Goal: Use online tool/utility: Utilize a website feature to perform a specific function

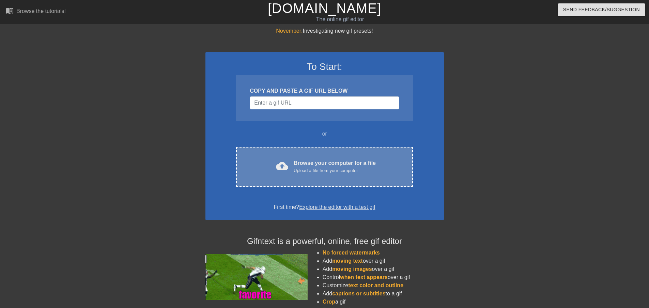
click at [299, 160] on div "Browse your computer for a file Upload a file from your computer" at bounding box center [335, 166] width 82 height 15
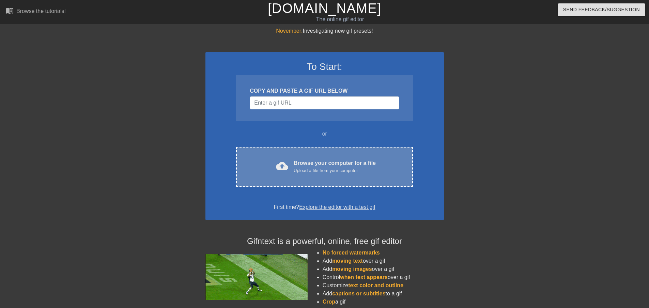
click at [305, 162] on div "Browse your computer for a file Upload a file from your computer" at bounding box center [335, 166] width 82 height 15
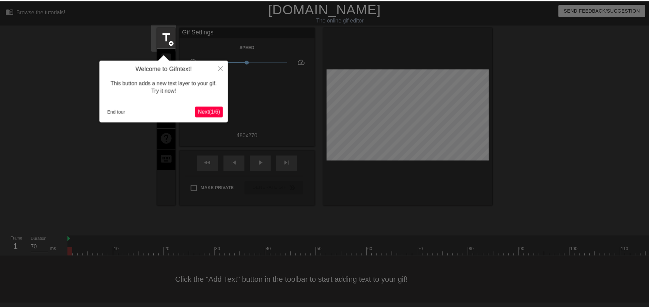
scroll to position [1, 0]
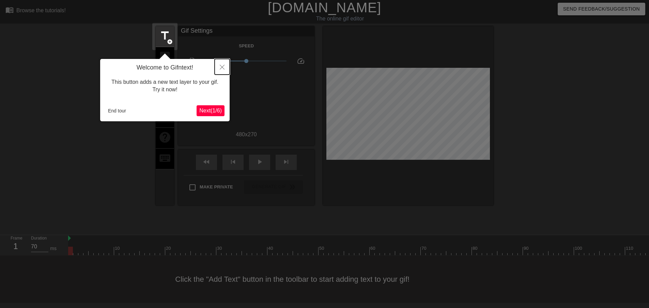
click at [221, 68] on icon "Close" at bounding box center [222, 67] width 5 height 5
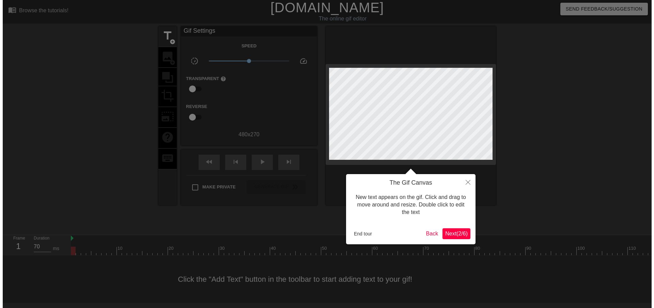
scroll to position [0, 0]
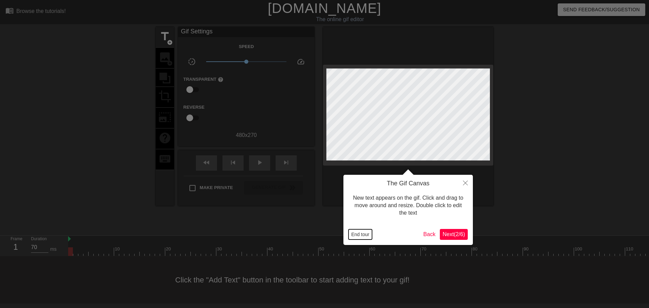
click at [364, 236] on button "End tour" at bounding box center [361, 234] width 24 height 10
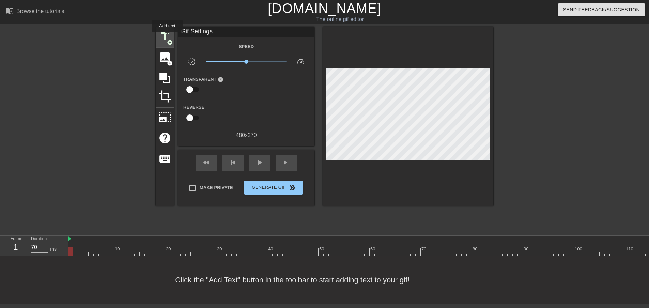
click at [167, 37] on span "title" at bounding box center [164, 36] width 13 height 13
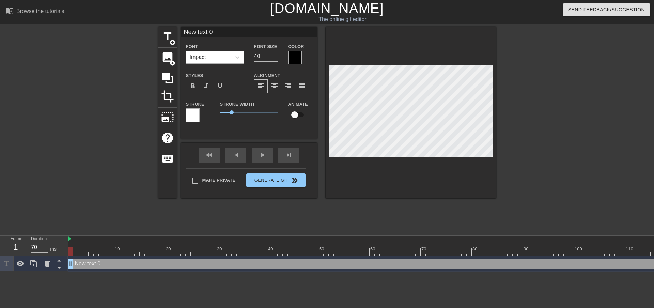
click at [205, 57] on div "Impact" at bounding box center [208, 57] width 45 height 12
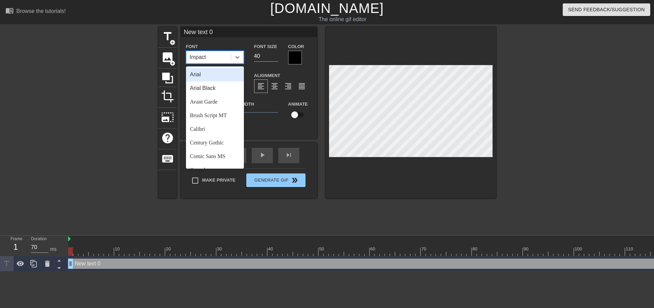
click at [213, 78] on div "Arial" at bounding box center [215, 75] width 58 height 14
click at [213, 57] on div "Arial" at bounding box center [208, 57] width 45 height 12
click at [207, 87] on div "Arial Black" at bounding box center [215, 88] width 58 height 14
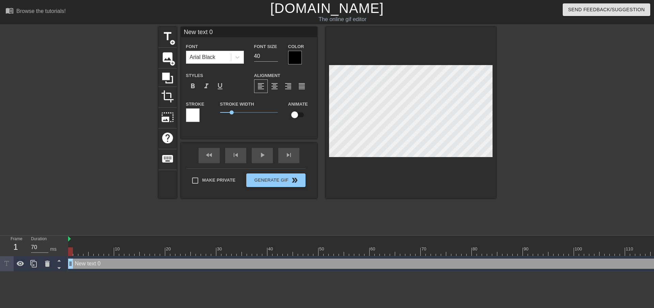
scroll to position [1, 1]
type input "R"
type textarea "R"
type input "Ro"
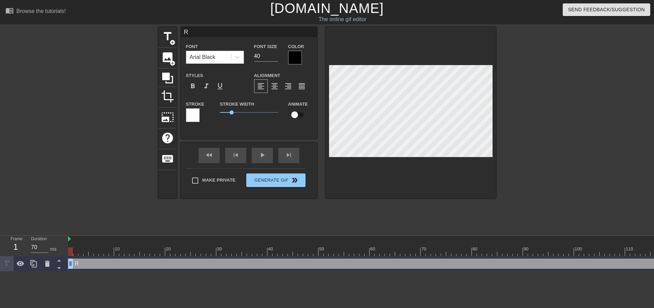
type textarea "Ro"
type input "[PERSON_NAME]"
type textarea "[PERSON_NAME]"
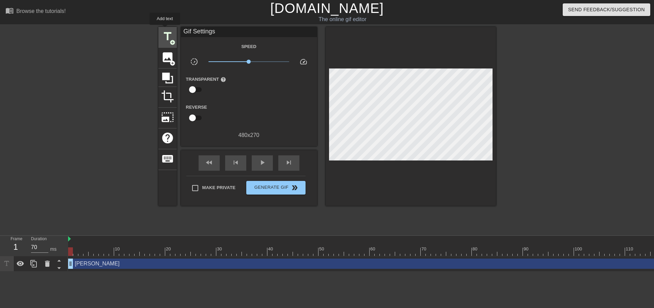
click at [165, 30] on div "title add_circle" at bounding box center [167, 37] width 18 height 21
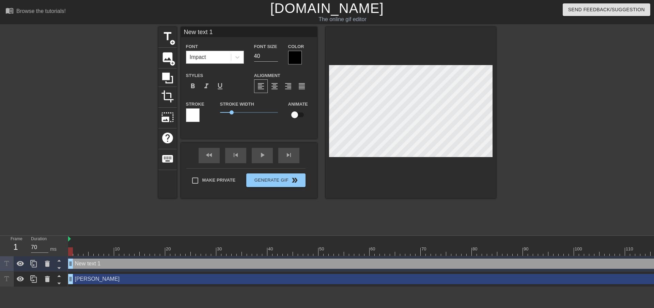
click at [219, 57] on div "Impact" at bounding box center [208, 57] width 45 height 12
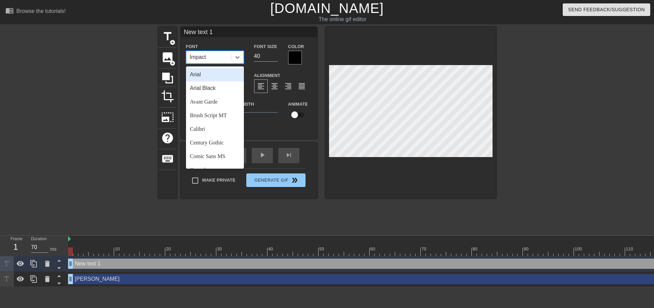
click at [219, 57] on div "Impact" at bounding box center [208, 57] width 45 height 12
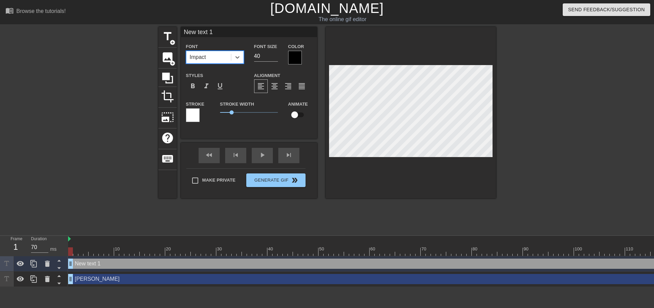
click at [218, 55] on div "Impact" at bounding box center [208, 57] width 45 height 12
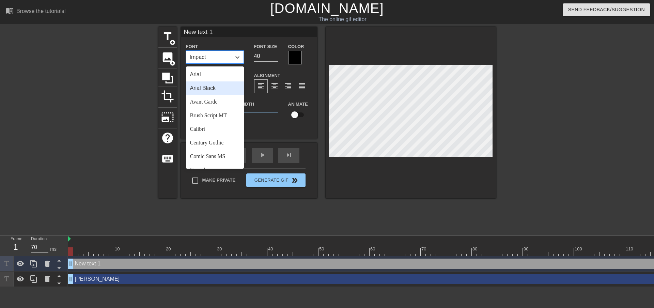
click at [216, 86] on div "Arial Black" at bounding box center [215, 88] width 58 height 14
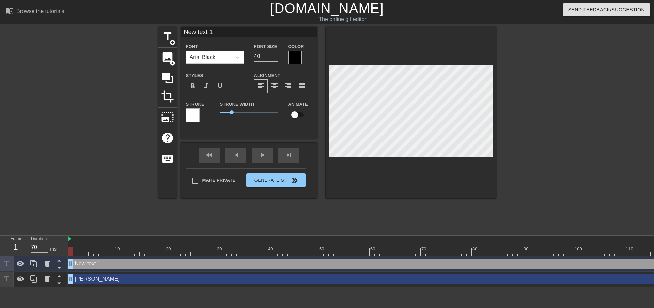
scroll to position [1, 1]
type input "S"
type textarea "S"
type input "Sa"
type textarea "Sa"
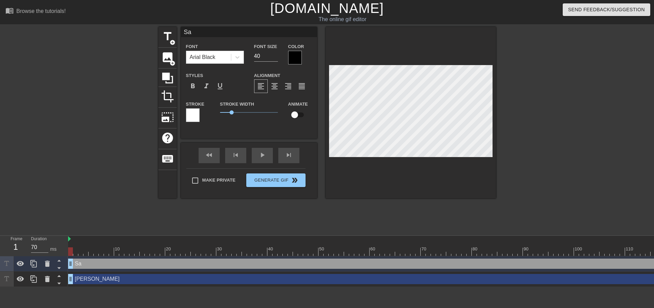
type input "Sag"
type textarea "Sag"
type input "Sage"
type textarea "Sage"
type input "Sages"
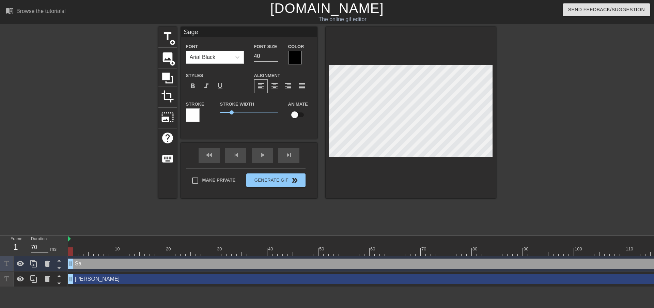
scroll to position [1, 1]
type textarea "Sages"
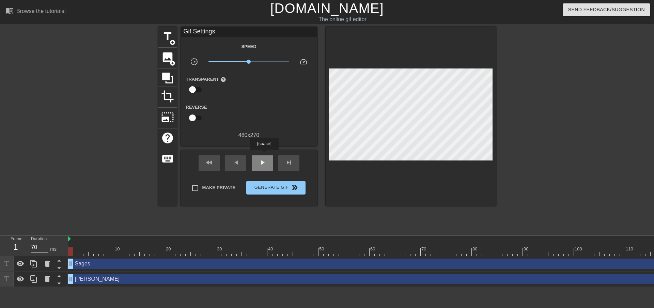
click at [264, 155] on div "play_arrow" at bounding box center [262, 162] width 21 height 15
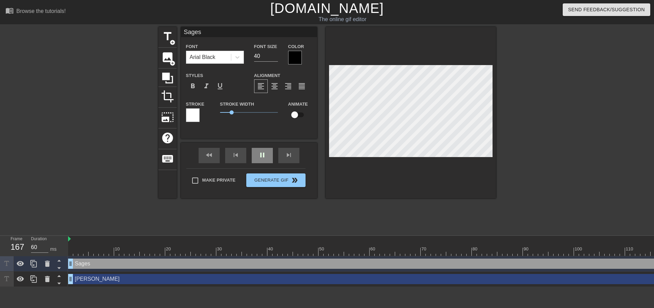
click at [265, 156] on div "pause" at bounding box center [262, 155] width 21 height 15
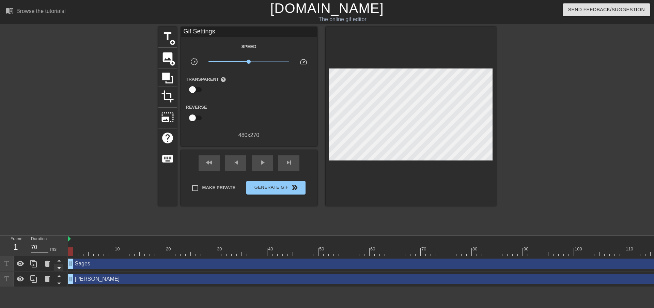
drag, startPoint x: 80, startPoint y: 264, endPoint x: 62, endPoint y: 264, distance: 18.4
click at [62, 264] on div "Frame 1 Duration 70 ms 10 20 30 40 50 60 70 80 90 100 110 120 130 140 150" at bounding box center [327, 261] width 654 height 51
click at [258, 163] on span "play_arrow" at bounding box center [262, 162] width 8 height 8
drag, startPoint x: 71, startPoint y: 265, endPoint x: 58, endPoint y: 263, distance: 13.5
click at [58, 263] on div "Frame 1 Duration 60 ms 10 20 30 40 50 60 70 80 90 100 110 120 130 140 150" at bounding box center [327, 261] width 654 height 51
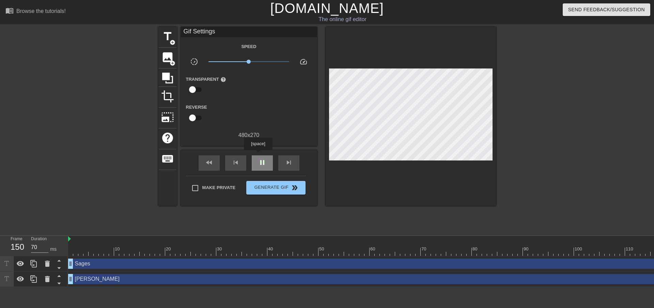
click at [258, 155] on div "pause" at bounding box center [262, 162] width 21 height 15
click at [216, 164] on div "fast_rewind" at bounding box center [209, 162] width 21 height 15
click at [262, 160] on span "play_arrow" at bounding box center [262, 162] width 8 height 8
click at [258, 163] on span "pause" at bounding box center [262, 162] width 8 height 8
drag, startPoint x: 71, startPoint y: 266, endPoint x: 132, endPoint y: 258, distance: 60.8
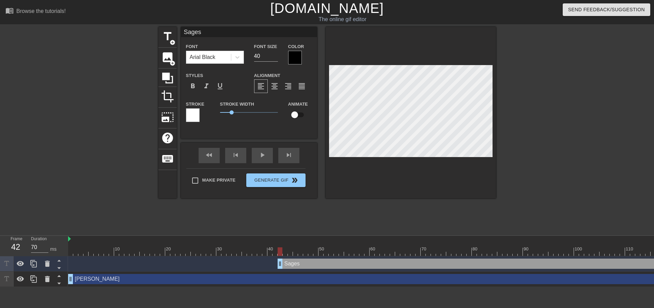
drag, startPoint x: 133, startPoint y: 262, endPoint x: 290, endPoint y: 249, distance: 157.6
click at [285, 253] on div "10 20 30 40 50 60 70 80 90 100 110 120 130 140 150 160" at bounding box center [361, 261] width 586 height 51
drag, startPoint x: 286, startPoint y: 264, endPoint x: 299, endPoint y: 260, distance: 14.1
click at [300, 248] on div at bounding box center [300, 251] width 5 height 9
drag, startPoint x: 300, startPoint y: 248, endPoint x: 295, endPoint y: 247, distance: 4.7
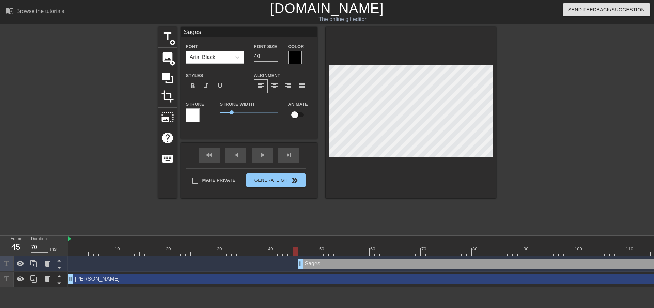
drag, startPoint x: 299, startPoint y: 263, endPoint x: 295, endPoint y: 263, distance: 4.4
drag, startPoint x: 296, startPoint y: 265, endPoint x: 315, endPoint y: 265, distance: 18.1
click at [218, 156] on div "fast_rewind" at bounding box center [209, 155] width 21 height 15
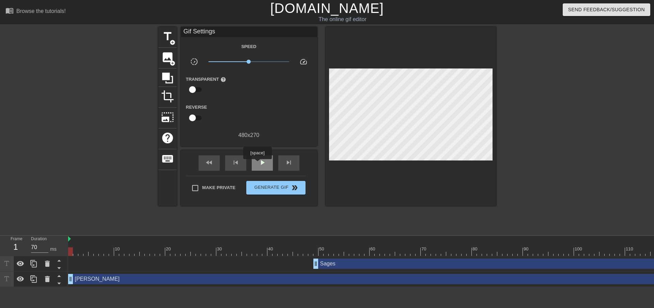
click at [257, 164] on div "play_arrow" at bounding box center [262, 162] width 21 height 15
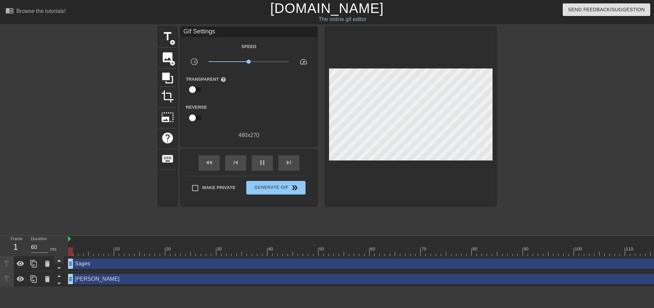
drag, startPoint x: 318, startPoint y: 265, endPoint x: 59, endPoint y: 263, distance: 259.0
click at [59, 263] on div "Frame 1 Duration 60 ms 10 20 30 40 50 60 70 80 90 100 110 120 130 140 150" at bounding box center [327, 261] width 654 height 51
click at [165, 134] on span "help" at bounding box center [167, 138] width 13 height 13
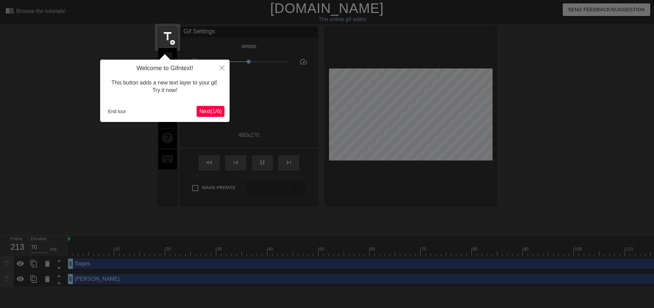
click at [200, 112] on span "Next ( 1 / 6 )" at bounding box center [210, 111] width 22 height 6
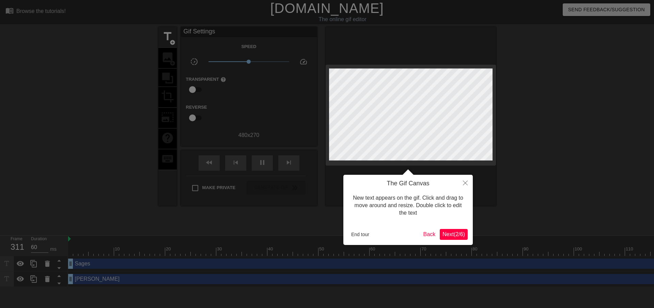
click at [453, 235] on span "Next ( 2 / 6 )" at bounding box center [454, 234] width 22 height 6
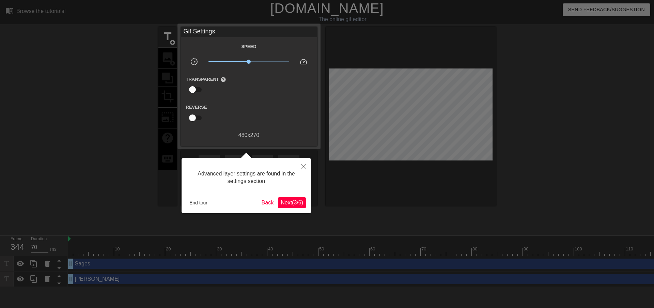
click at [293, 205] on span "Next ( 3 / 6 )" at bounding box center [292, 203] width 22 height 6
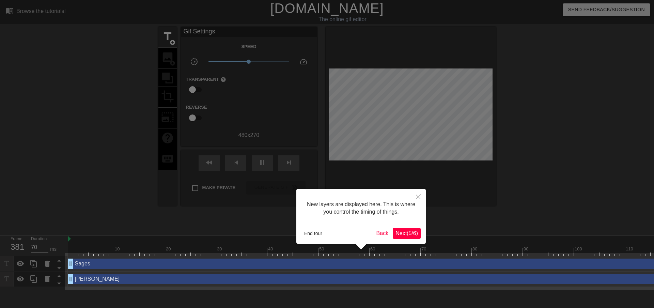
click at [403, 236] on span "Next ( 5 / 6 )" at bounding box center [407, 233] width 22 height 6
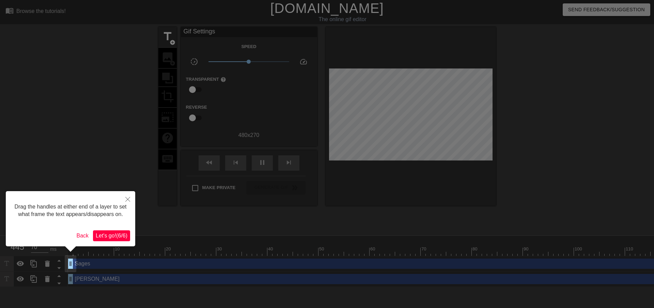
click at [121, 234] on span "Let's go! ( 6 / 6 )" at bounding box center [112, 236] width 32 height 6
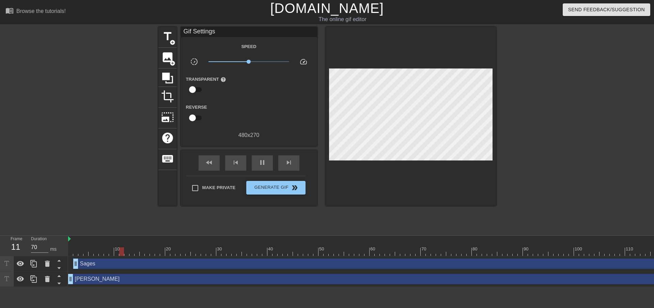
drag, startPoint x: 70, startPoint y: 264, endPoint x: 75, endPoint y: 265, distance: 5.3
click at [210, 165] on span "fast_rewind" at bounding box center [209, 162] width 8 height 8
click at [256, 163] on div "pause" at bounding box center [262, 162] width 21 height 15
click at [217, 161] on div "fast_rewind" at bounding box center [209, 162] width 21 height 15
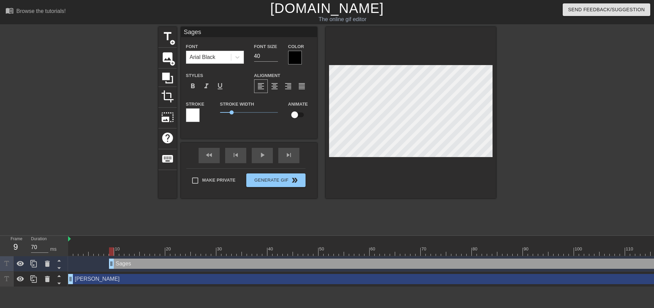
drag, startPoint x: 78, startPoint y: 264, endPoint x: 114, endPoint y: 265, distance: 36.5
drag, startPoint x: 116, startPoint y: 263, endPoint x: 148, endPoint y: 264, distance: 31.4
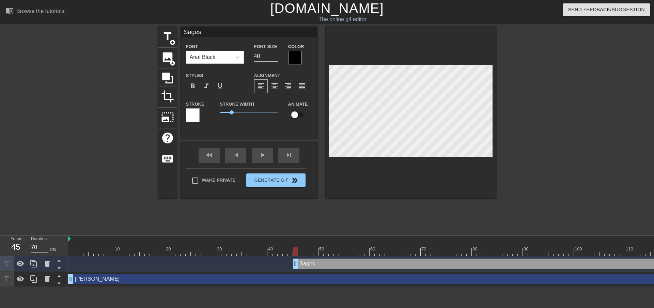
drag, startPoint x: 112, startPoint y: 264, endPoint x: 298, endPoint y: 262, distance: 186.1
drag, startPoint x: 294, startPoint y: 262, endPoint x: 311, endPoint y: 262, distance: 17.0
drag, startPoint x: 309, startPoint y: 263, endPoint x: 360, endPoint y: 269, distance: 50.4
drag, startPoint x: 360, startPoint y: 262, endPoint x: 385, endPoint y: 263, distance: 24.6
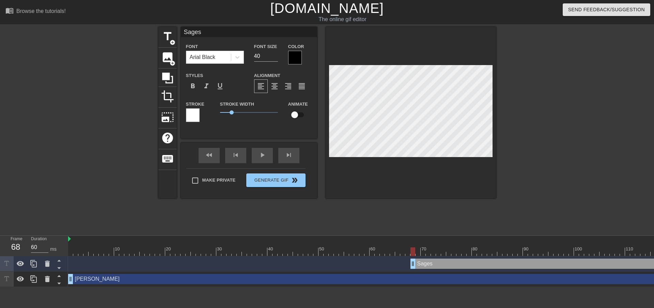
drag, startPoint x: 389, startPoint y: 262, endPoint x: 415, endPoint y: 265, distance: 26.0
drag, startPoint x: 413, startPoint y: 266, endPoint x: 426, endPoint y: 249, distance: 21.4
drag, startPoint x: 429, startPoint y: 263, endPoint x: 445, endPoint y: 265, distance: 16.5
drag, startPoint x: 444, startPoint y: 265, endPoint x: 458, endPoint y: 266, distance: 14.3
drag, startPoint x: 458, startPoint y: 260, endPoint x: 471, endPoint y: 262, distance: 13.4
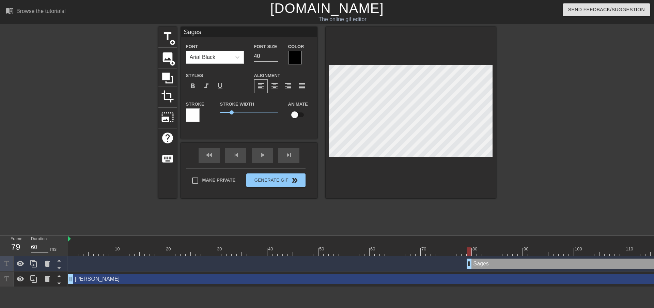
drag, startPoint x: 475, startPoint y: 265, endPoint x: 500, endPoint y: 263, distance: 25.3
click at [235, 160] on div "skip_previous" at bounding box center [235, 155] width 21 height 15
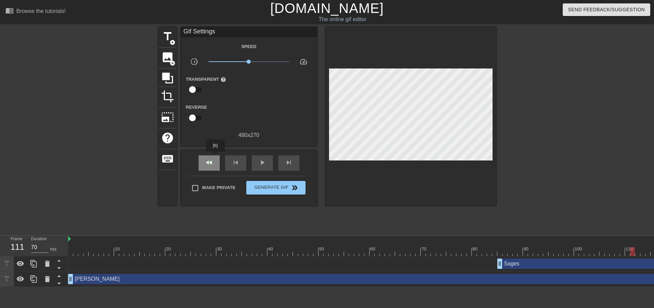
click at [213, 156] on div "fast_rewind" at bounding box center [209, 162] width 21 height 15
click at [263, 161] on span "play_arrow" at bounding box center [262, 162] width 8 height 8
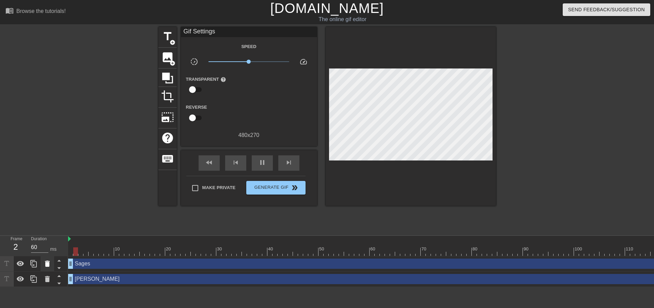
drag, startPoint x: 499, startPoint y: 262, endPoint x: 45, endPoint y: 269, distance: 453.3
click at [45, 269] on div "Frame 2 Duration 60 ms 10 20 30 40 50 60 70 80 90 100 110 120 130 140 150" at bounding box center [327, 261] width 654 height 51
click at [207, 165] on span "fast_rewind" at bounding box center [209, 162] width 8 height 8
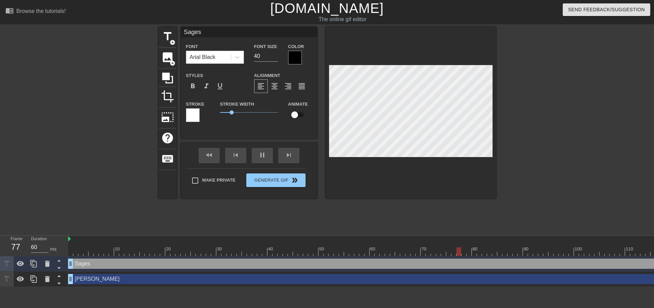
drag, startPoint x: 97, startPoint y: 265, endPoint x: 123, endPoint y: 255, distance: 27.7
click at [123, 255] on div "10 20 30 40 50 60 70 80 90 100 110 120 130 140 150 160" at bounding box center [361, 261] width 586 height 51
click at [60, 270] on icon at bounding box center [59, 268] width 9 height 9
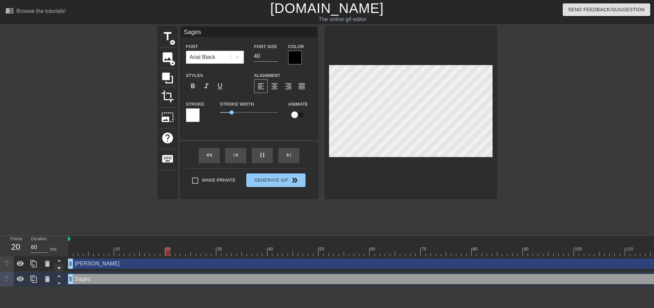
type input "70"
click at [59, 268] on icon at bounding box center [58, 268] width 3 height 2
type input "[PERSON_NAME]"
type input "70"
click at [59, 268] on icon at bounding box center [58, 268] width 3 height 2
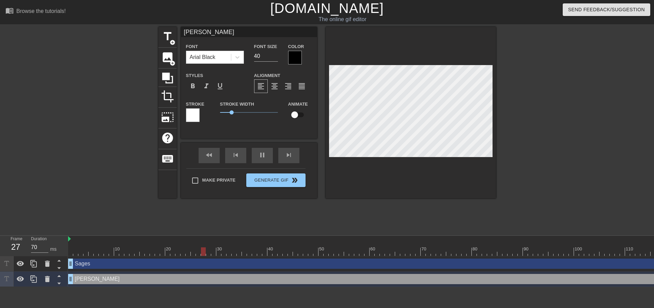
type input "Sages"
type input "70"
click at [59, 268] on icon at bounding box center [58, 268] width 3 height 2
type input "[PERSON_NAME]"
type input "70"
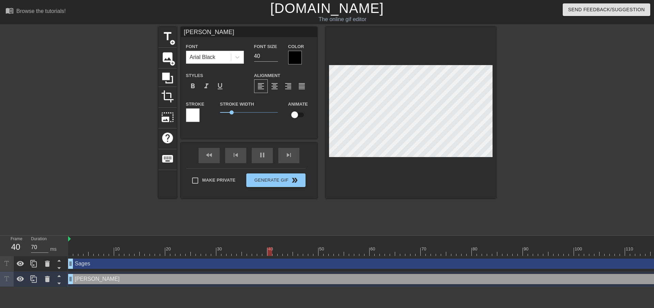
click at [59, 268] on icon at bounding box center [58, 268] width 3 height 2
type input "Sages"
type input "60"
click at [59, 268] on icon at bounding box center [58, 268] width 3 height 2
type input "[PERSON_NAME]"
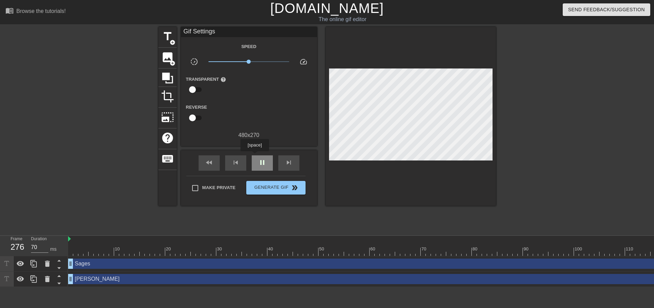
click at [255, 156] on div "pause" at bounding box center [262, 162] width 21 height 15
click at [216, 160] on div "fast_rewind" at bounding box center [209, 162] width 21 height 15
click at [265, 165] on span "play_arrow" at bounding box center [262, 162] width 8 height 8
click at [260, 158] on span "play_arrow" at bounding box center [262, 162] width 8 height 8
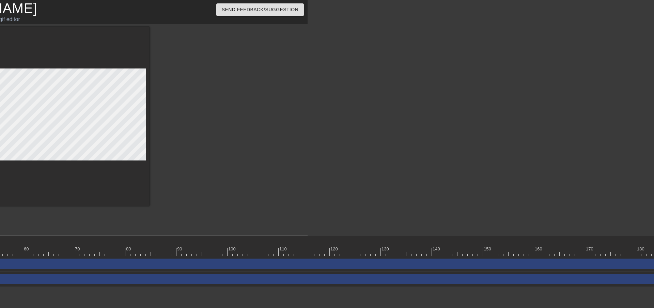
scroll to position [0, 0]
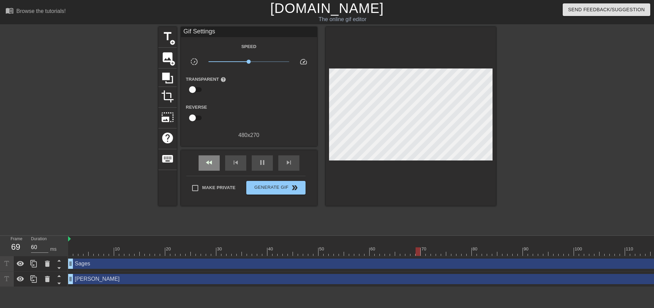
click at [204, 163] on div "fast_rewind" at bounding box center [209, 162] width 21 height 15
type input "70"
click at [258, 165] on span "pause" at bounding box center [262, 162] width 8 height 8
click at [173, 80] on icon at bounding box center [167, 78] width 13 height 13
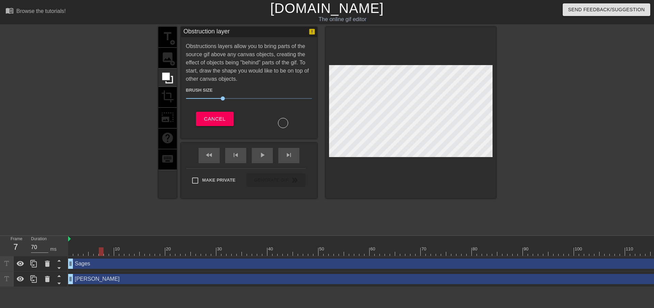
click at [165, 56] on div "title add_circle image add_circle crop photo_size_select_large help keyboard" at bounding box center [167, 112] width 18 height 171
click at [217, 119] on span "Cancel" at bounding box center [214, 118] width 21 height 9
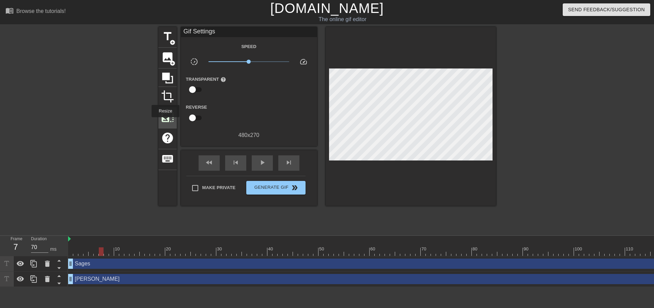
click at [165, 120] on span "photo_size_select_large" at bounding box center [167, 117] width 13 height 13
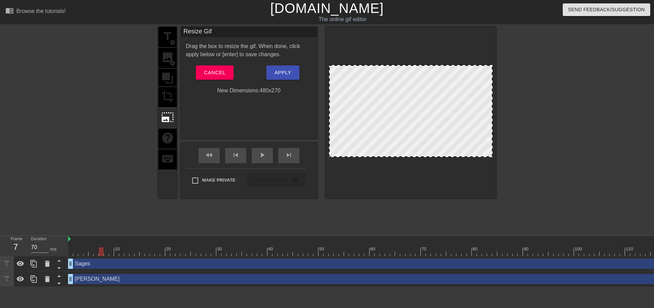
click at [168, 93] on div "title add_circle image add_circle crop photo_size_select_large help keyboard" at bounding box center [167, 112] width 18 height 171
click at [207, 77] on button "Cancel" at bounding box center [215, 72] width 38 height 14
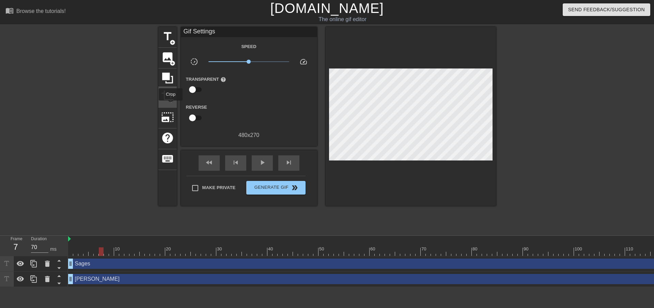
click at [165, 99] on span "crop" at bounding box center [167, 96] width 13 height 13
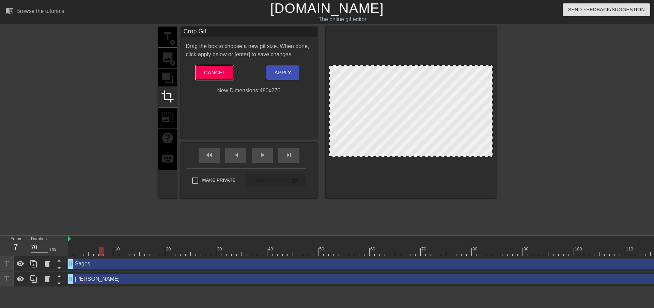
click at [209, 74] on span "Cancel" at bounding box center [214, 72] width 21 height 9
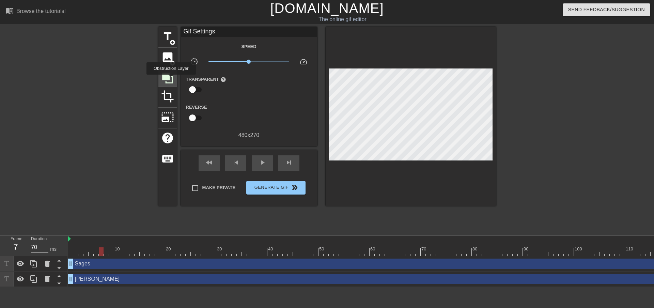
click at [171, 79] on icon at bounding box center [167, 78] width 13 height 13
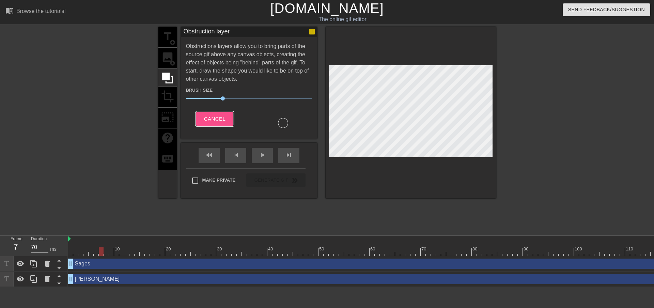
click at [219, 114] on span "Cancel" at bounding box center [214, 118] width 21 height 9
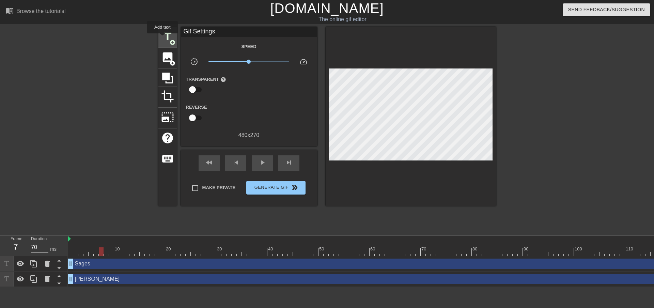
click at [163, 38] on span "title" at bounding box center [167, 36] width 13 height 13
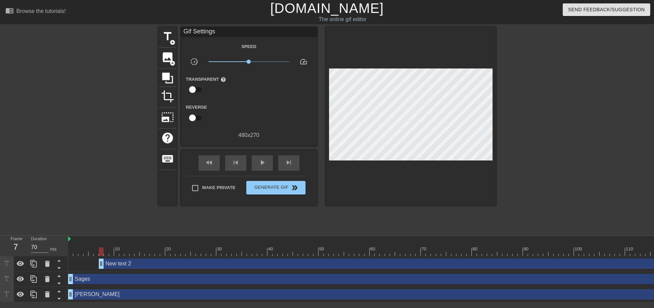
click at [392, 222] on div "title add_circle image add_circle crop photo_size_select_large help keyboard Gi…" at bounding box center [327, 129] width 338 height 204
click at [43, 266] on icon at bounding box center [47, 264] width 8 height 8
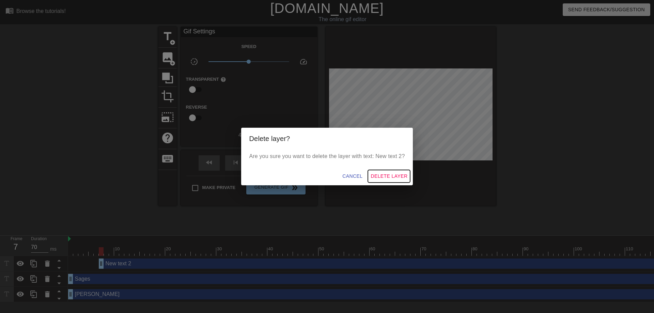
click at [380, 175] on span "Delete Layer" at bounding box center [389, 176] width 37 height 9
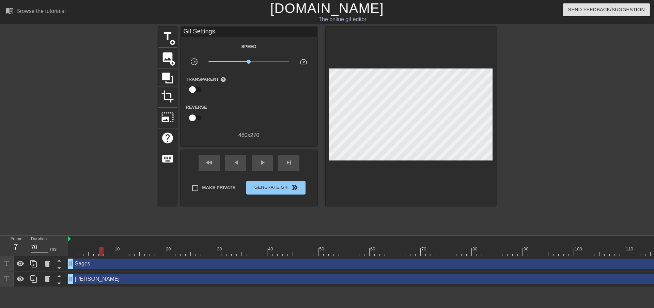
click at [165, 37] on span "title" at bounding box center [167, 36] width 13 height 13
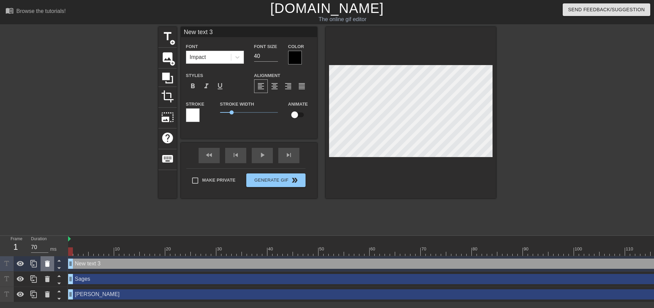
click at [49, 269] on div at bounding box center [48, 263] width 14 height 15
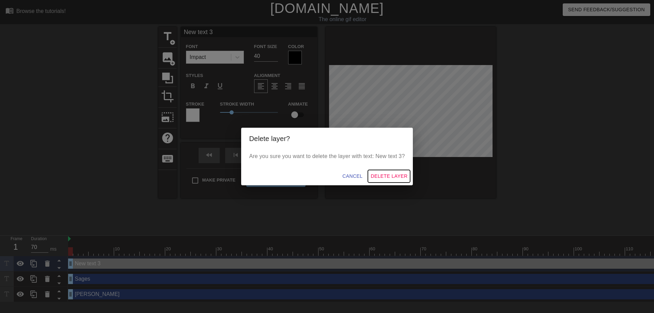
click at [391, 177] on span "Delete Layer" at bounding box center [389, 176] width 37 height 9
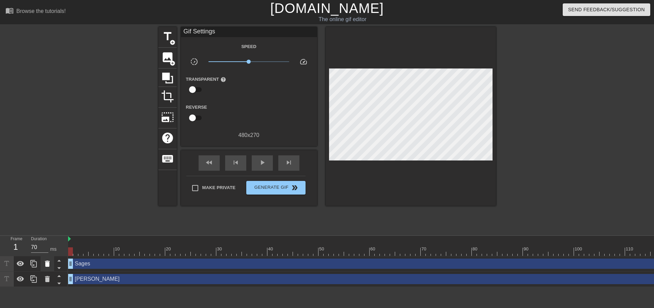
click at [48, 267] on icon at bounding box center [47, 264] width 8 height 8
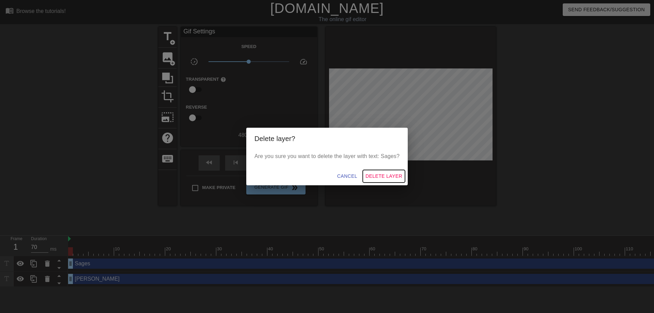
click at [374, 178] on span "Delete Layer" at bounding box center [384, 176] width 37 height 9
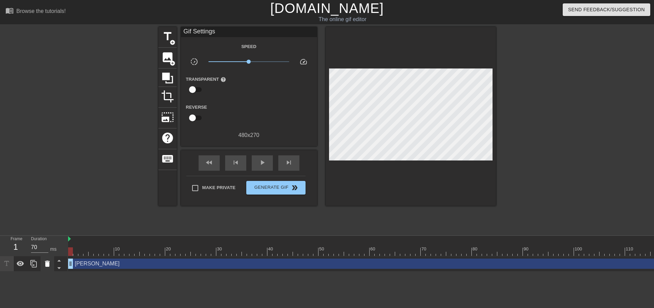
click at [47, 267] on icon at bounding box center [47, 264] width 5 height 6
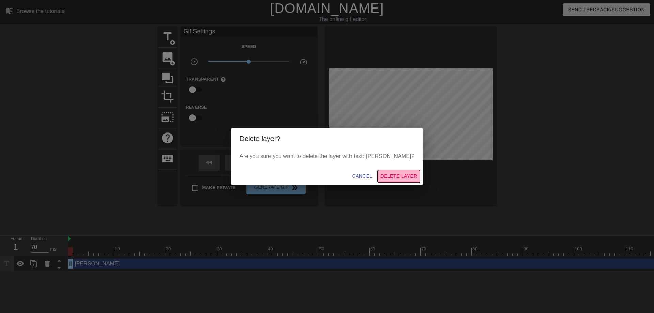
click at [386, 177] on span "Delete Layer" at bounding box center [399, 176] width 37 height 9
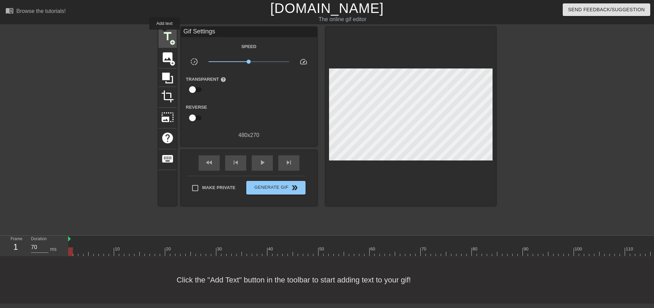
click at [165, 34] on span "title" at bounding box center [167, 36] width 13 height 13
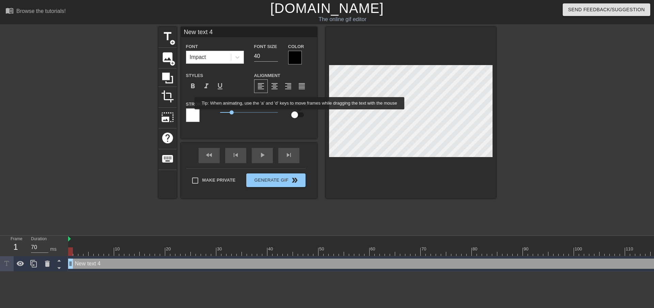
click at [300, 114] on input "checkbox" at bounding box center [294, 114] width 39 height 13
checkbox input "true"
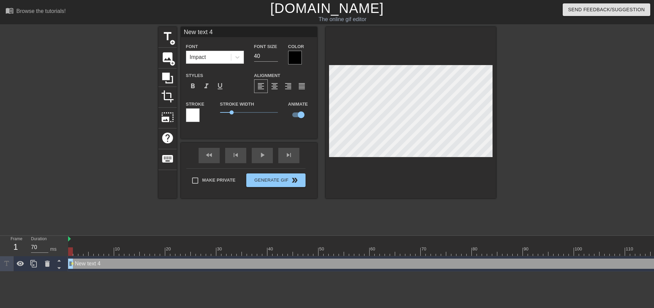
scroll to position [1, 1]
type input "R"
type textarea "R"
type input "S"
type textarea "S"
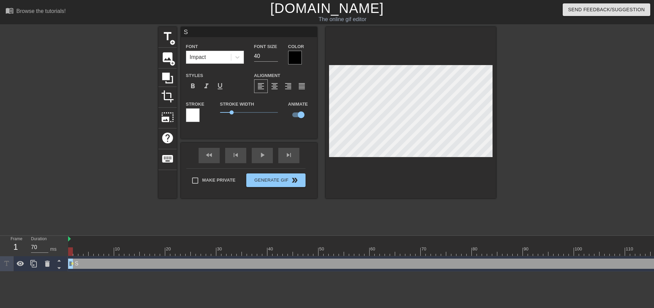
scroll to position [1, 1]
type input "Sa"
type textarea "Sa"
type input "Sag"
type textarea "Sag"
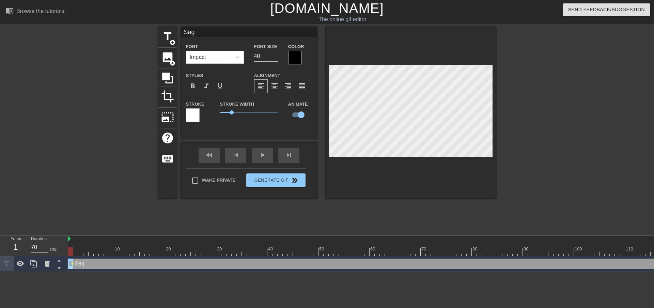
type input "Sage"
type textarea "Sage"
type input "Sages"
type textarea "Sages"
click at [268, 61] on input "40" at bounding box center [266, 56] width 24 height 11
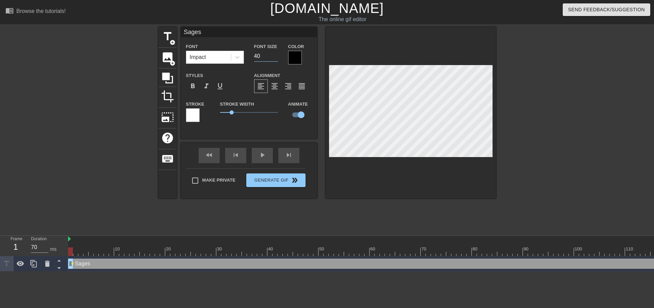
click at [268, 61] on input "40" at bounding box center [266, 56] width 24 height 11
click at [218, 155] on div "fast_rewind" at bounding box center [209, 155] width 21 height 15
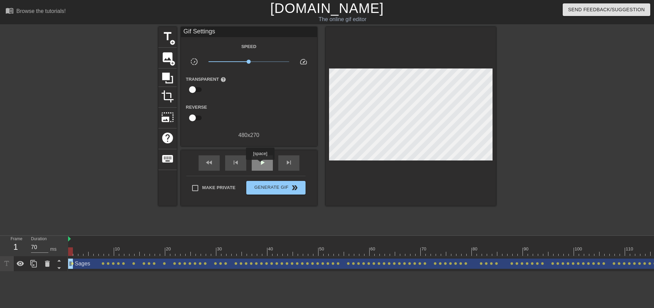
click at [260, 165] on span "play_arrow" at bounding box center [262, 162] width 8 height 8
click at [270, 161] on div "pause" at bounding box center [262, 162] width 21 height 15
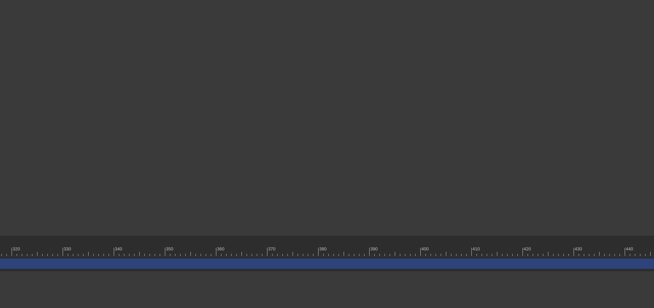
scroll to position [0, 1721]
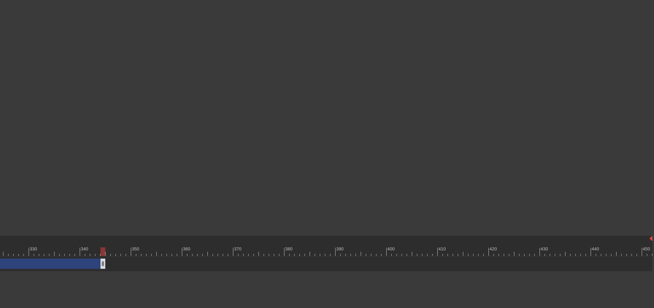
drag, startPoint x: 649, startPoint y: 266, endPoint x: 91, endPoint y: 263, distance: 558.5
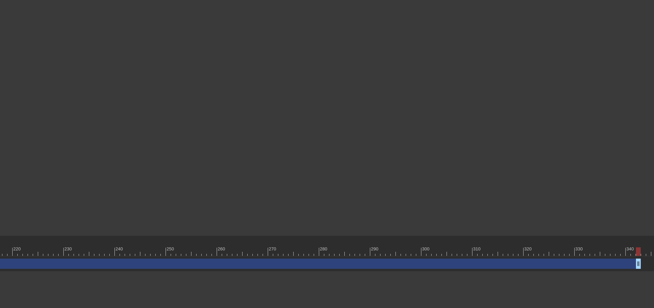
scroll to position [0, 1176]
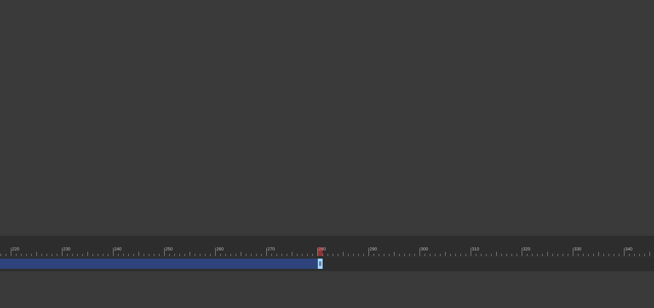
type input "60"
drag, startPoint x: 639, startPoint y: 266, endPoint x: 251, endPoint y: 267, distance: 387.4
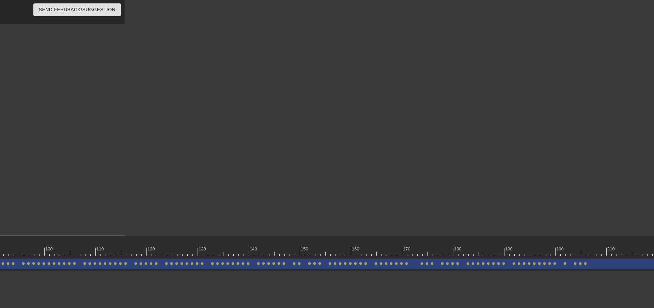
scroll to position [0, 0]
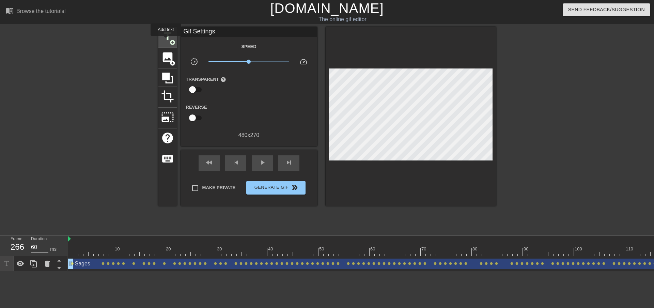
click at [166, 41] on span "title" at bounding box center [167, 36] width 13 height 13
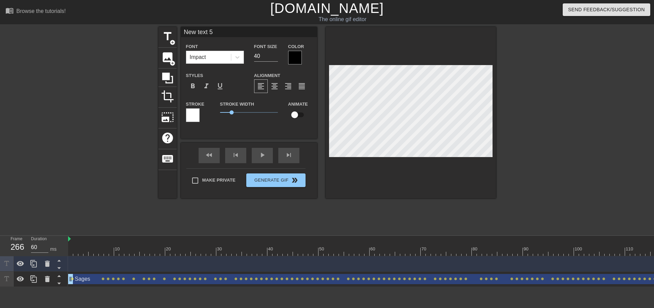
scroll to position [1, 2]
type input "R"
type textarea "R"
type input "Ro"
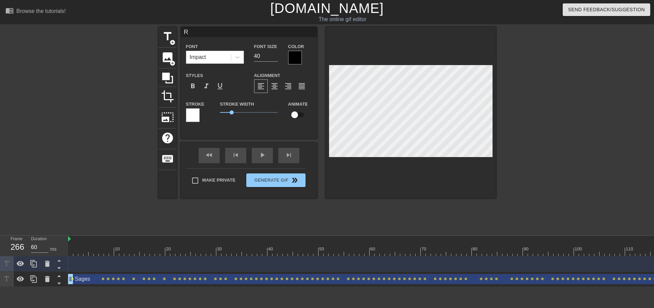
type textarea "Ro"
type input "[PERSON_NAME]"
type textarea "[PERSON_NAME]"
click at [205, 153] on div "fast_rewind skip_previous play_arrow skip_next" at bounding box center [249, 156] width 111 height 26
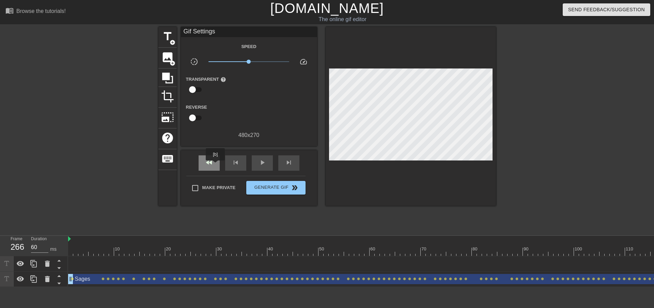
click at [210, 166] on span "fast_rewind" at bounding box center [209, 162] width 8 height 8
type input "70"
click at [65, 263] on div at bounding box center [60, 263] width 13 height 15
click at [22, 265] on icon at bounding box center [20, 263] width 7 height 5
click at [22, 265] on icon at bounding box center [20, 264] width 8 height 8
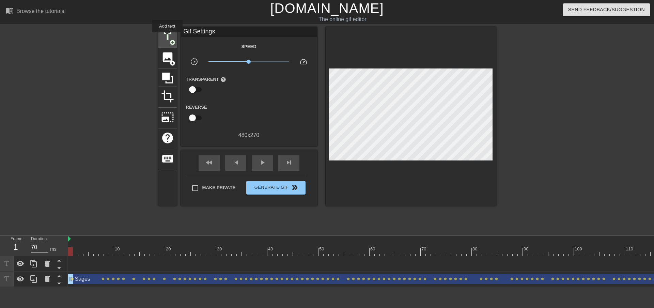
click at [167, 37] on span "title" at bounding box center [167, 36] width 13 height 13
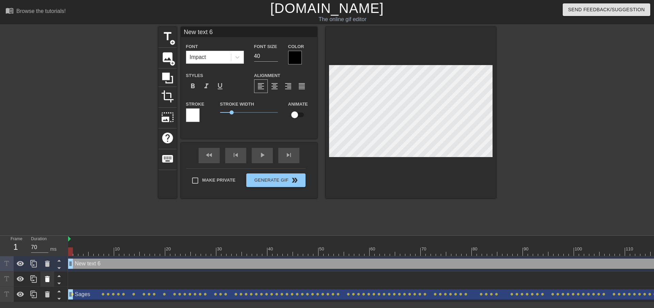
click at [50, 281] on icon at bounding box center [47, 279] width 8 height 8
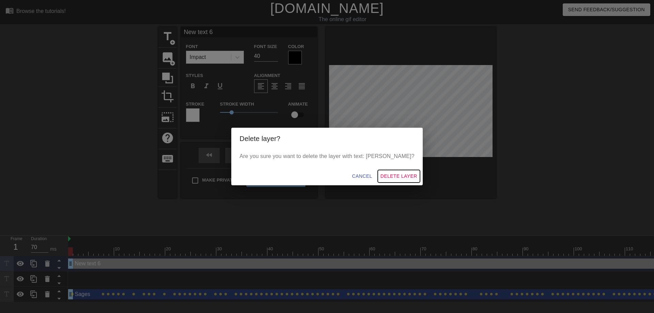
click at [381, 174] on span "Delete Layer" at bounding box center [399, 176] width 37 height 9
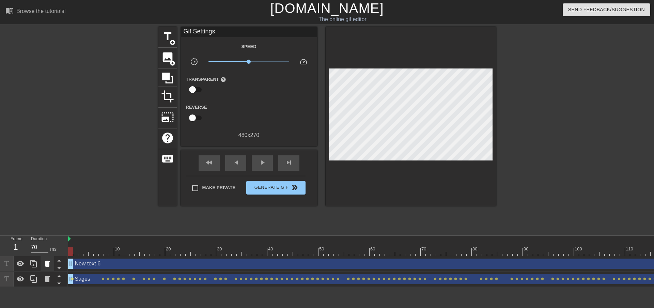
click at [47, 267] on icon at bounding box center [47, 264] width 8 height 8
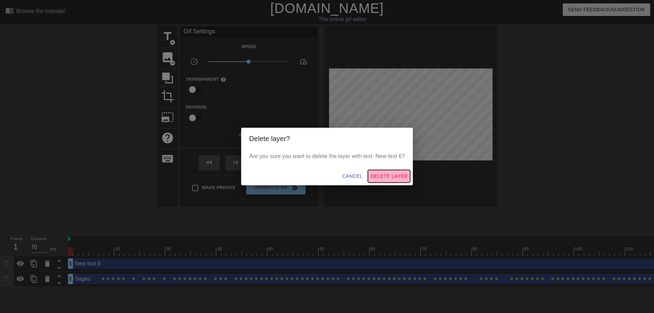
click at [382, 175] on span "Delete Layer" at bounding box center [389, 176] width 37 height 9
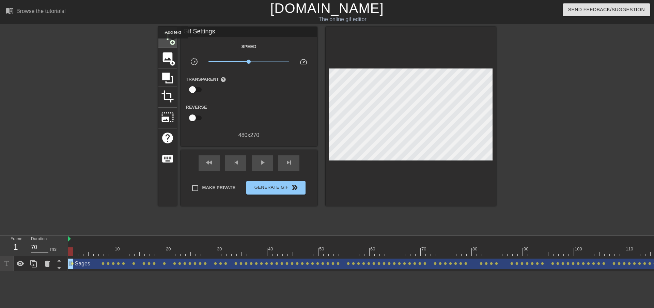
click at [170, 36] on span "title" at bounding box center [167, 36] width 13 height 13
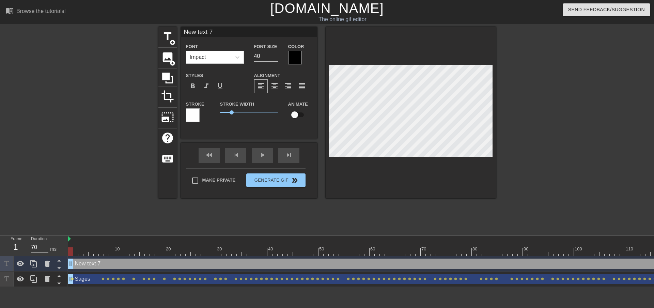
click at [300, 110] on input "checkbox" at bounding box center [294, 114] width 39 height 13
checkbox input "true"
type input "R"
type textarea "R"
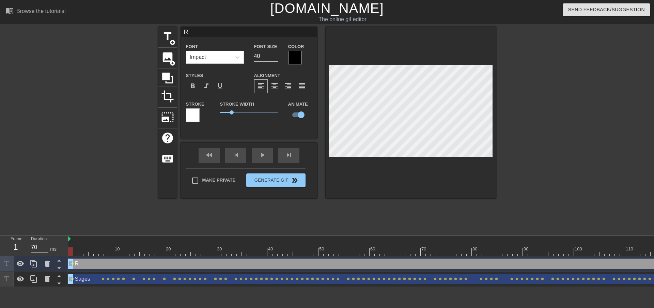
scroll to position [1, 1]
type input "Ro"
type textarea "Ro"
type input "[PERSON_NAME]"
type textarea "[PERSON_NAME]"
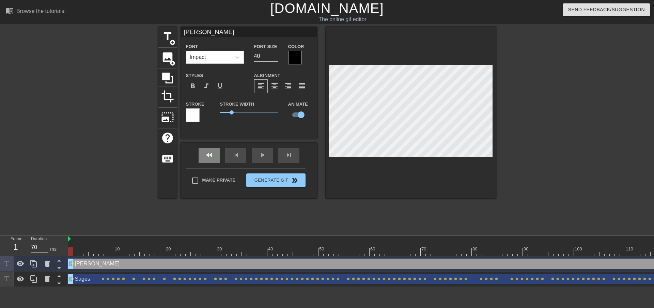
drag, startPoint x: 215, startPoint y: 163, endPoint x: 214, endPoint y: 158, distance: 5.2
click at [215, 161] on div "fast_rewind skip_previous play_arrow skip_next" at bounding box center [249, 156] width 111 height 26
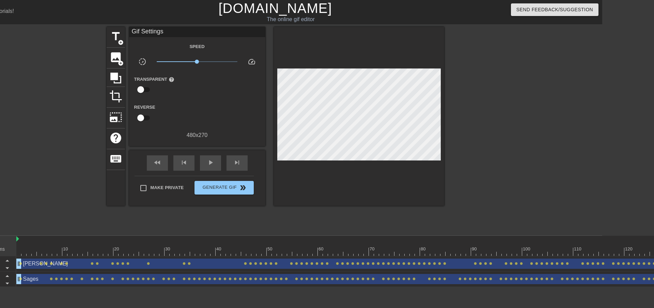
scroll to position [0, 0]
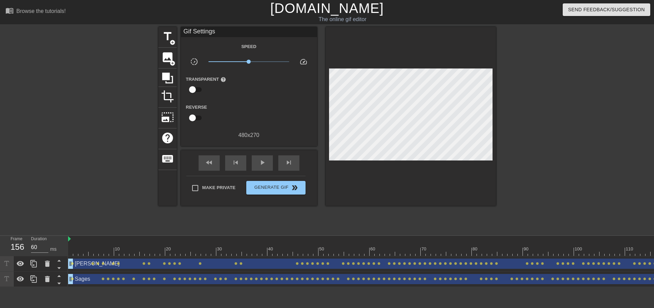
click at [506, 244] on div at bounding box center [505, 247] width 5 height 9
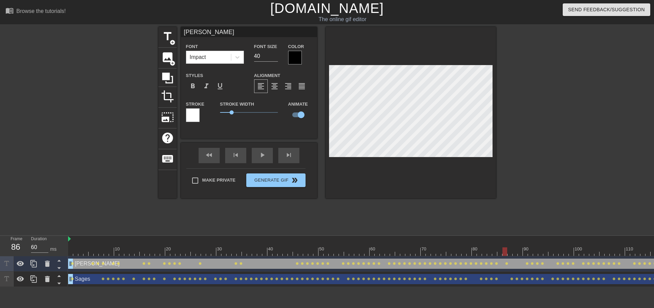
click at [458, 63] on div at bounding box center [411, 112] width 170 height 171
drag, startPoint x: 505, startPoint y: 250, endPoint x: 523, endPoint y: 250, distance: 17.7
click at [523, 250] on div at bounding box center [525, 251] width 5 height 9
click at [452, 58] on div at bounding box center [411, 112] width 170 height 171
drag, startPoint x: 526, startPoint y: 248, endPoint x: 535, endPoint y: 247, distance: 8.6
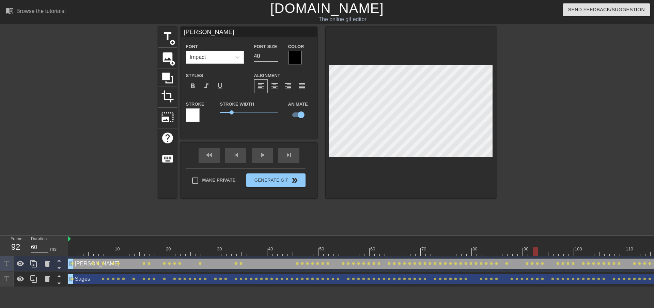
click at [461, 46] on div at bounding box center [411, 112] width 170 height 171
drag, startPoint x: 534, startPoint y: 251, endPoint x: 541, endPoint y: 250, distance: 7.0
click at [541, 250] on div at bounding box center [540, 251] width 5 height 9
click at [473, 53] on div at bounding box center [411, 112] width 170 height 171
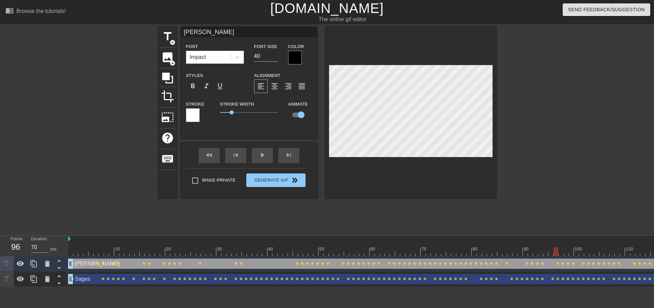
drag, startPoint x: 540, startPoint y: 249, endPoint x: 555, endPoint y: 249, distance: 15.7
click at [555, 249] on div at bounding box center [556, 251] width 5 height 9
drag, startPoint x: 557, startPoint y: 250, endPoint x: 638, endPoint y: 254, distance: 80.8
click at [640, 254] on div at bounding box center [638, 251] width 5 height 9
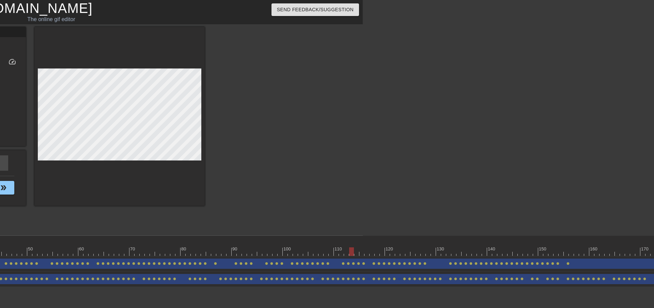
scroll to position [0, 310]
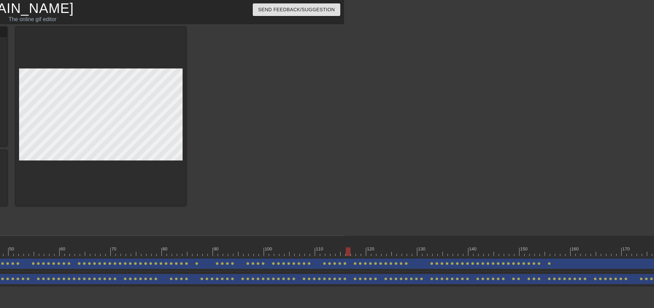
drag, startPoint x: 333, startPoint y: 251, endPoint x: 346, endPoint y: 253, distance: 13.4
click at [346, 253] on div at bounding box center [348, 251] width 5 height 9
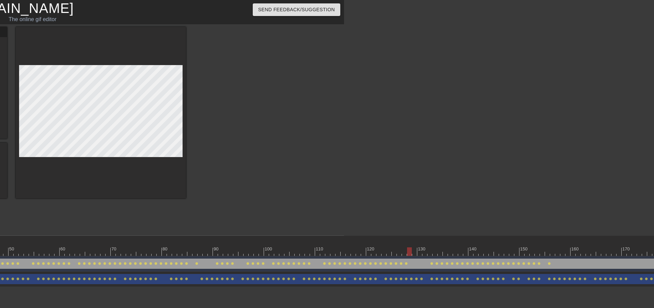
drag, startPoint x: 347, startPoint y: 252, endPoint x: 405, endPoint y: 248, distance: 58.4
click at [408, 249] on div at bounding box center [409, 251] width 5 height 9
drag, startPoint x: 410, startPoint y: 249, endPoint x: 428, endPoint y: 250, distance: 17.7
click at [428, 250] on div at bounding box center [430, 251] width 5 height 9
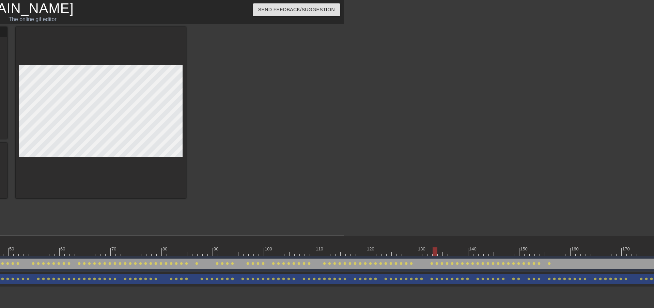
click at [460, 246] on div at bounding box center [459, 249] width 1 height 7
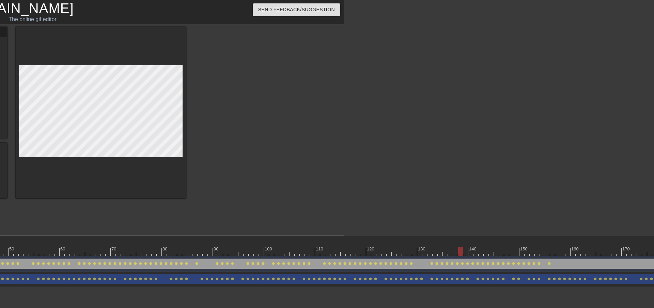
click at [466, 244] on div at bounding box center [465, 247] width 5 height 9
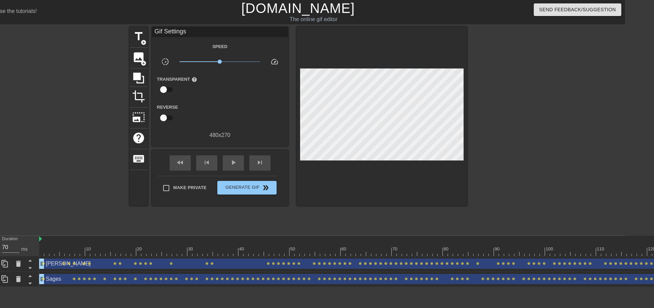
scroll to position [0, 0]
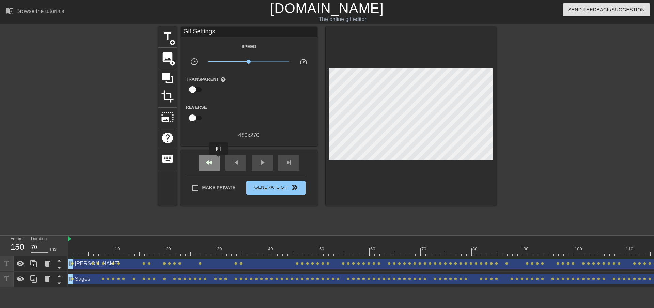
click at [216, 159] on div "fast_rewind" at bounding box center [209, 162] width 21 height 15
click at [264, 162] on span "play_arrow" at bounding box center [262, 162] width 8 height 8
click at [210, 161] on span "fast_rewind" at bounding box center [209, 162] width 8 height 8
click at [261, 162] on span "pause" at bounding box center [262, 162] width 8 height 8
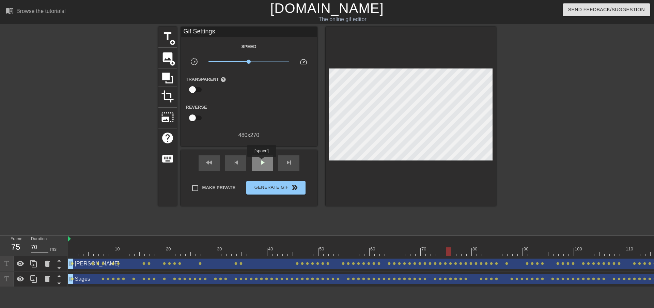
click at [261, 162] on span "play_arrow" at bounding box center [262, 162] width 8 height 8
click at [261, 162] on span "pause" at bounding box center [262, 162] width 8 height 8
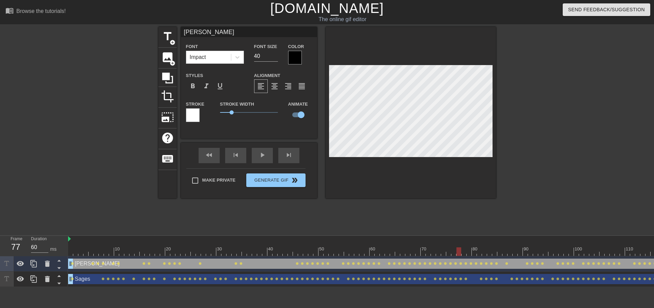
type input "70"
click at [460, 63] on div at bounding box center [411, 112] width 170 height 171
type input "Sages"
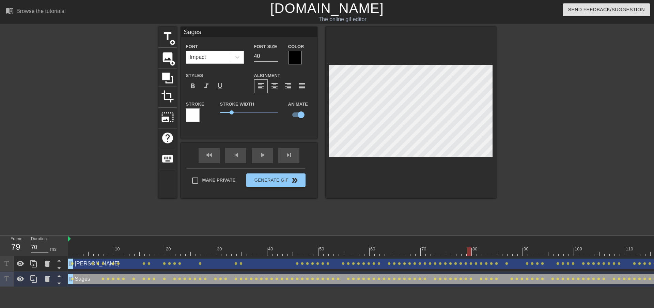
type input "60"
type input "[PERSON_NAME]"
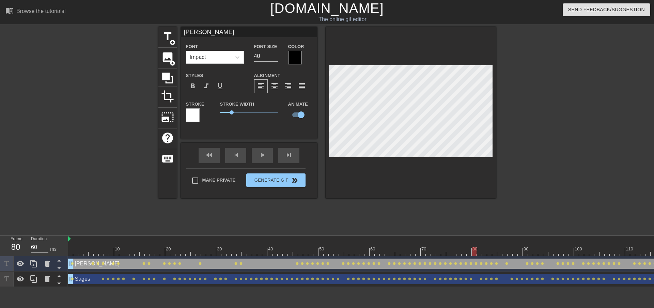
type input "70"
click at [477, 50] on div at bounding box center [411, 112] width 170 height 171
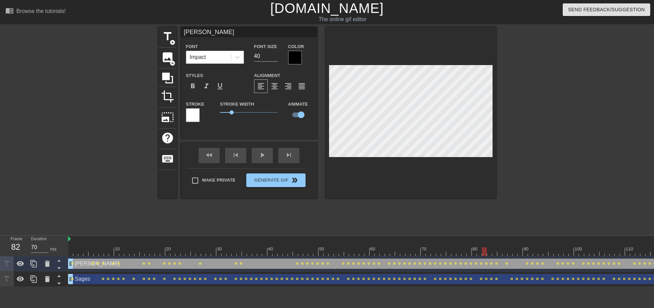
click at [471, 50] on div at bounding box center [411, 112] width 170 height 171
type input "Sages"
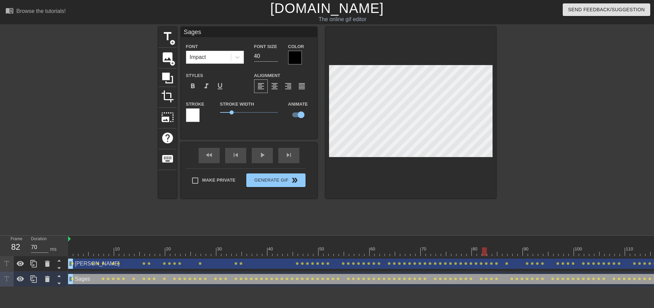
type input "60"
type input "[PERSON_NAME]"
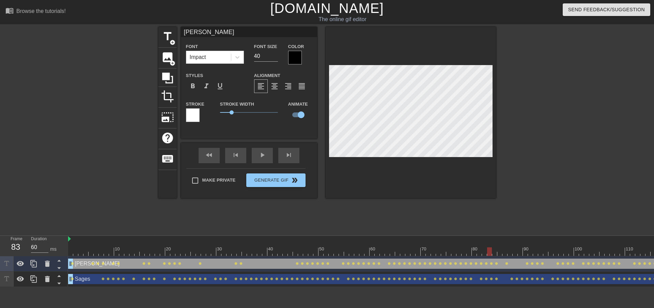
click at [463, 49] on div at bounding box center [411, 112] width 170 height 171
type input "70"
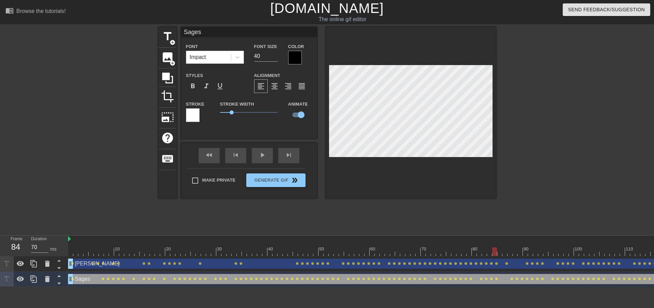
type input "[PERSON_NAME]"
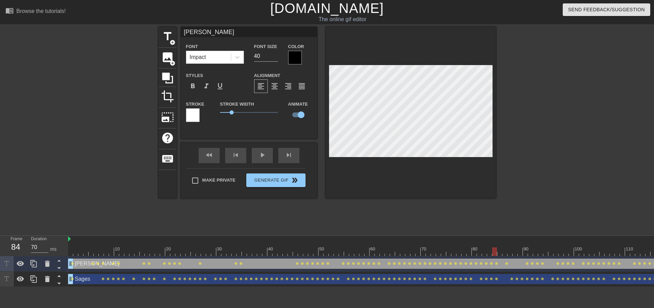
click at [462, 57] on div at bounding box center [411, 112] width 170 height 171
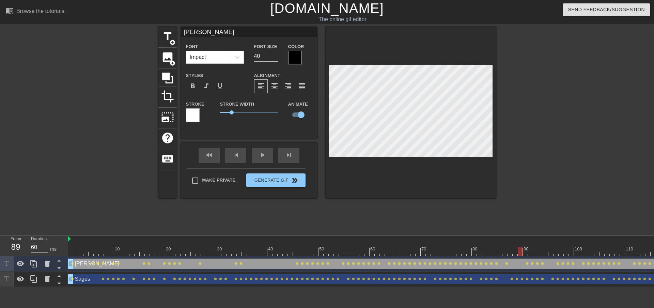
click at [472, 51] on div at bounding box center [411, 112] width 170 height 171
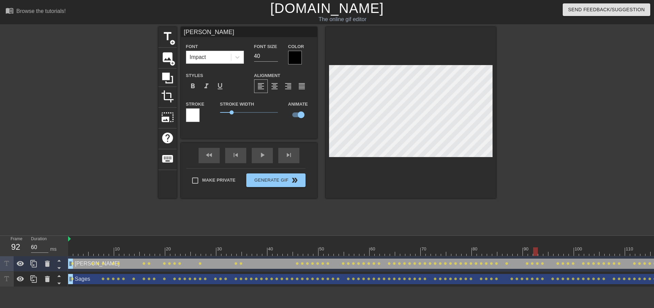
type input "70"
type input "Sages"
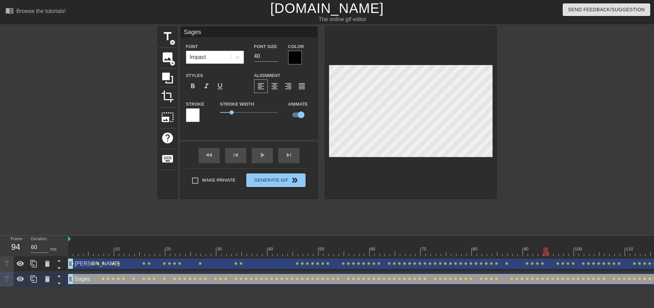
click at [371, 157] on div at bounding box center [411, 112] width 170 height 171
click at [369, 166] on div at bounding box center [411, 112] width 170 height 171
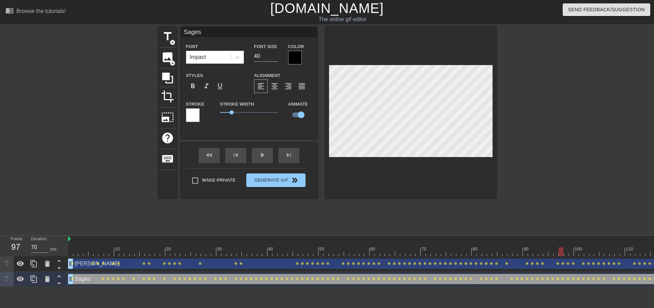
click at [370, 185] on div at bounding box center [411, 112] width 170 height 171
click at [373, 169] on div at bounding box center [411, 112] width 170 height 171
click at [370, 184] on div at bounding box center [411, 112] width 170 height 171
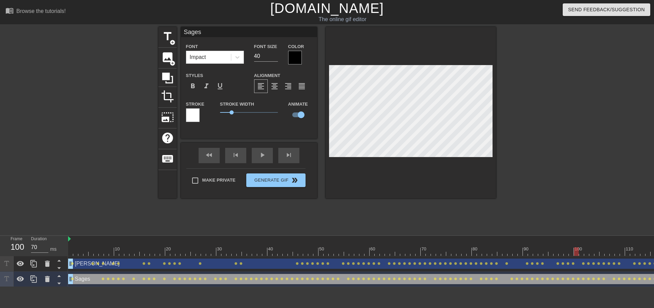
click at [368, 180] on div at bounding box center [411, 112] width 170 height 171
click at [375, 171] on div at bounding box center [411, 112] width 170 height 171
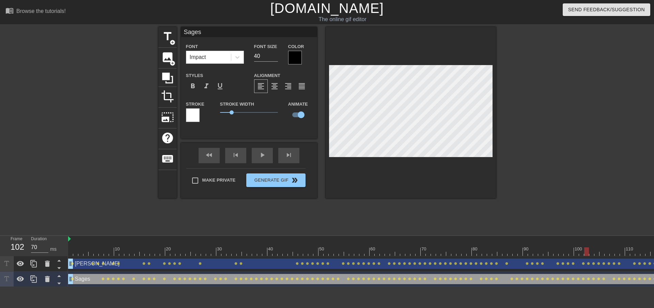
click at [370, 166] on div at bounding box center [411, 112] width 170 height 171
type input "70"
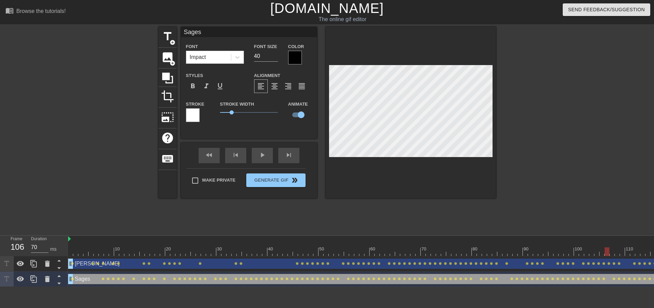
click at [167, 35] on span "title" at bounding box center [167, 36] width 13 height 13
type input "New text 8"
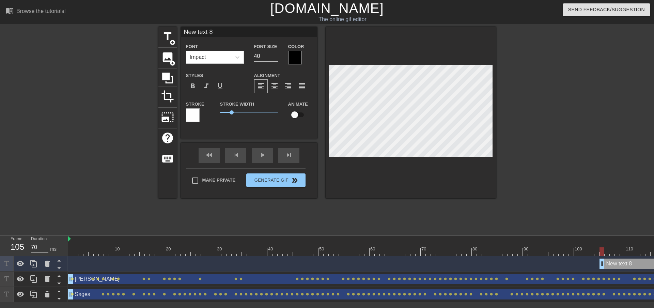
click at [296, 114] on input "checkbox" at bounding box center [294, 114] width 39 height 13
checkbox input "true"
type input "M"
type textarea "M"
type input "Ml"
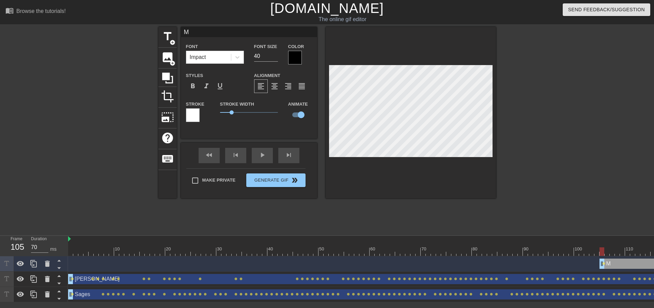
type textarea "Ml"
type input "Mla"
type textarea "Mla"
type input "Mlaa"
type textarea "Mlaac"
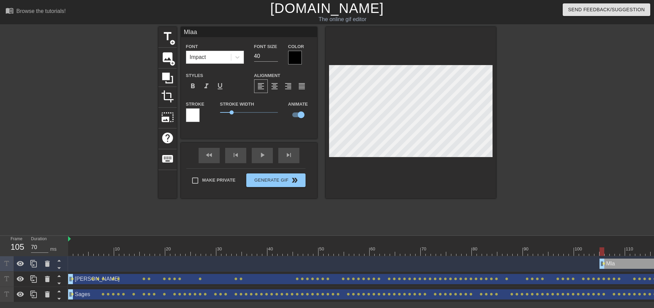
type input "Mlaac"
type textarea "Mlaach"
type input "Mlaachi"
type textarea "Mlaachi"
type input "Mlaach"
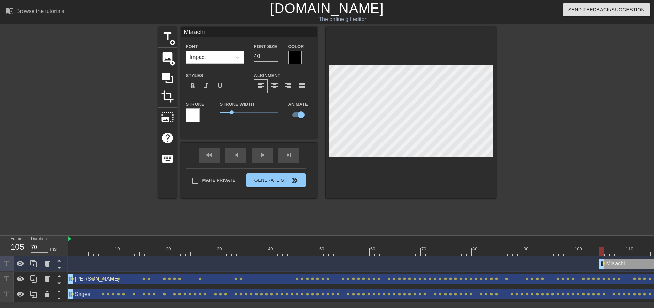
type textarea "Mlaach"
type input "Mlaac"
type textarea "Mlaac"
type input "Mlaa"
type textarea "Mlaa"
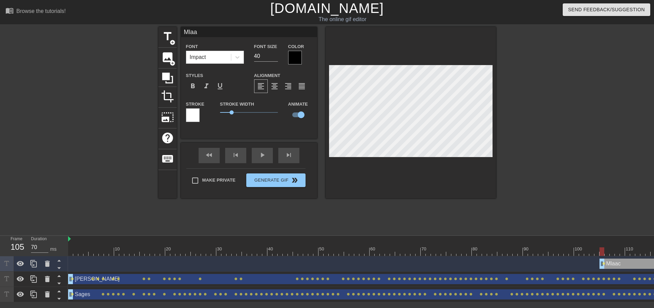
type input "Mla"
type textarea "Mla"
type input "Ml"
type textarea "Ml"
type input "M"
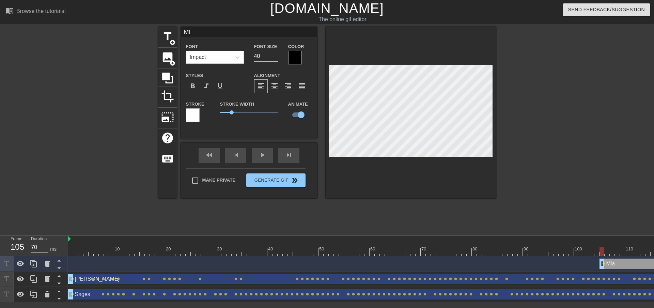
type textarea "M"
type input "Ma"
type textarea "Ma"
type input "Mal"
type textarea "Mal"
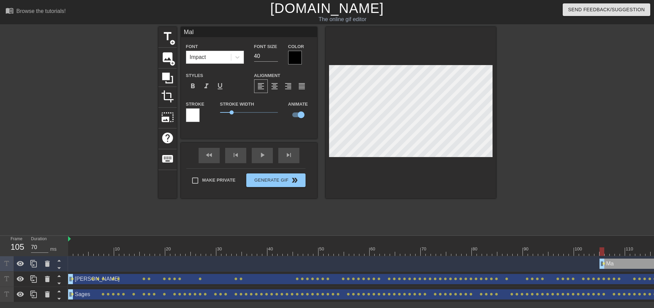
type input "Mala"
type textarea "Mala"
type input "Malac"
type textarea "Malac"
type input "[PERSON_NAME]"
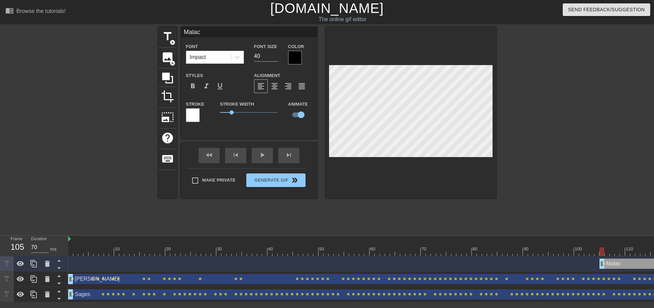
type textarea "[PERSON_NAME]"
type input "Malachi"
type textarea "Malachi"
type input "60"
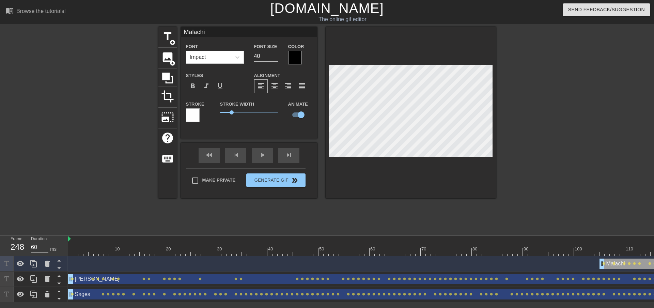
type input "[PERSON_NAME]"
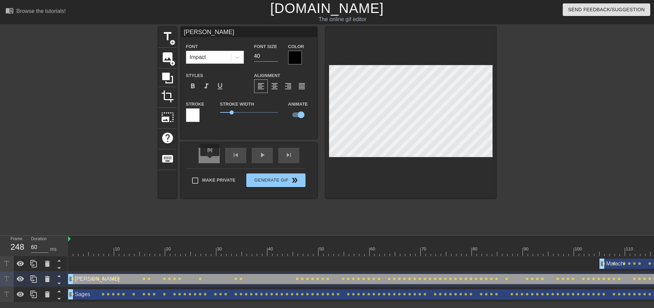
click at [213, 158] on span "fast_rewind" at bounding box center [209, 155] width 8 height 8
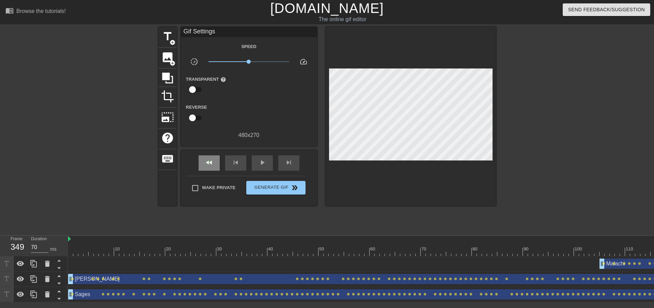
click at [212, 152] on div "fast_rewind skip_previous play_arrow skip_next" at bounding box center [249, 163] width 111 height 26
click at [264, 164] on span "play_arrow" at bounding box center [262, 162] width 8 height 8
click at [219, 163] on div "fast_rewind" at bounding box center [209, 162] width 21 height 15
click at [264, 163] on span "pause" at bounding box center [262, 162] width 8 height 8
click at [260, 157] on div "play_arrow" at bounding box center [262, 162] width 21 height 15
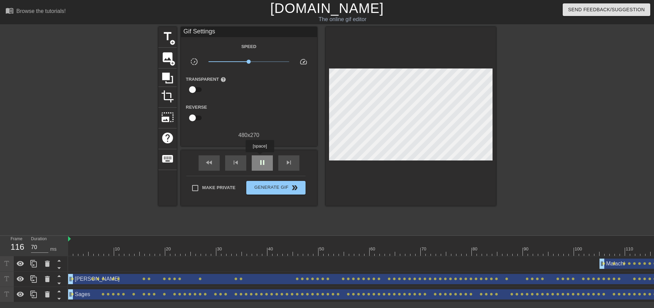
click at [260, 157] on div "pause" at bounding box center [262, 162] width 21 height 15
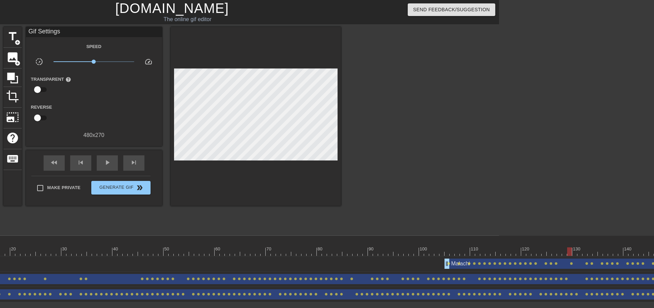
scroll to position [0, 179]
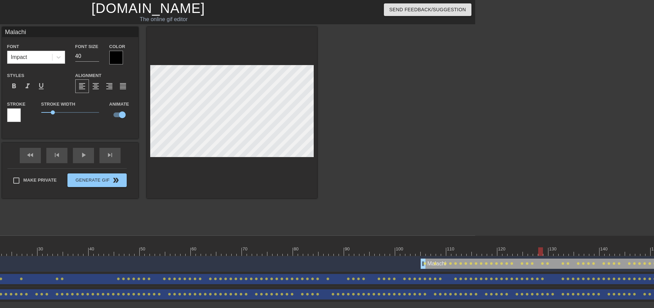
type input "70"
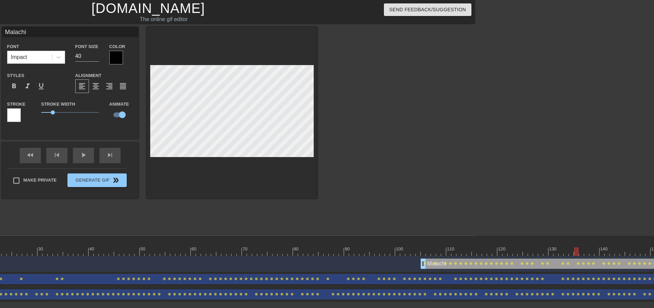
type input "Sages"
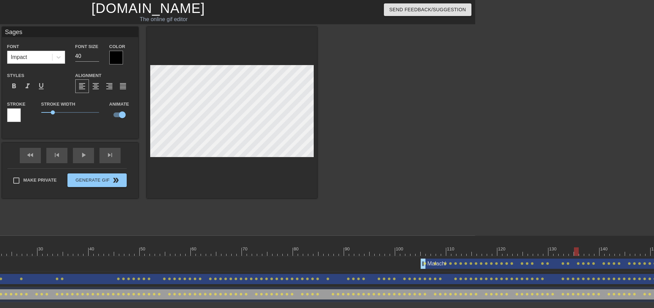
type input "60"
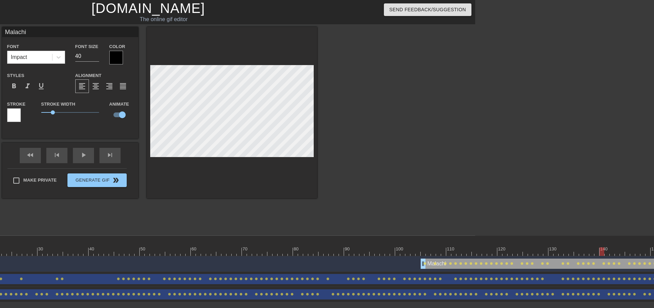
type input "Sages"
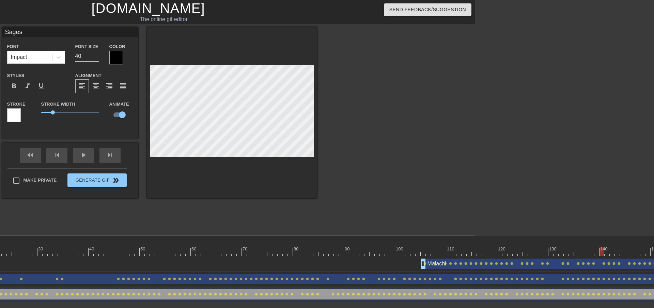
type input "70"
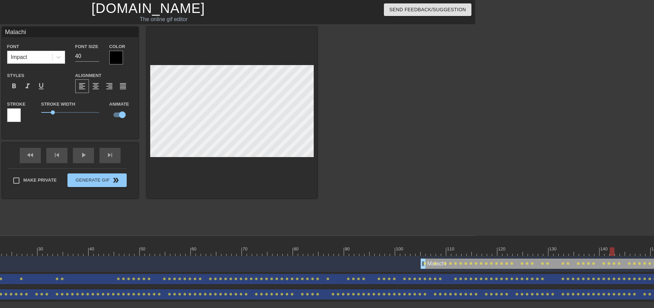
type input "Sages"
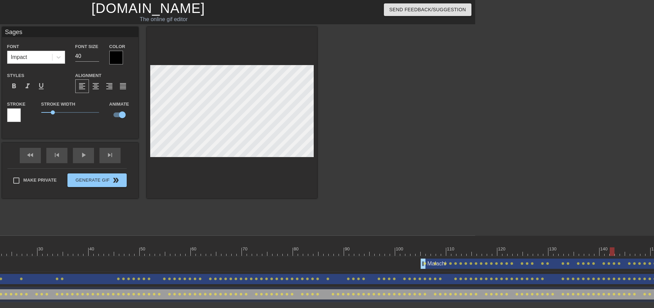
type input "60"
type input "Malachi"
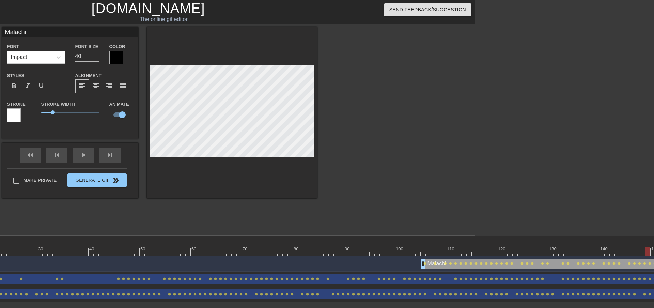
drag, startPoint x: 514, startPoint y: 241, endPoint x: 466, endPoint y: 235, distance: 48.0
click at [466, 235] on div "Frame 113 Duration 60 ms 10 20 30 40 50 60 70 80 90 100 110 120 130 140 150" at bounding box center [148, 268] width 654 height 67
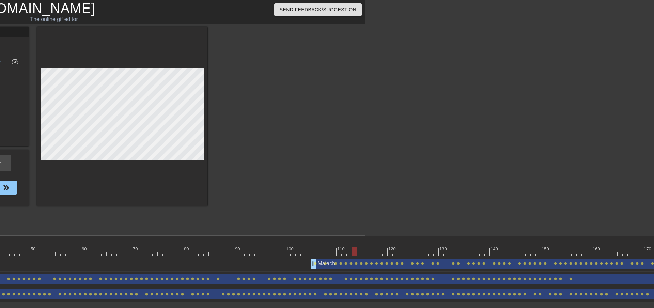
scroll to position [0, 292]
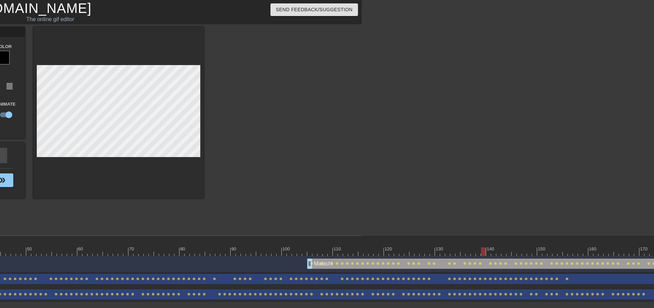
drag, startPoint x: 417, startPoint y: 251, endPoint x: 486, endPoint y: 261, distance: 69.4
click at [362, 261] on div "10 20 30 40 50 60 70 80 90 100 110 120 130 140 150 160" at bounding box center [69, 269] width 586 height 66
type input "60"
drag, startPoint x: 485, startPoint y: 247, endPoint x: 567, endPoint y: 250, distance: 81.8
click at [567, 250] on div at bounding box center [565, 251] width 5 height 9
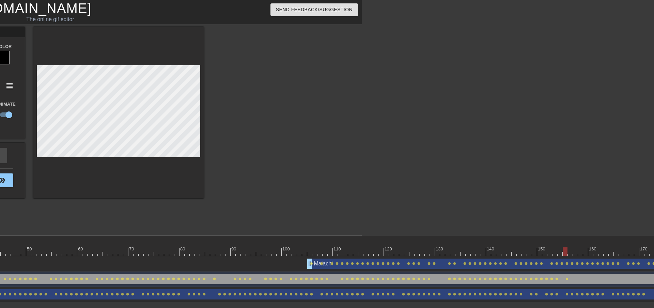
type input "Malachi"
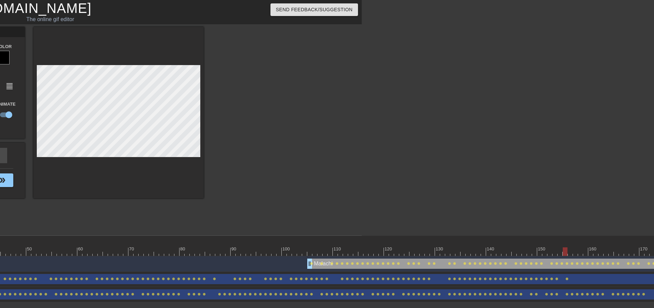
type input "70"
type input "[PERSON_NAME]"
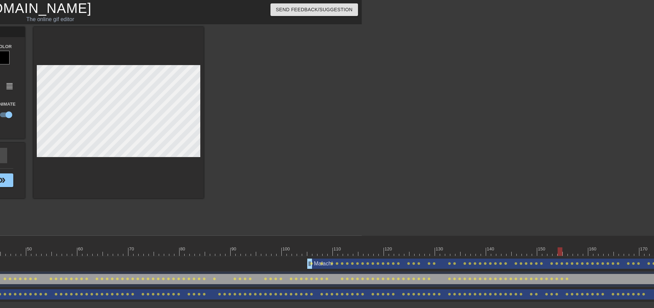
drag, startPoint x: 556, startPoint y: 246, endPoint x: 568, endPoint y: 248, distance: 11.8
type input "70"
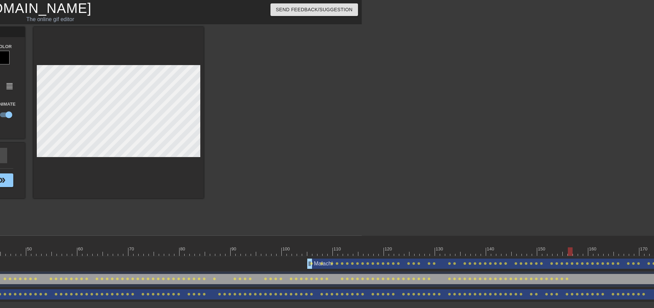
type input "Malachi"
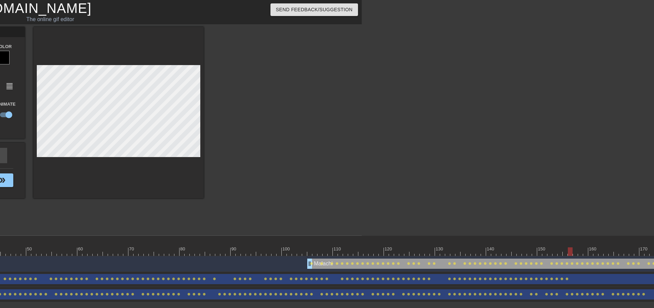
type input "60"
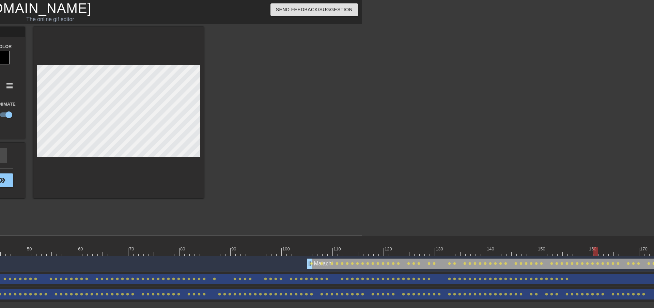
type input "[PERSON_NAME]"
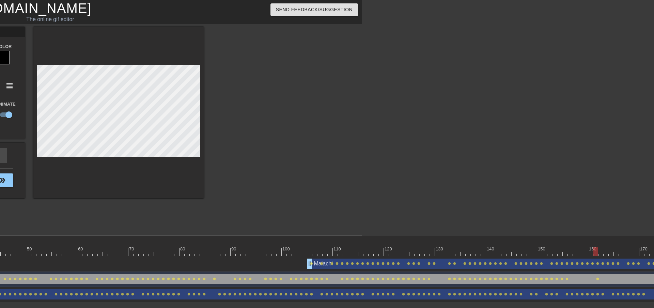
type input "70"
type input "Malachi"
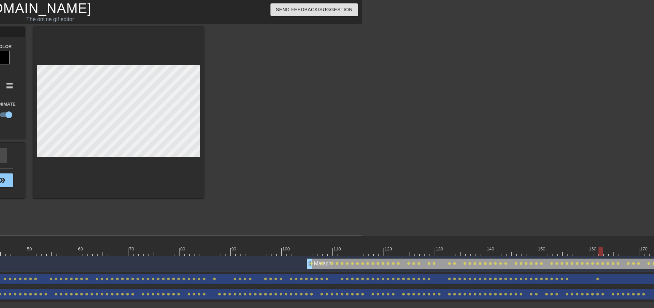
type input "70"
type input "[PERSON_NAME]"
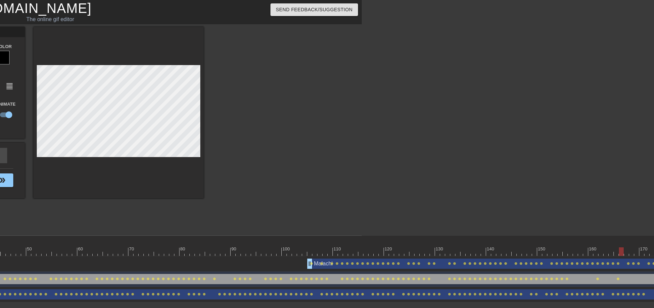
type input "60"
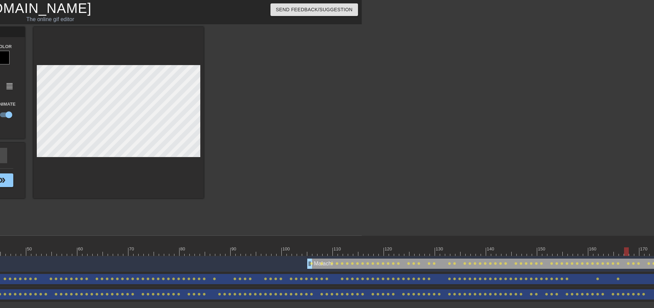
type input "[PERSON_NAME]"
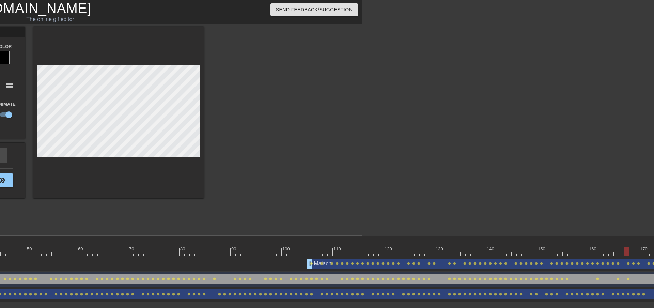
type input "70"
type input "Malachi"
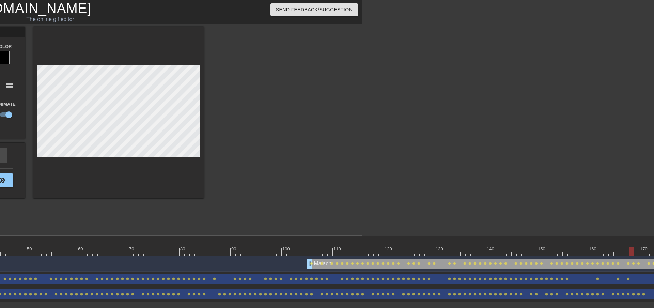
type input "70"
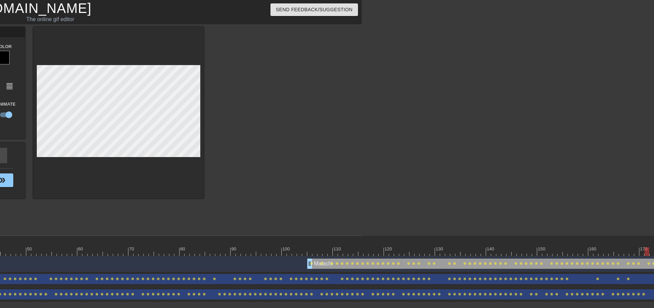
type input "[PERSON_NAME]"
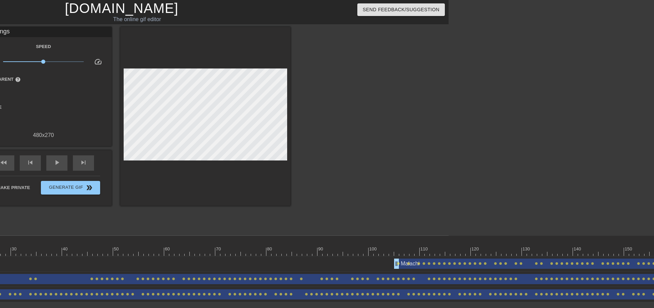
scroll to position [0, 178]
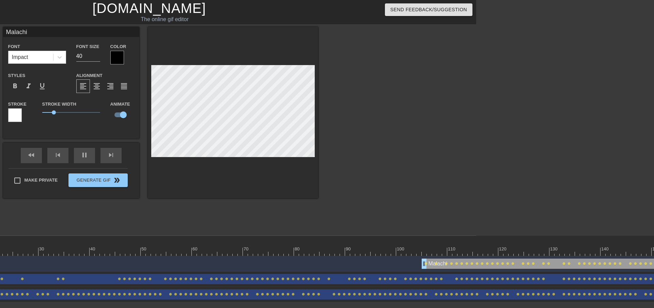
type input "70"
type input "[PERSON_NAME]"
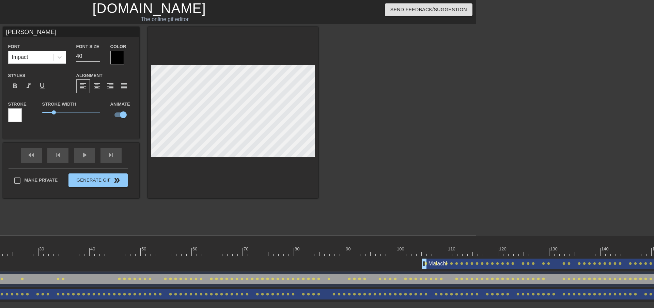
drag, startPoint x: 548, startPoint y: 242, endPoint x: 494, endPoint y: 243, distance: 54.2
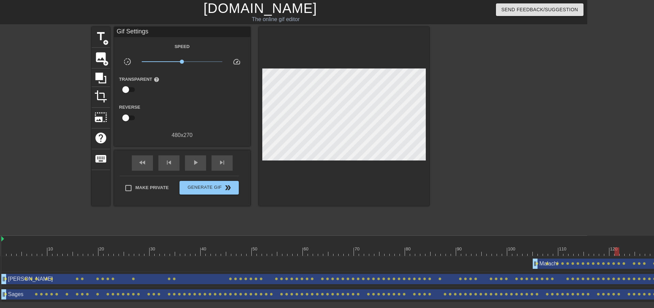
scroll to position [0, 44]
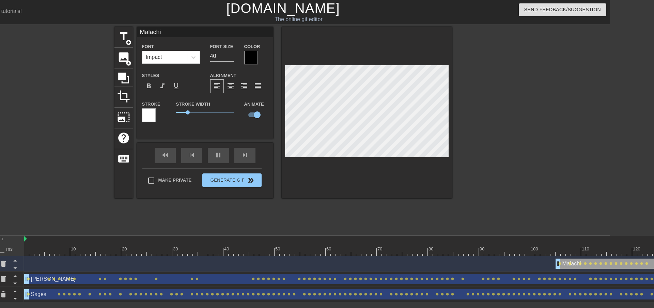
type input "70"
type input "[PERSON_NAME]"
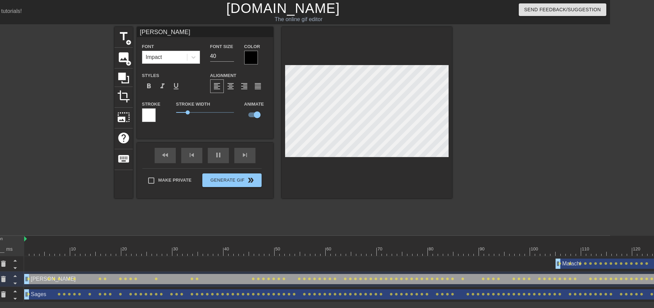
type input "70"
type input "Malachi"
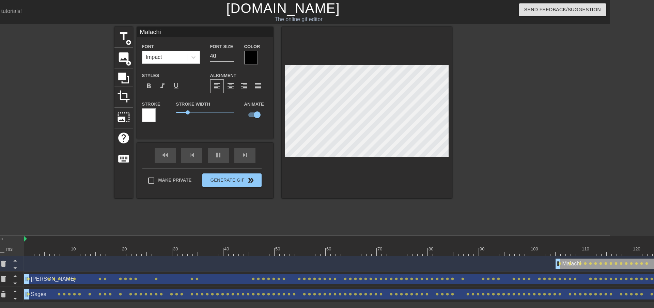
type input "60"
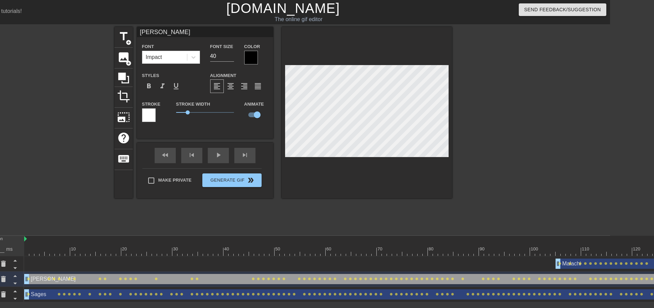
type input "Malachi"
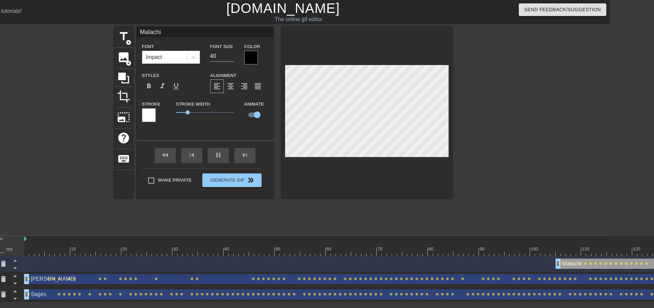
type input "60"
type input "[PERSON_NAME]"
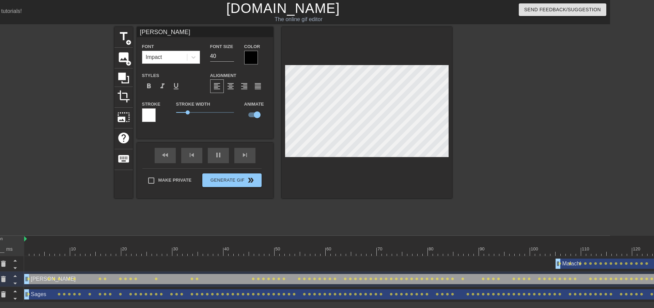
type input "70"
type input "Malachi"
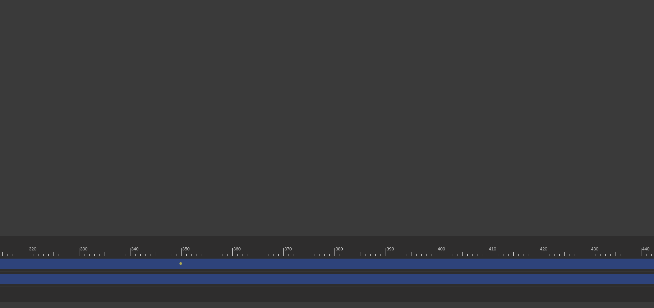
scroll to position [0, 1721]
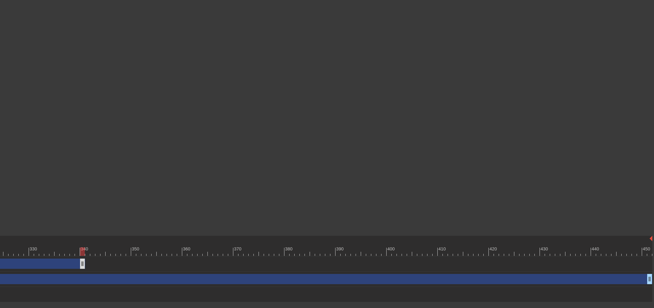
drag, startPoint x: 649, startPoint y: 264, endPoint x: 78, endPoint y: 259, distance: 571.1
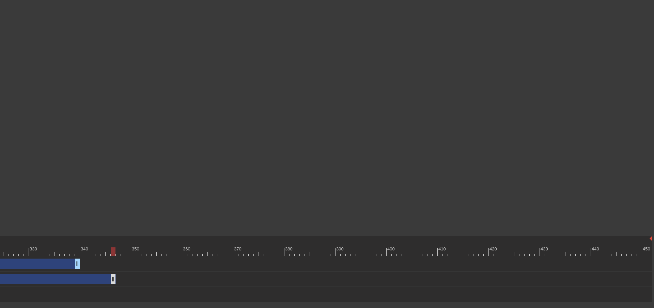
drag, startPoint x: 650, startPoint y: 279, endPoint x: 13, endPoint y: 281, distance: 637.2
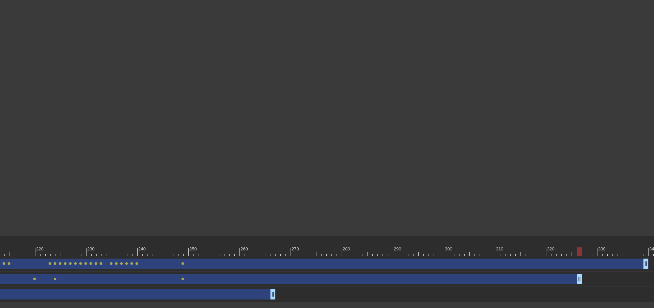
scroll to position [0, 1176]
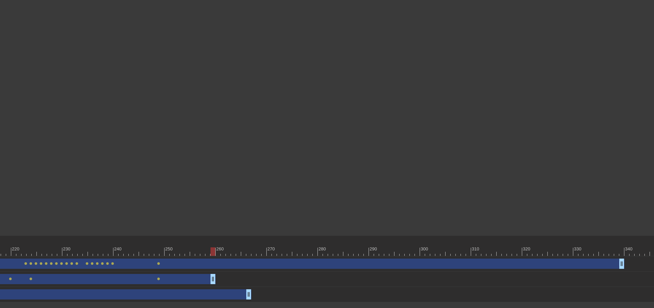
drag, startPoint x: 557, startPoint y: 282, endPoint x: 213, endPoint y: 281, distance: 343.8
drag, startPoint x: 250, startPoint y: 294, endPoint x: 212, endPoint y: 296, distance: 37.9
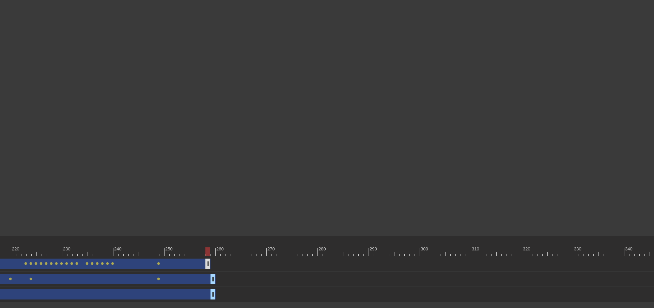
drag, startPoint x: 622, startPoint y: 266, endPoint x: 213, endPoint y: 264, distance: 409.3
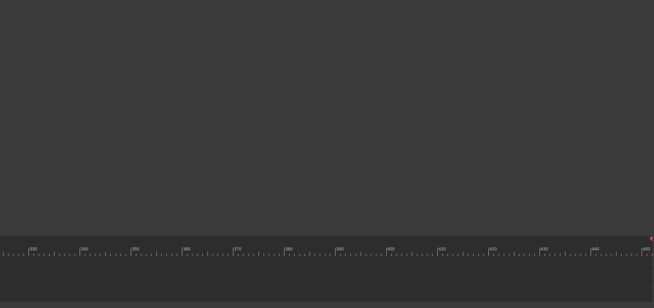
scroll to position [0, 1720]
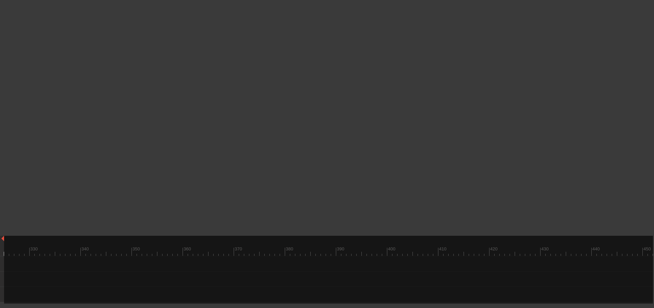
drag, startPoint x: 651, startPoint y: 239, endPoint x: 0, endPoint y: 230, distance: 650.9
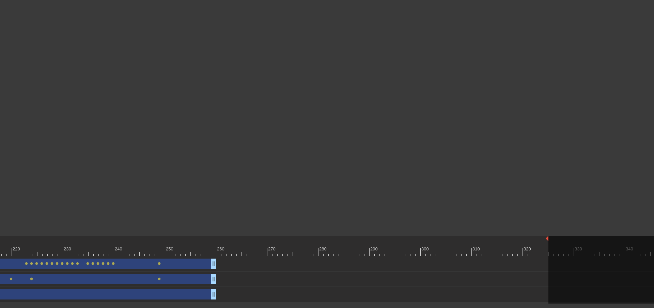
scroll to position [0, 1146]
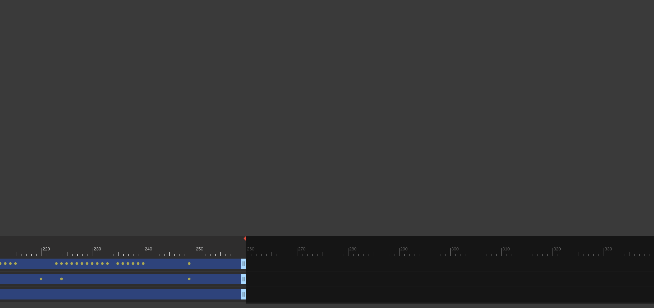
drag, startPoint x: 578, startPoint y: 238, endPoint x: 281, endPoint y: 245, distance: 297.2
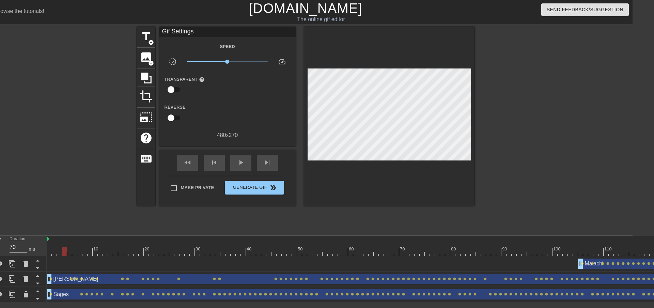
scroll to position [0, 0]
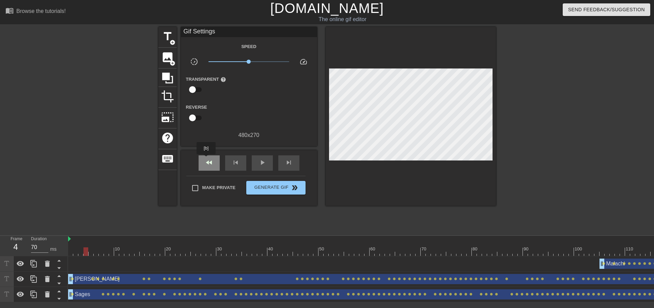
click at [205, 159] on span "fast_rewind" at bounding box center [209, 162] width 8 height 8
click at [267, 167] on div "play_arrow" at bounding box center [262, 162] width 21 height 15
click at [262, 167] on div "pause" at bounding box center [262, 162] width 21 height 15
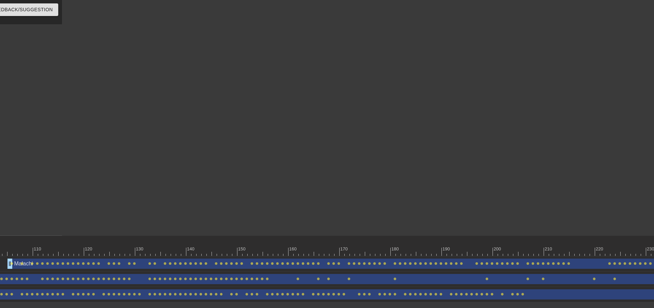
scroll to position [0, 557]
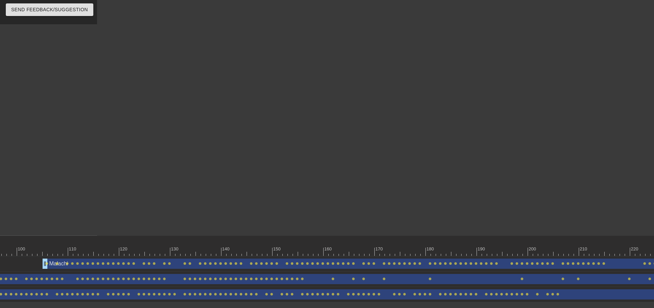
click at [310, 242] on div at bounding box center [173, 239] width 1324 height 7
click at [314, 253] on div at bounding box center [663, 251] width 2305 height 9
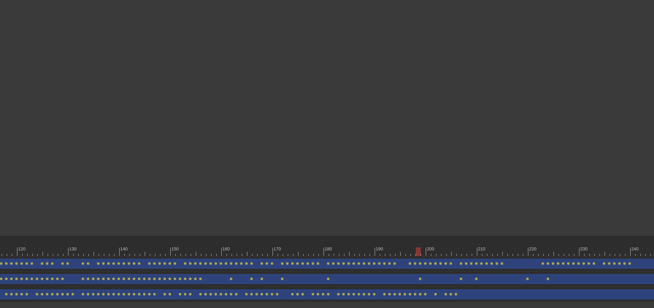
scroll to position [0, 683]
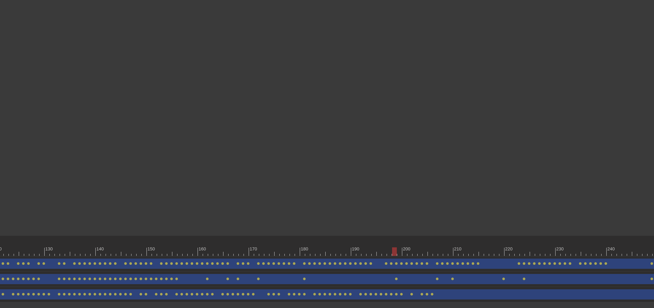
type input "60"
click at [388, 253] on div at bounding box center [537, 251] width 2305 height 9
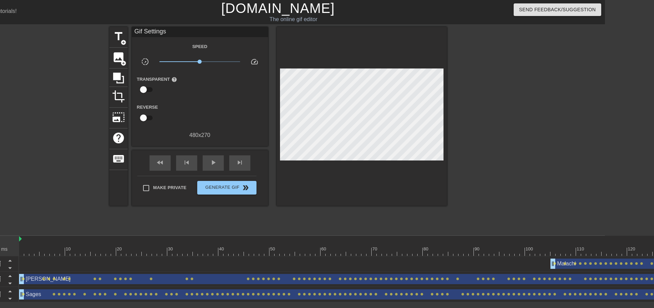
scroll to position [0, 0]
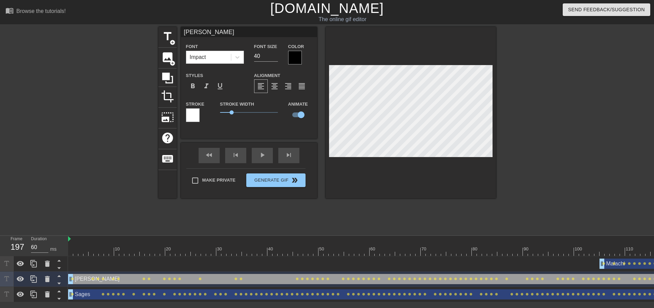
type input "Malachi"
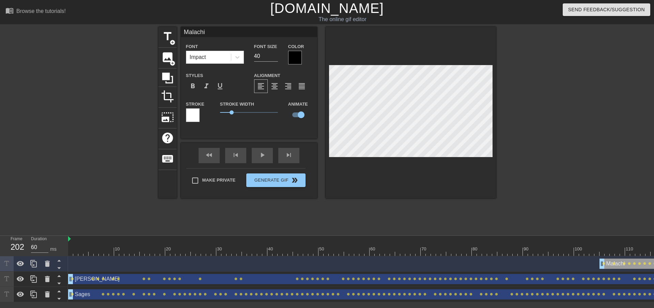
type input "70"
type input "[PERSON_NAME]"
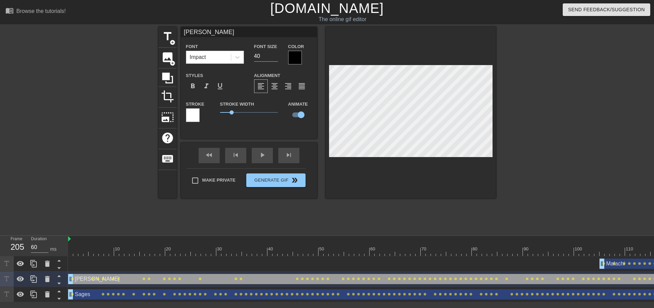
type input "70"
type input "Malachi"
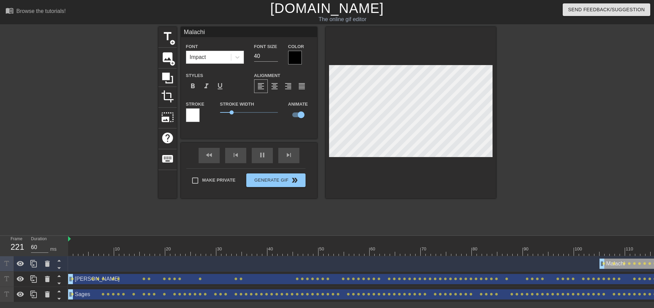
type input "70"
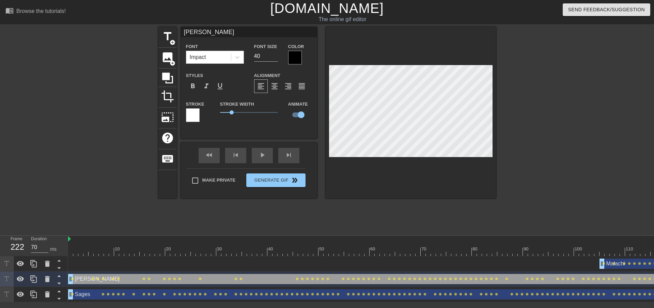
type input "Sages"
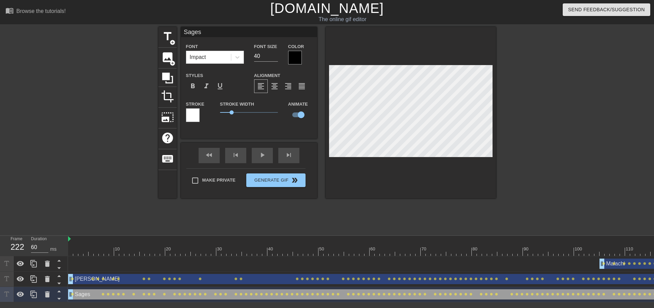
type input "70"
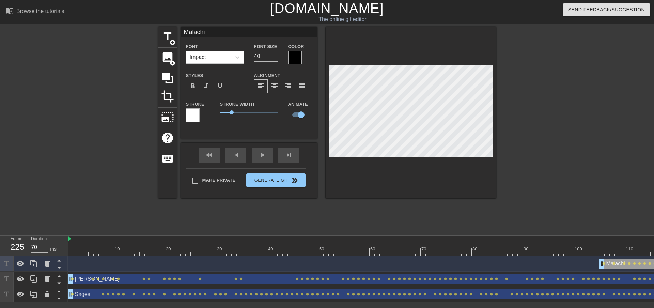
type input "Sages"
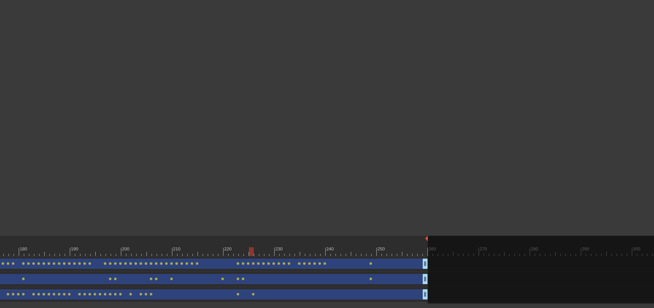
scroll to position [0, 937]
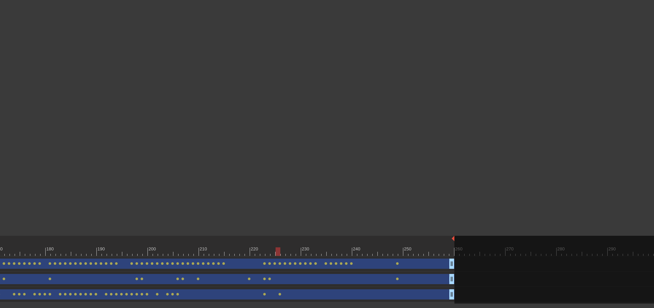
type input "60"
click at [274, 253] on div at bounding box center [283, 251] width 2305 height 9
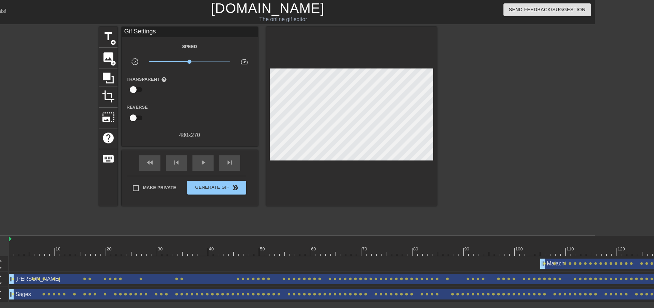
scroll to position [0, 54]
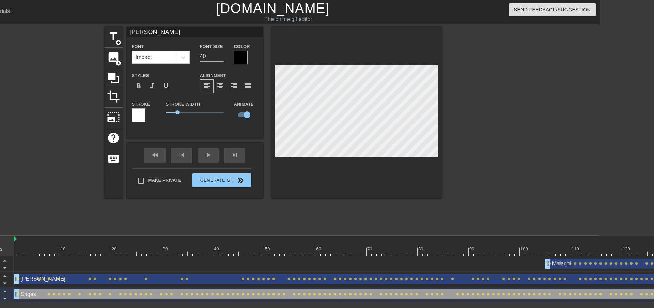
type input "Sages"
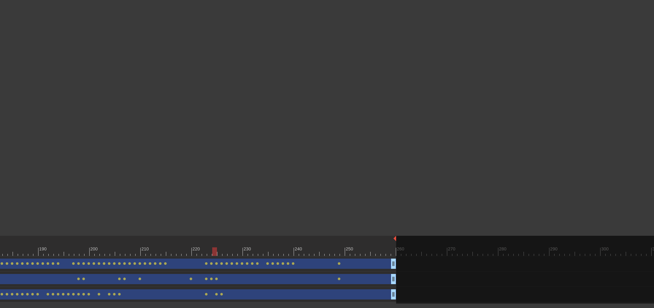
scroll to position [0, 988]
click at [218, 252] on div at bounding box center [232, 251] width 2305 height 9
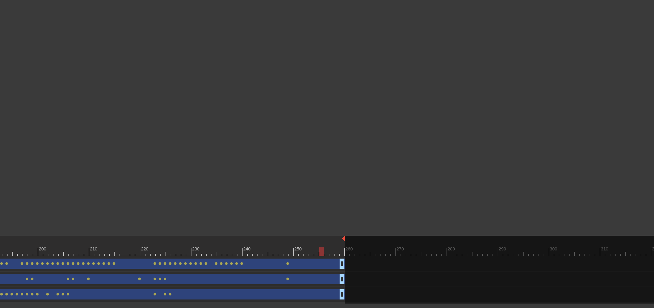
click at [296, 251] on div at bounding box center [173, 251] width 2305 height 9
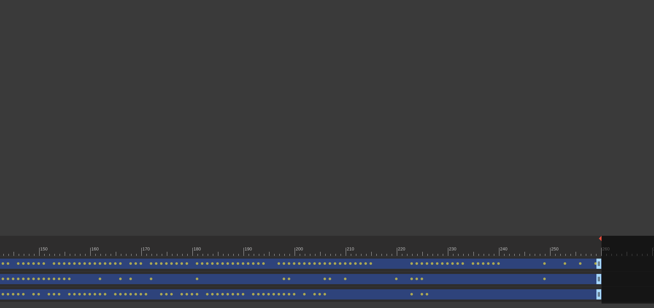
scroll to position [0, 794]
click at [224, 245] on div at bounding box center [222, 247] width 5 height 9
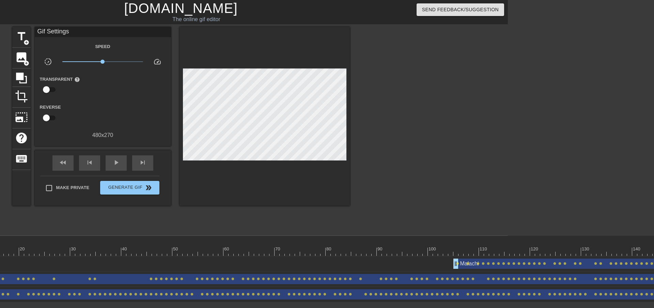
scroll to position [0, 108]
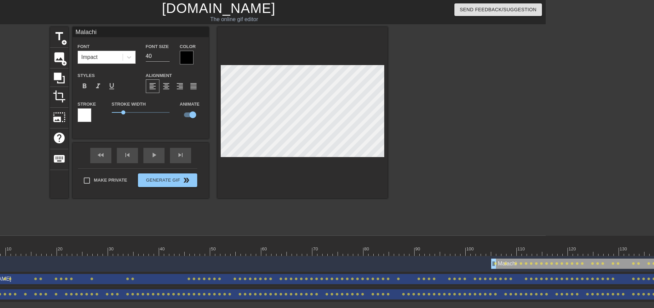
click at [218, 80] on div at bounding box center [302, 112] width 170 height 171
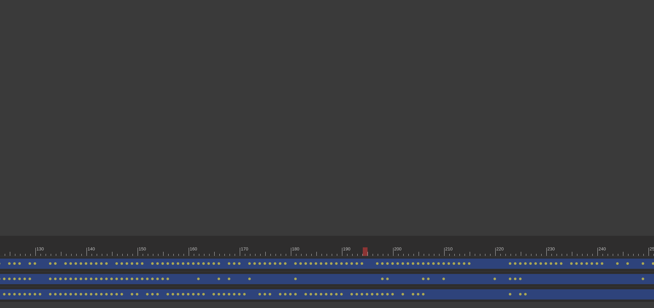
scroll to position [0, 760]
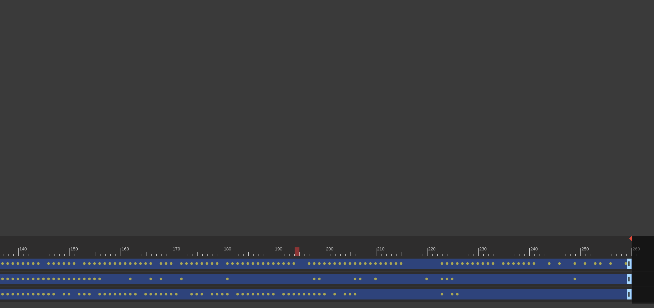
click at [122, 247] on div "160" at bounding box center [126, 249] width 9 height 7
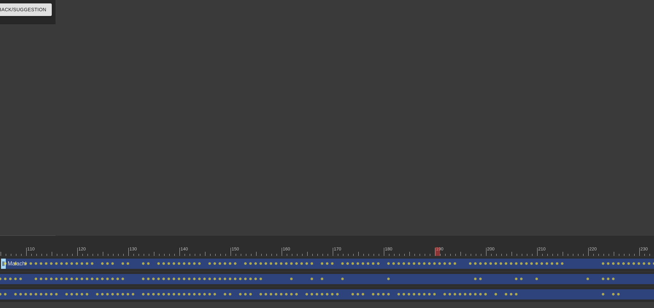
scroll to position [0, 614]
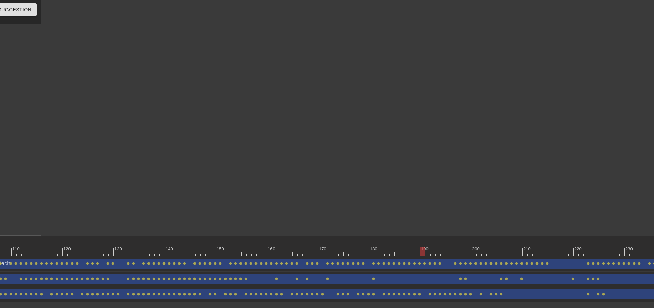
click at [371, 253] on div at bounding box center [606, 251] width 2305 height 9
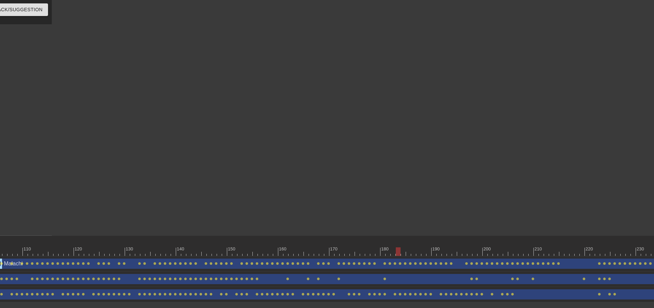
scroll to position [0, 767]
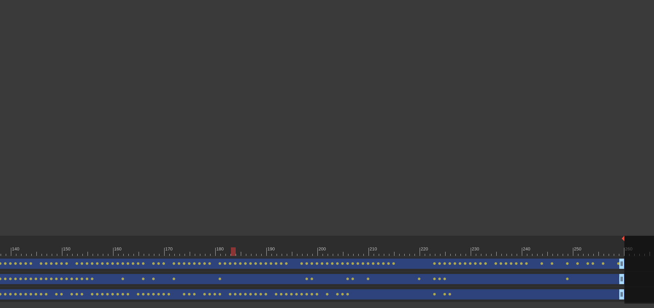
click at [227, 253] on div at bounding box center [453, 251] width 2305 height 9
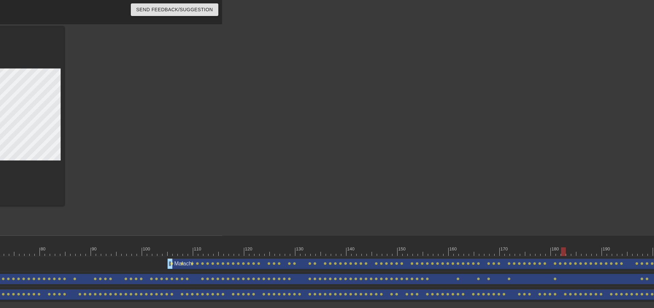
scroll to position [0, 546]
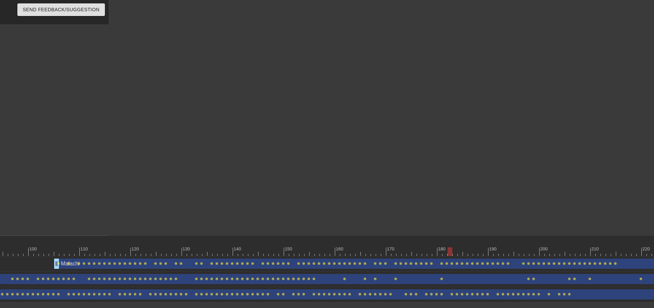
type input "70"
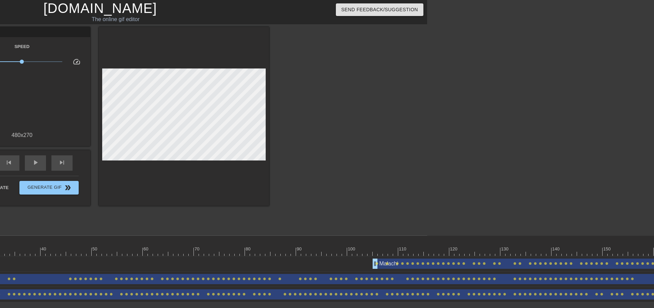
scroll to position [0, 500]
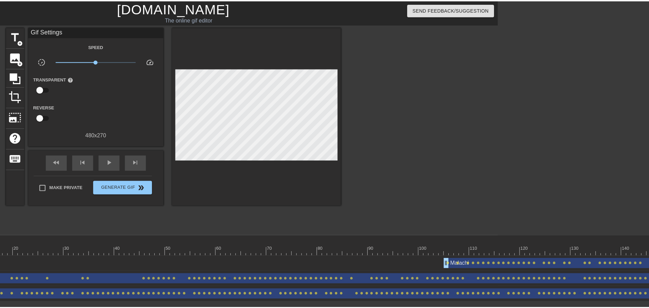
scroll to position [0, 0]
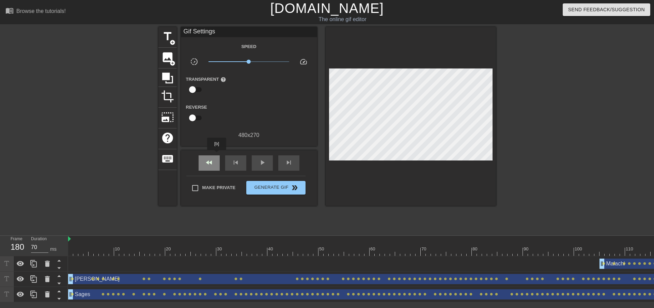
click at [217, 155] on div "fast_rewind" at bounding box center [209, 162] width 21 height 15
click at [171, 32] on span "title" at bounding box center [167, 36] width 13 height 13
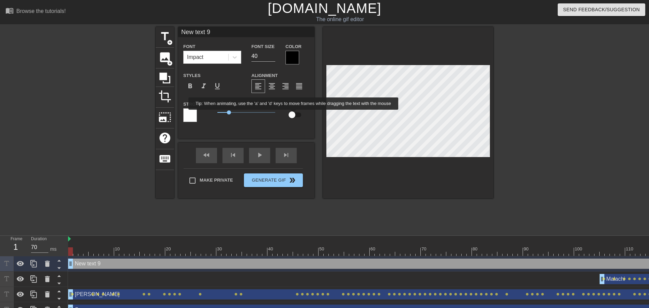
click at [294, 115] on input "checkbox" at bounding box center [292, 114] width 39 height 13
checkbox input "true"
type input "K"
type textarea "K"
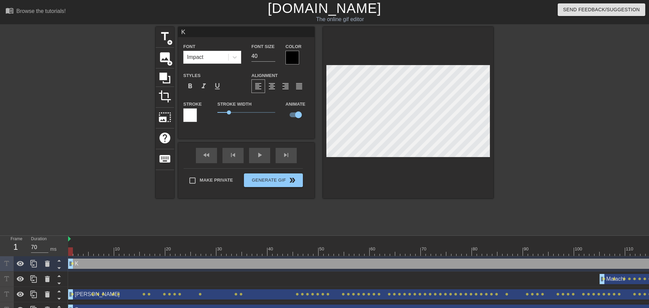
type input "Ke"
type textarea "Ke"
type input "[PERSON_NAME]"
type textarea "[PERSON_NAME]"
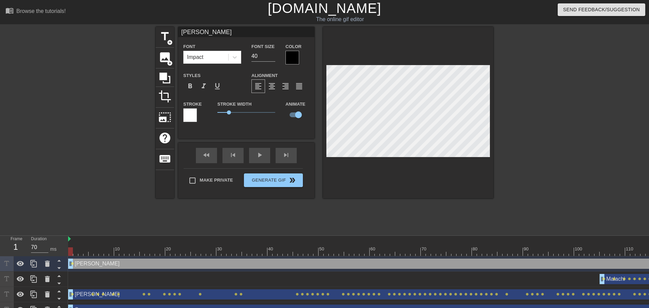
click at [315, 103] on div "title add_circle image add_circle crop photo_size_select_large help keyboard [P…" at bounding box center [325, 112] width 338 height 171
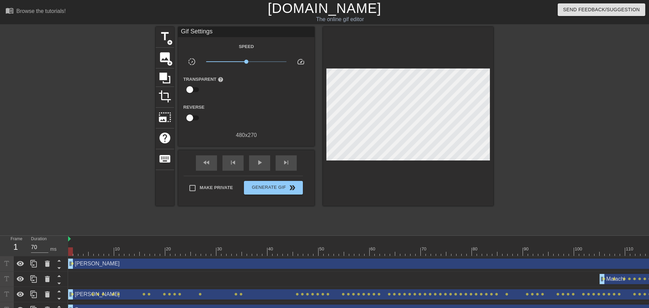
drag, startPoint x: 73, startPoint y: 264, endPoint x: 90, endPoint y: 261, distance: 18.0
drag, startPoint x: 72, startPoint y: 264, endPoint x: 81, endPoint y: 265, distance: 9.9
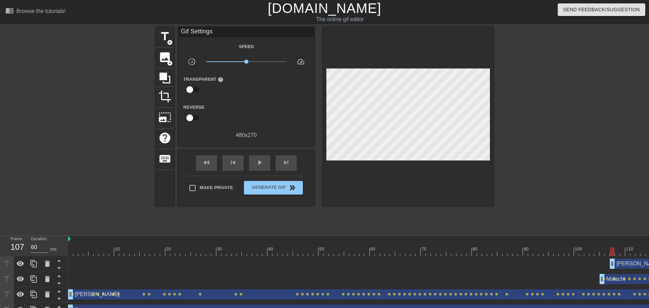
type input "70"
drag, startPoint x: 71, startPoint y: 267, endPoint x: 600, endPoint y: 264, distance: 529.6
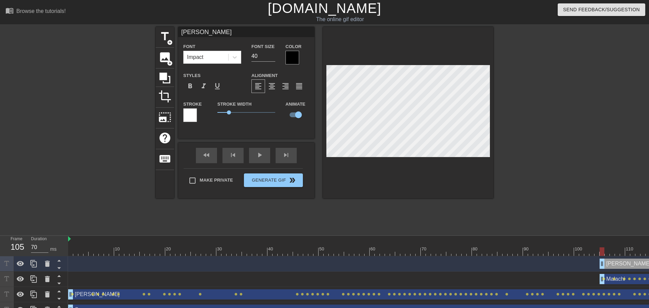
click at [48, 264] on icon at bounding box center [47, 264] width 5 height 6
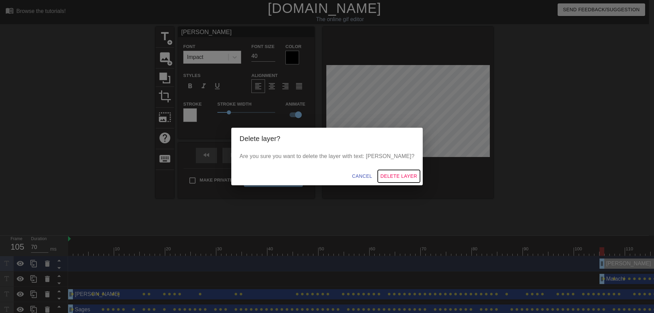
click at [383, 174] on span "Delete Layer" at bounding box center [399, 176] width 37 height 9
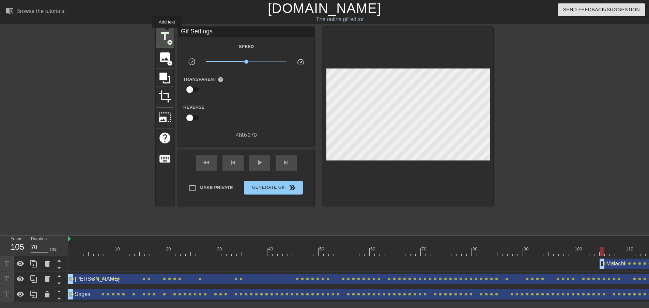
click at [167, 33] on span "title" at bounding box center [164, 36] width 13 height 13
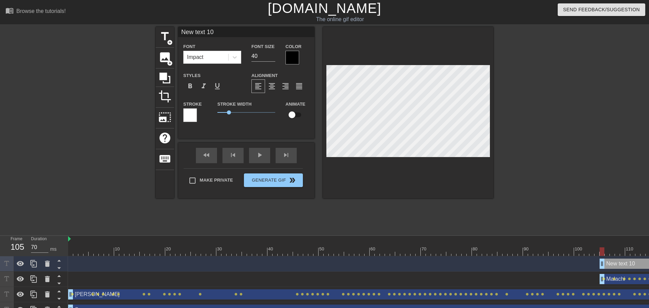
type input "K"
type textarea "K"
type input "Ke"
type textarea "Ke"
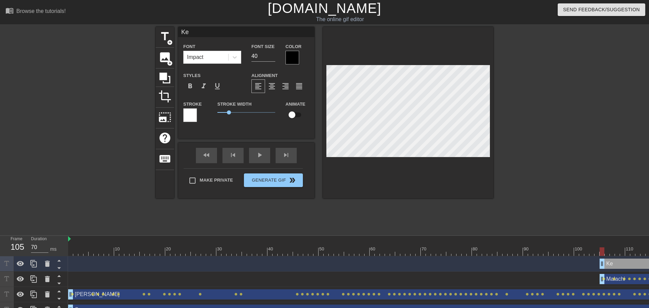
type input "[PERSON_NAME]"
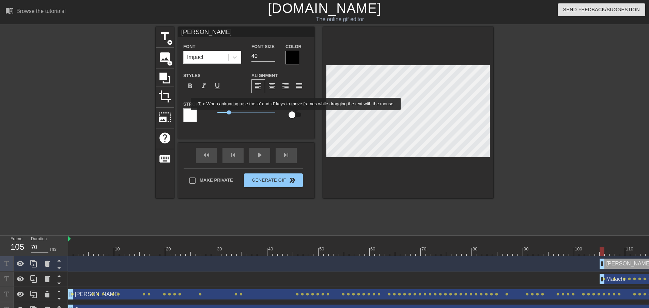
type textarea "[PERSON_NAME]"
click at [297, 114] on input "checkbox" at bounding box center [292, 114] width 39 height 13
checkbox input "true"
type input "70"
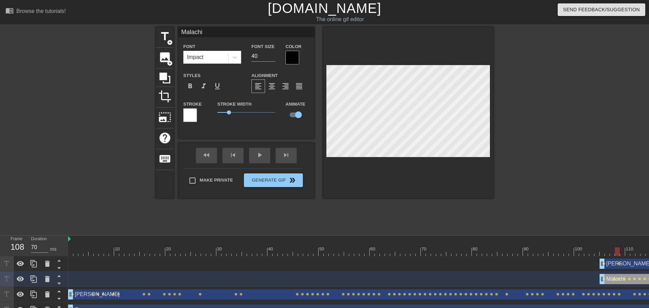
type input "[PERSON_NAME]"
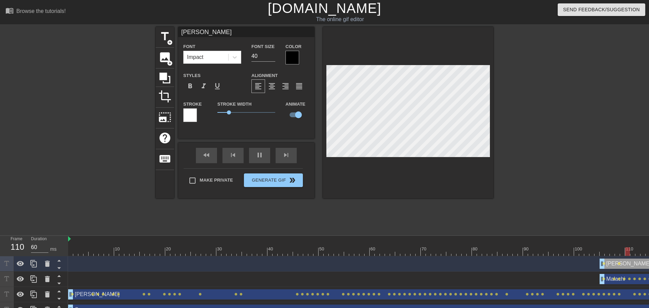
type input "70"
type input "Malachi"
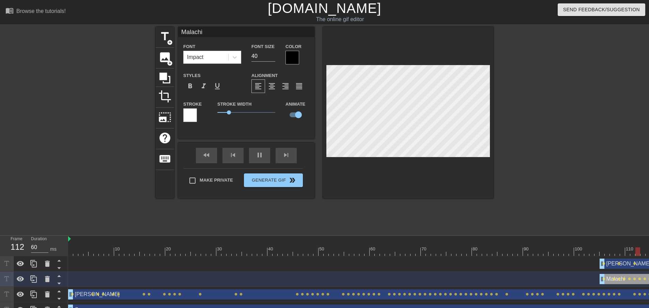
type input "70"
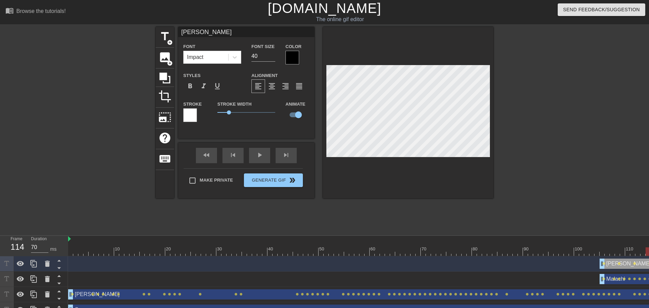
type input "Malachi"
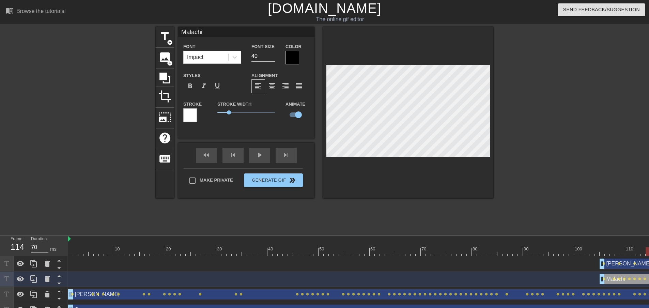
type input "60"
type input "[PERSON_NAME]"
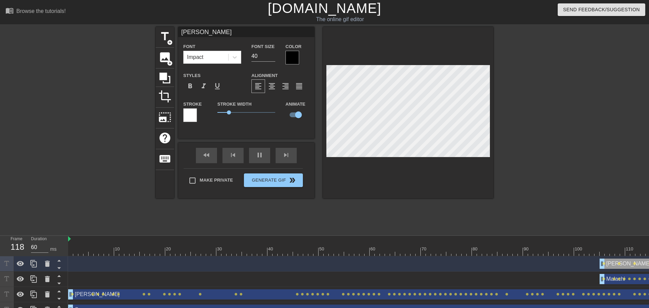
type input "70"
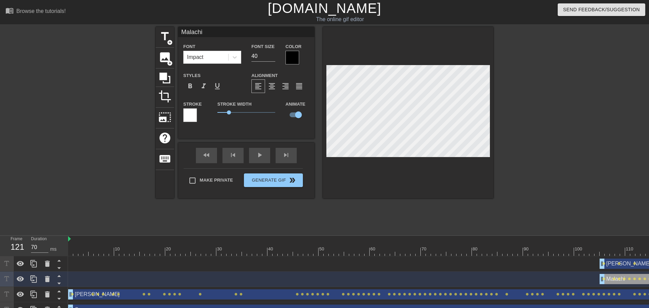
type input "[PERSON_NAME]"
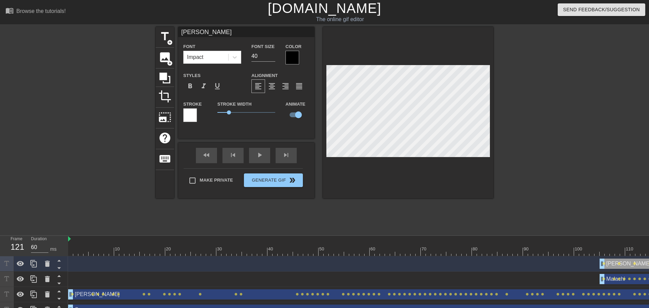
type input "70"
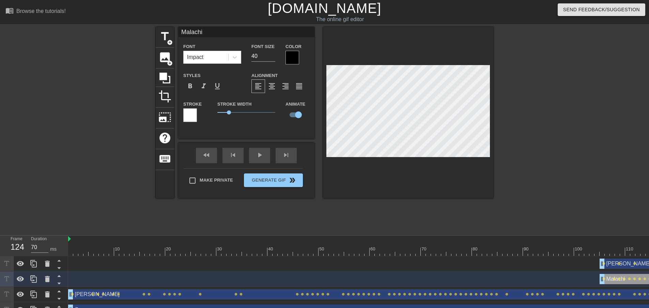
type input "[PERSON_NAME]"
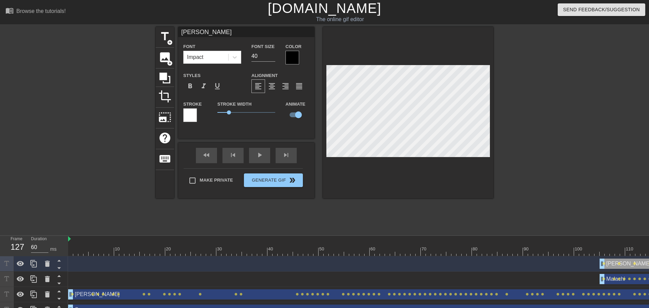
type input "70"
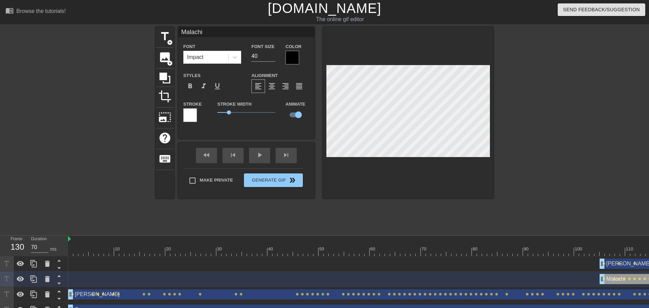
type input "[PERSON_NAME]"
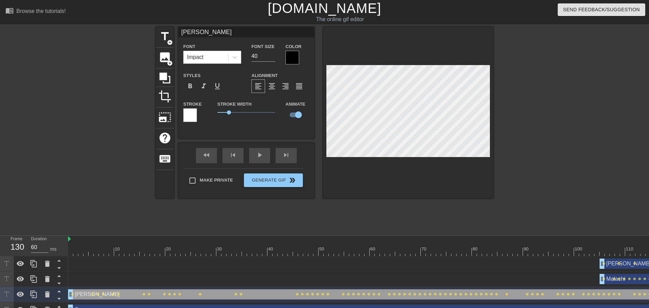
type input "70"
type input "[PERSON_NAME]"
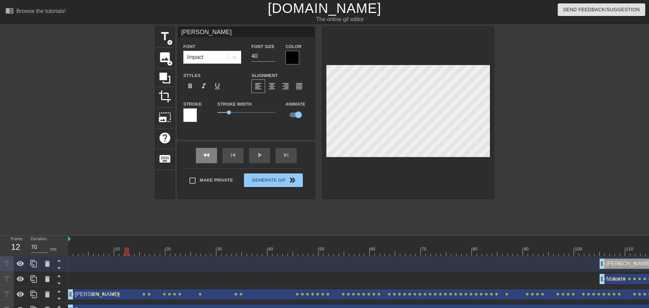
click at [209, 155] on div "fast_rewind" at bounding box center [206, 155] width 21 height 15
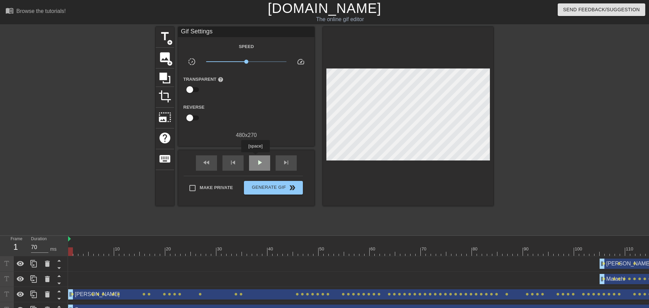
click at [256, 157] on div "play_arrow" at bounding box center [259, 162] width 21 height 15
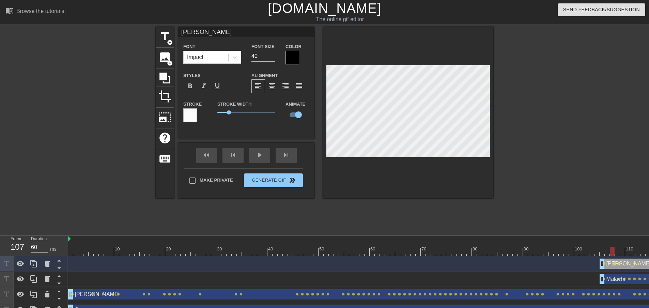
type input "70"
type input "Malachi"
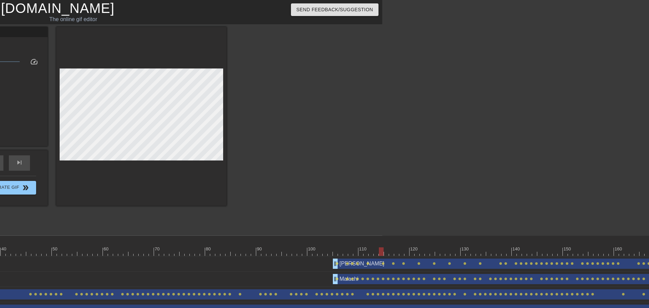
scroll to position [0, 353]
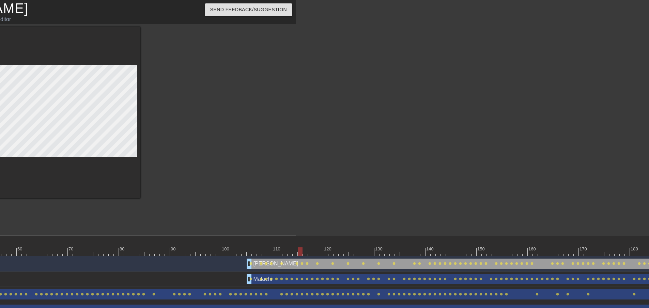
click at [29, 52] on div at bounding box center [55, 112] width 170 height 171
click at [25, 55] on div at bounding box center [55, 112] width 170 height 171
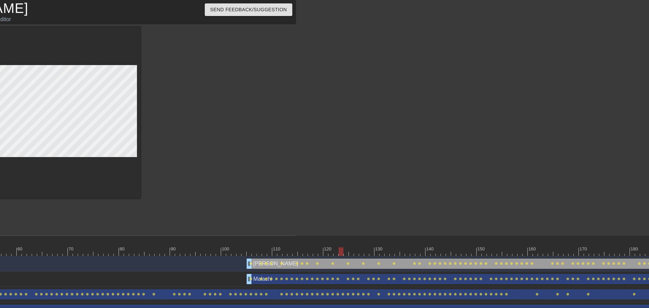
click at [364, 253] on div at bounding box center [361, 251] width 5 height 9
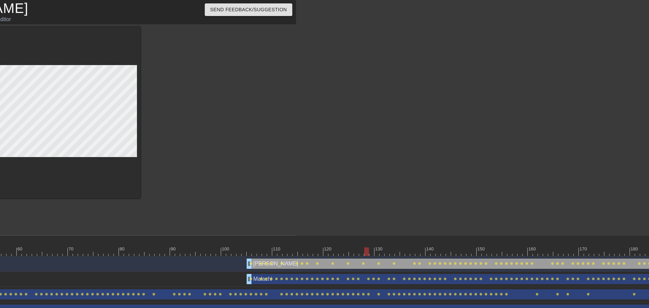
drag, startPoint x: 362, startPoint y: 244, endPoint x: 368, endPoint y: 245, distance: 7.0
click at [372, 247] on div at bounding box center [371, 247] width 5 height 9
drag, startPoint x: 372, startPoint y: 243, endPoint x: 394, endPoint y: 241, distance: 21.6
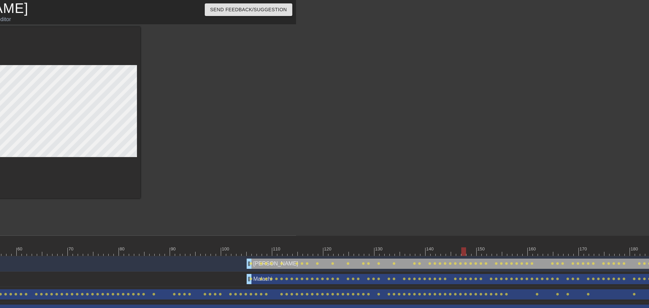
drag, startPoint x: 485, startPoint y: 250, endPoint x: 498, endPoint y: 250, distance: 13.3
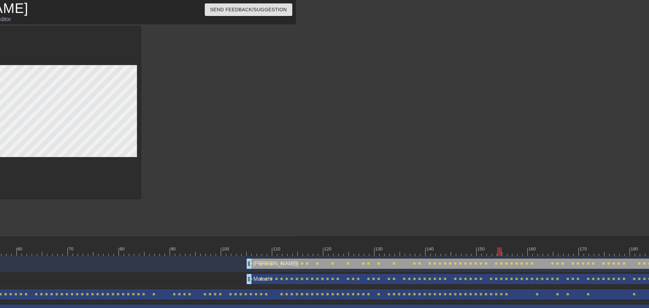
drag, startPoint x: 514, startPoint y: 250, endPoint x: 497, endPoint y: 244, distance: 18.0
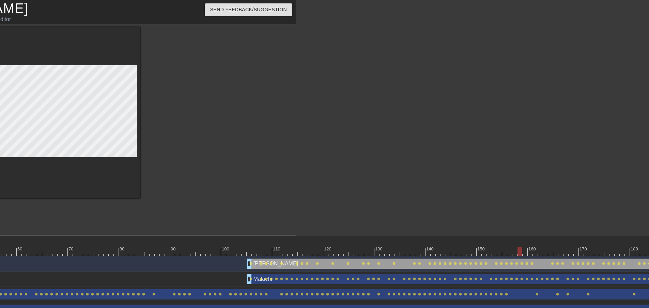
drag, startPoint x: 530, startPoint y: 244, endPoint x: 554, endPoint y: 247, distance: 24.4
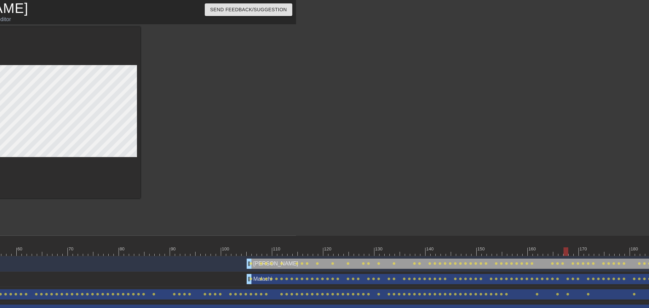
click at [44, 64] on div at bounding box center [55, 112] width 170 height 171
click at [56, 59] on div at bounding box center [55, 112] width 170 height 171
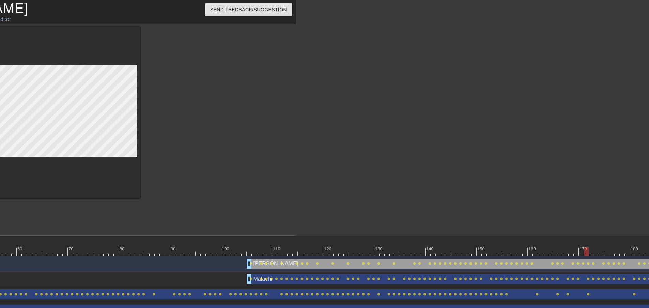
drag, startPoint x: 586, startPoint y: 249, endPoint x: 506, endPoint y: 223, distance: 83.9
click at [60, 64] on div at bounding box center [55, 112] width 170 height 171
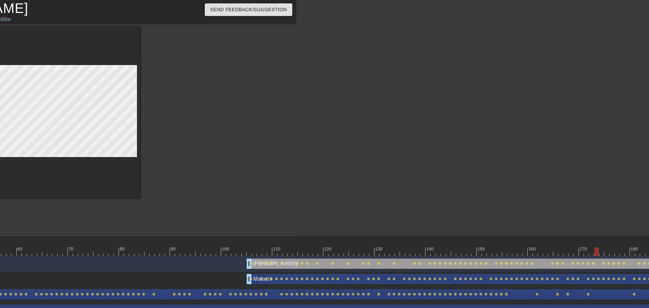
type input "70"
click at [51, 59] on div at bounding box center [55, 112] width 170 height 171
type input "Malachi"
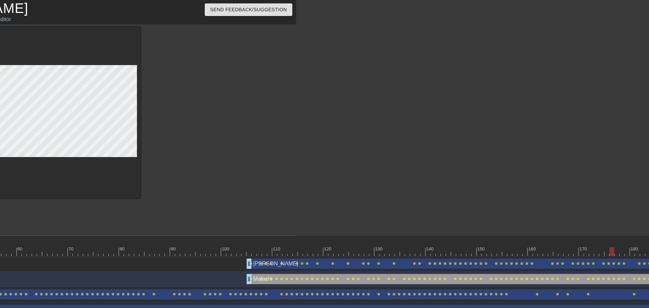
type input "60"
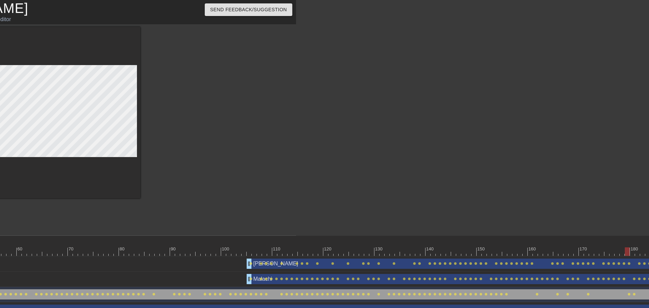
type input "Malachi"
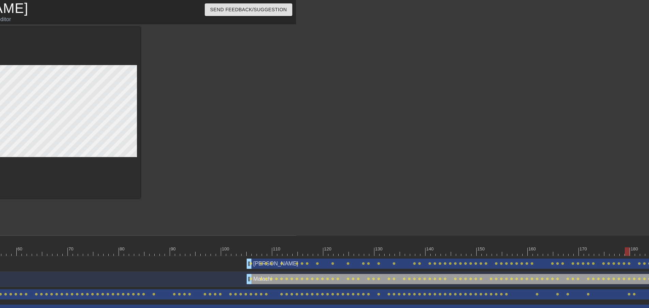
type input "70"
type input "[PERSON_NAME]"
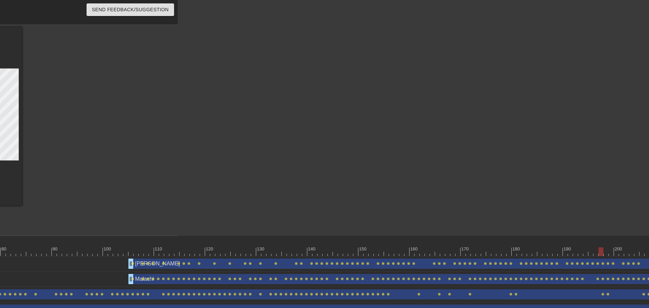
scroll to position [0, 573]
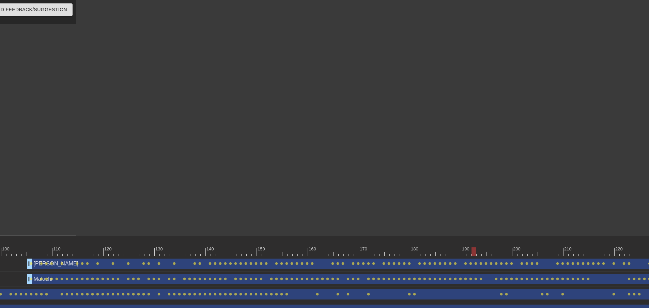
click at [476, 253] on div at bounding box center [647, 251] width 2305 height 9
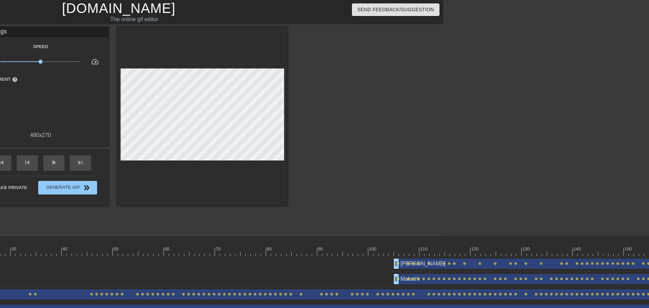
scroll to position [0, 230]
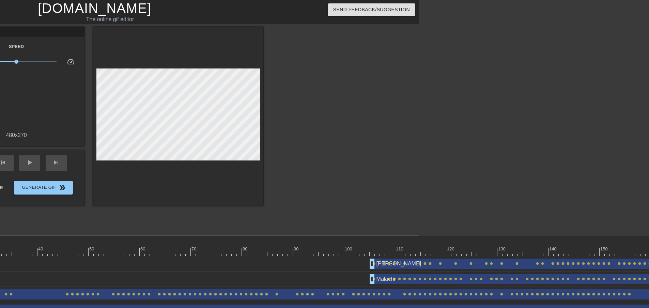
type input "70"
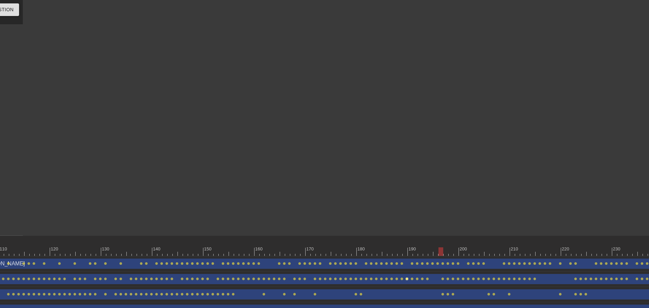
scroll to position [0, 637]
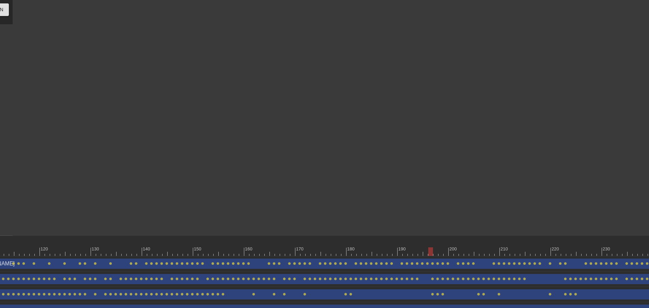
click at [427, 254] on div at bounding box center [584, 251] width 2305 height 9
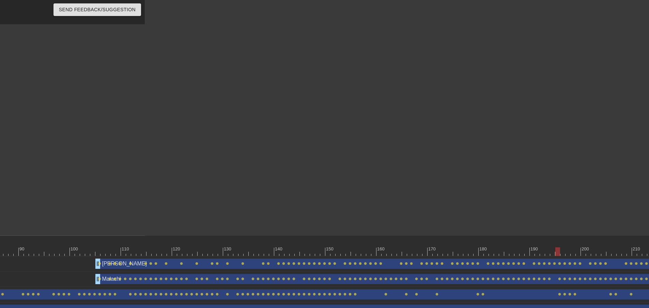
scroll to position [0, 535]
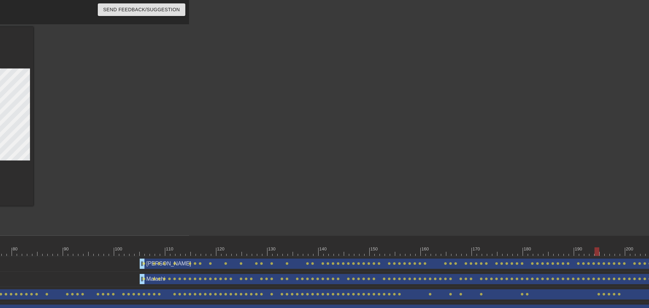
scroll to position [0, 577]
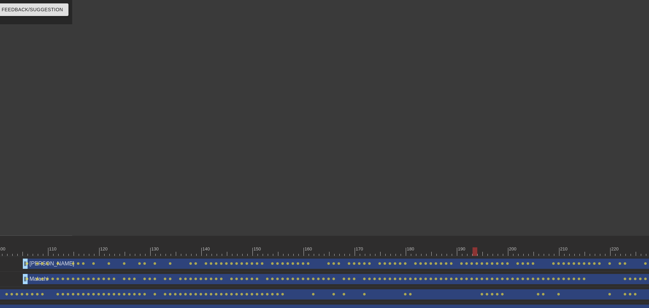
click at [477, 254] on div at bounding box center [643, 251] width 2305 height 9
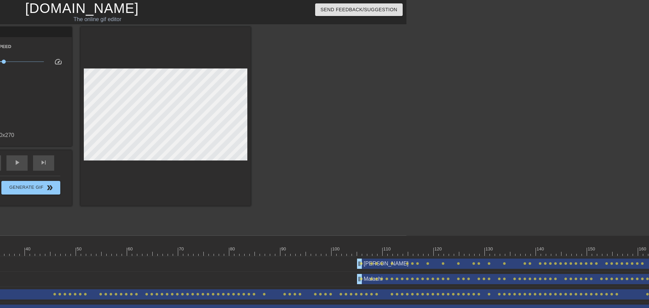
scroll to position [0, 0]
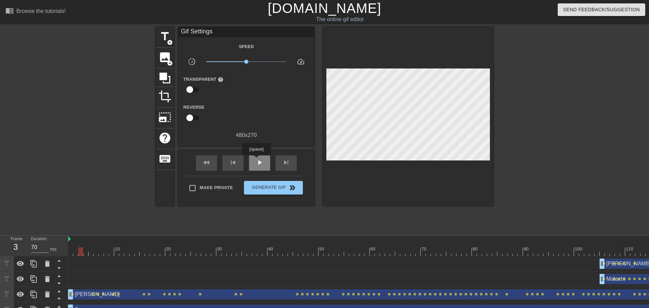
click at [256, 160] on span "play_arrow" at bounding box center [260, 162] width 8 height 8
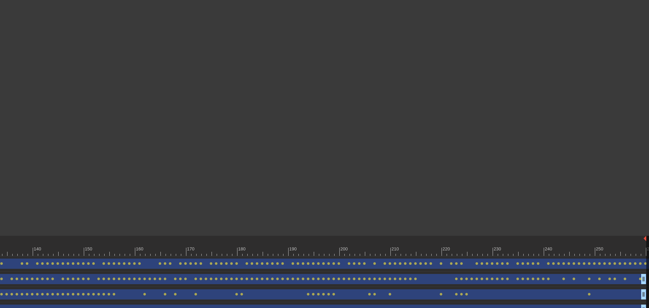
scroll to position [0, 601]
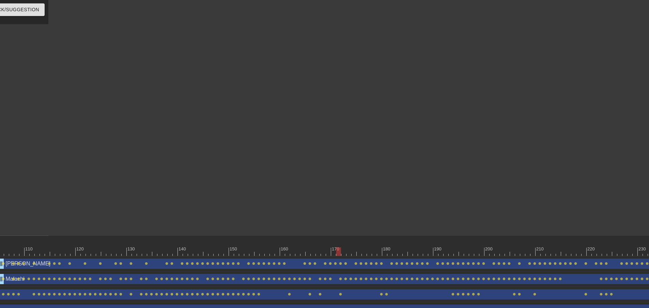
click at [338, 246] on div at bounding box center [337, 249] width 1 height 7
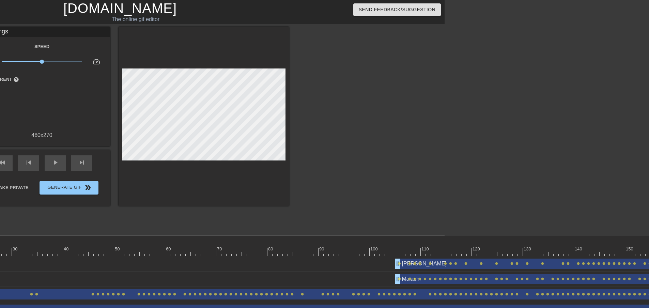
scroll to position [0, 188]
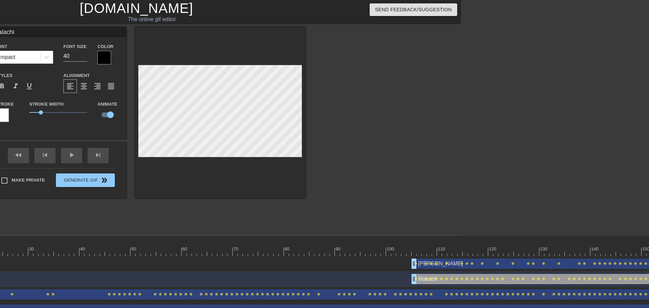
click at [130, 80] on div "title add_circle image add_circle crop photo_size_select_large help keyboard Ma…" at bounding box center [137, 112] width 338 height 171
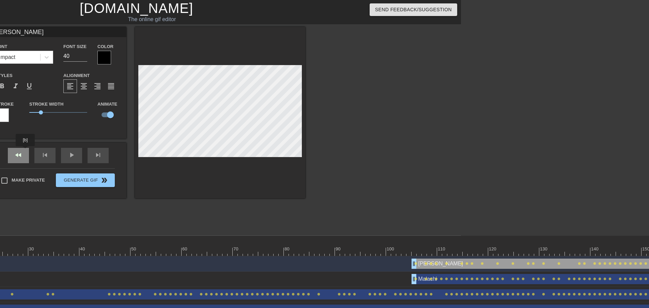
click at [25, 151] on div "fast_rewind skip_previous play_arrow skip_next" at bounding box center [58, 156] width 111 height 26
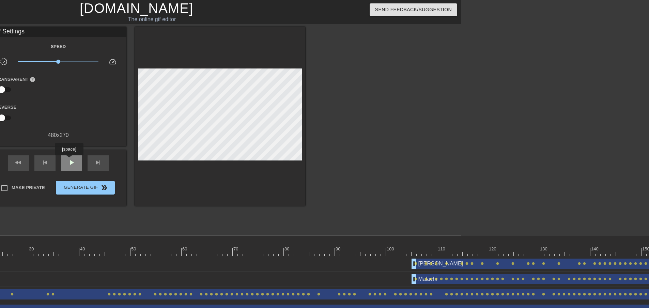
click at [72, 159] on span "play_arrow" at bounding box center [71, 162] width 8 height 8
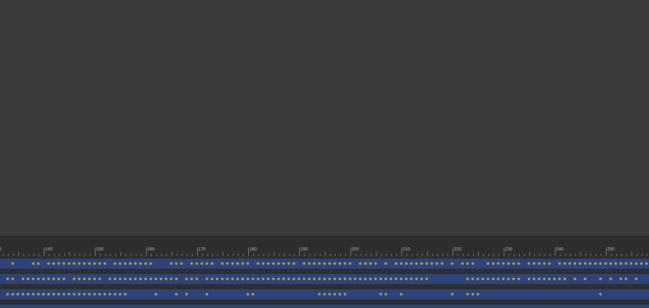
scroll to position [0, 816]
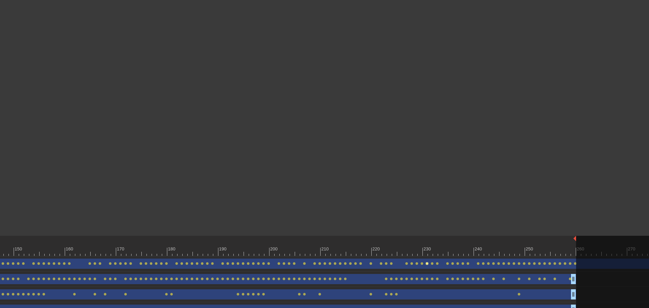
click at [427, 263] on span "lens" at bounding box center [427, 263] width 3 height 3
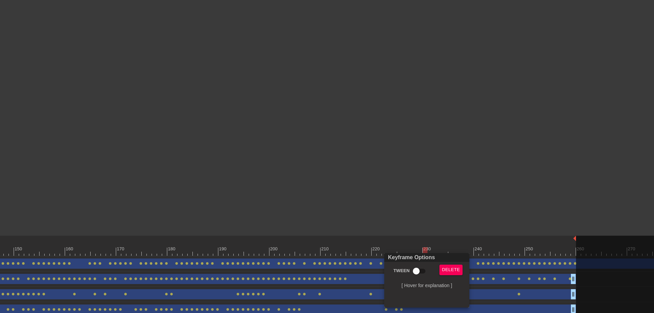
click at [424, 243] on div at bounding box center [327, 156] width 654 height 313
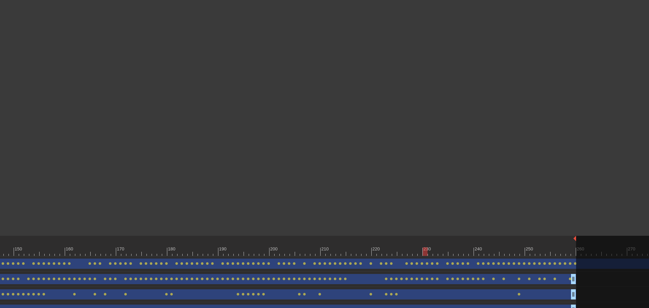
click at [425, 243] on div "230" at bounding box center [425, 247] width 5 height 9
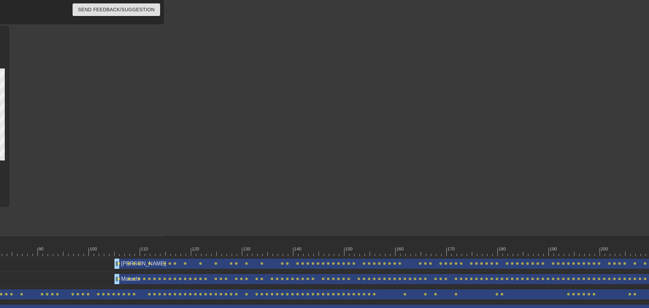
scroll to position [0, 456]
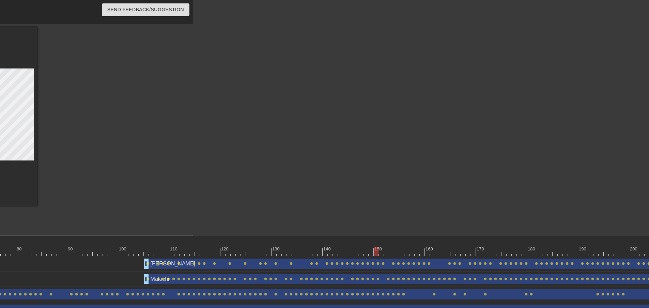
click at [378, 243] on div "150" at bounding box center [376, 247] width 5 height 9
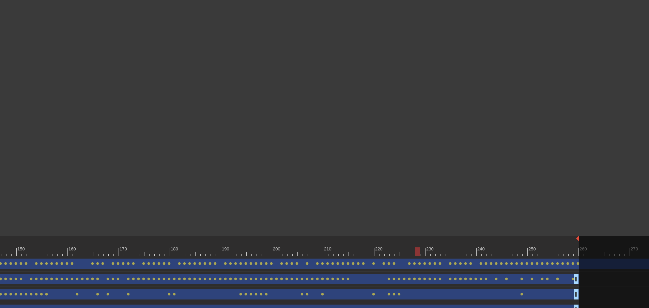
scroll to position [0, 832]
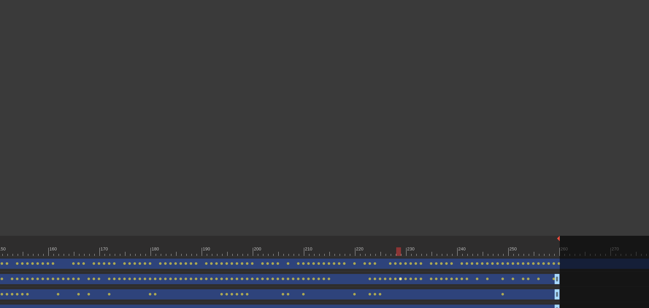
click at [399, 279] on span "lens" at bounding box center [400, 278] width 3 height 3
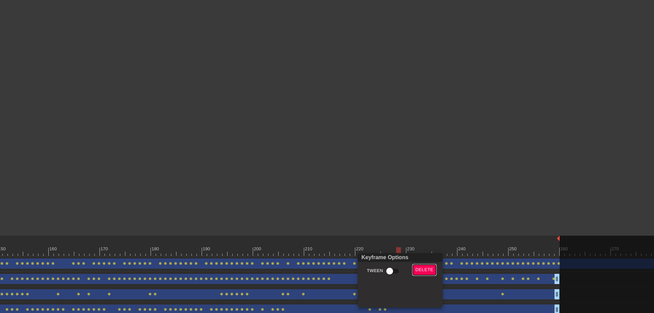
click at [419, 270] on span "Delete" at bounding box center [425, 270] width 18 height 8
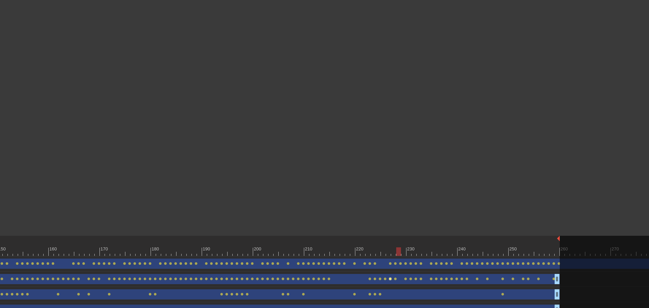
click at [389, 279] on span "lens" at bounding box center [390, 278] width 3 height 3
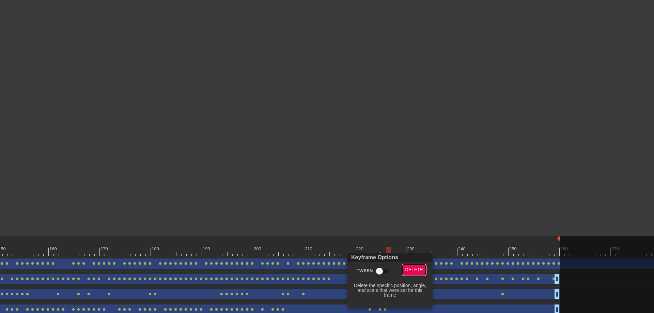
click at [409, 271] on span "Delete" at bounding box center [415, 270] width 18 height 8
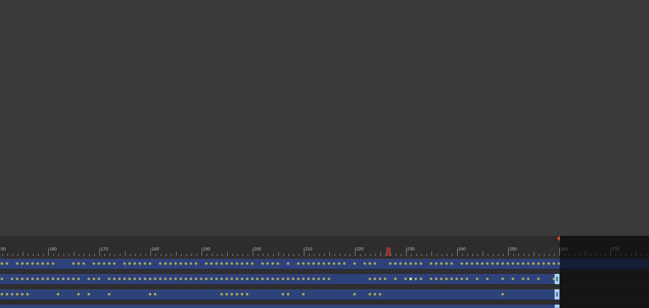
click at [410, 279] on span "lens" at bounding box center [410, 278] width 3 height 3
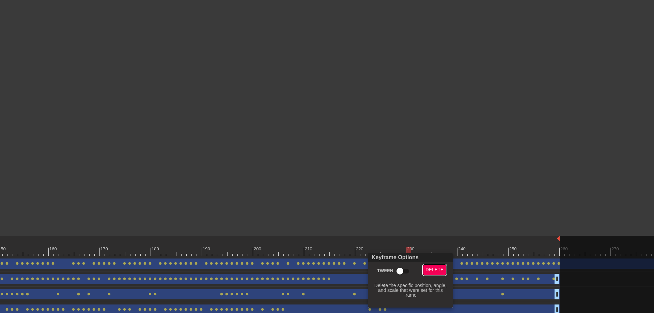
click at [432, 267] on span "Delete" at bounding box center [435, 270] width 18 height 8
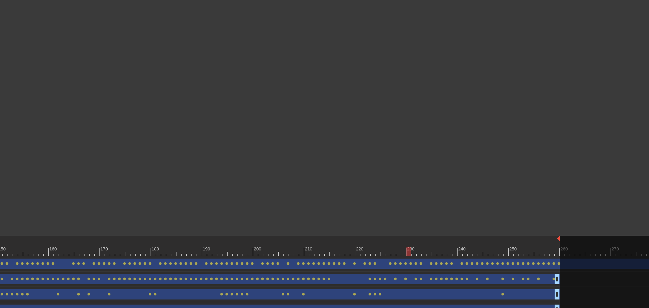
click at [397, 252] on div at bounding box center [388, 251] width 2305 height 9
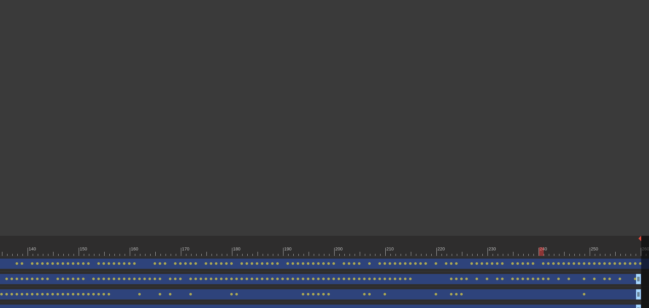
scroll to position [0, 820]
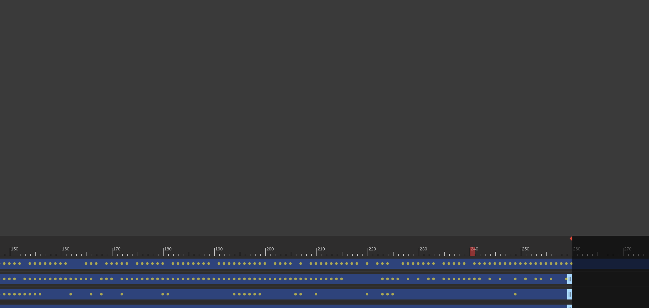
click at [428, 248] on div at bounding box center [401, 251] width 2305 height 9
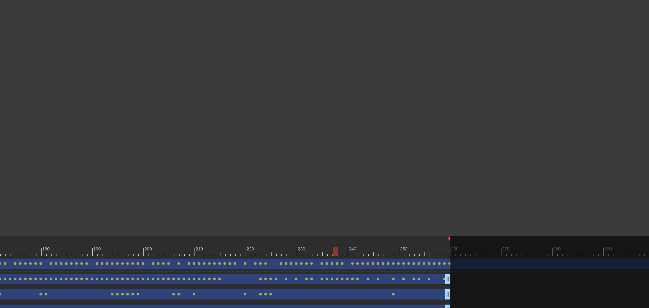
scroll to position [0, 891]
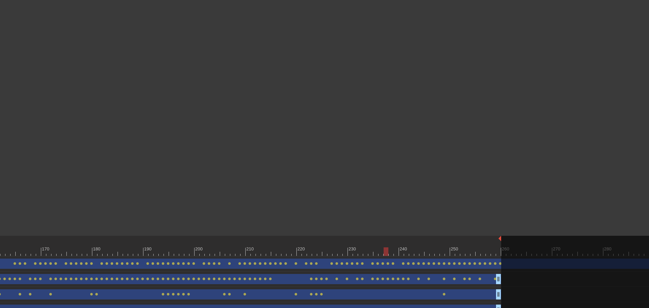
click at [381, 253] on div at bounding box center [329, 251] width 2305 height 9
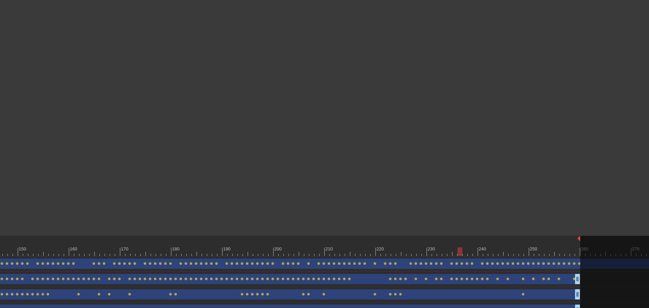
scroll to position [0, 877]
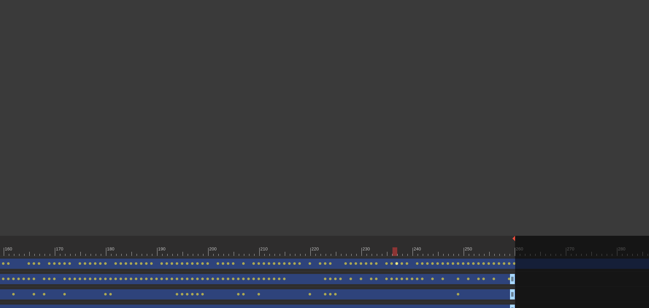
click at [396, 265] on span "lens" at bounding box center [396, 263] width 3 height 3
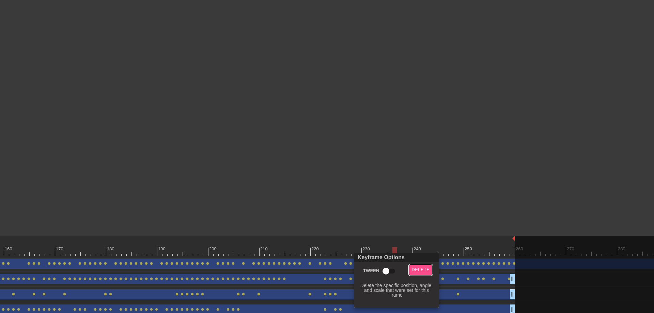
click at [416, 270] on span "Delete" at bounding box center [421, 270] width 18 height 8
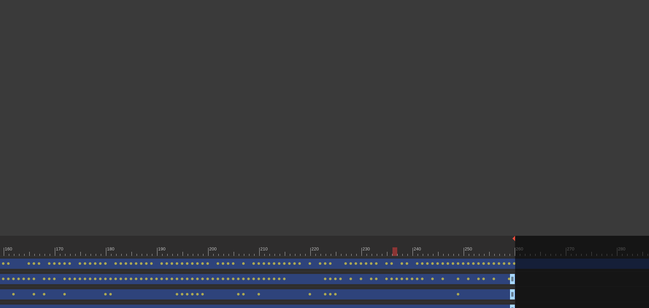
click at [389, 253] on div at bounding box center [343, 251] width 2305 height 9
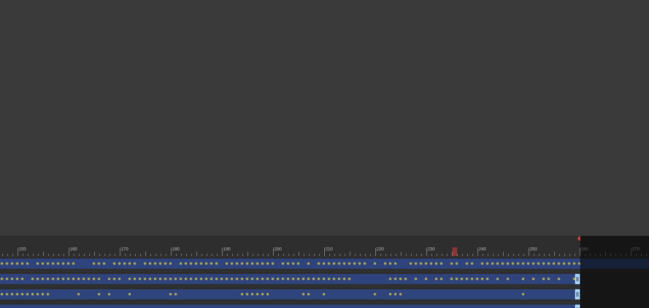
scroll to position [0, 813]
click at [449, 253] on div at bounding box center [407, 251] width 2305 height 9
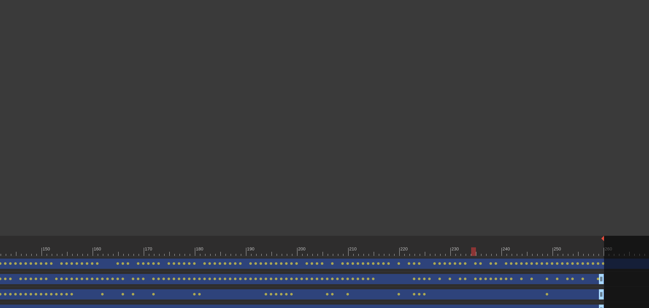
scroll to position [0, 850]
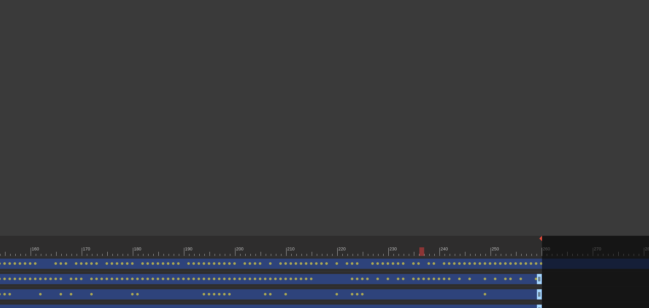
click at [422, 254] on div at bounding box center [370, 251] width 2305 height 9
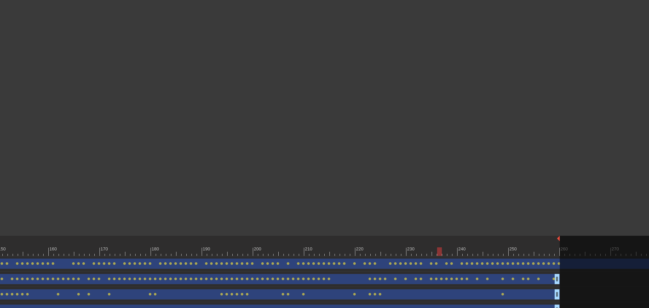
scroll to position [0, 844]
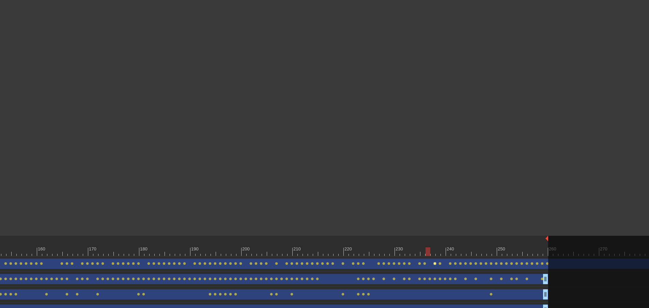
click at [435, 264] on span "lens" at bounding box center [434, 263] width 3 height 3
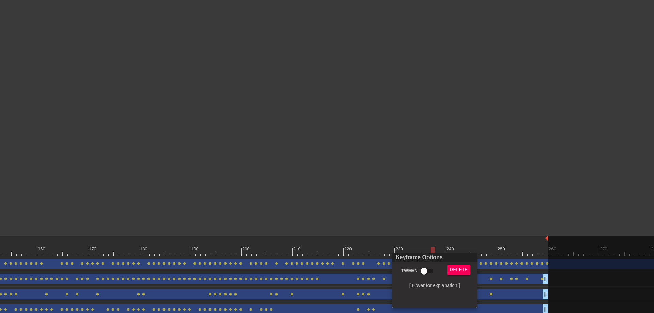
click at [440, 215] on div at bounding box center [327, 156] width 654 height 313
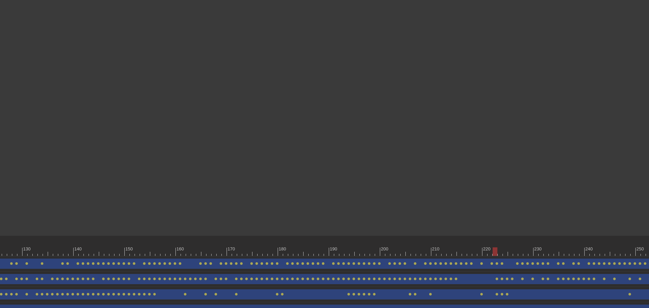
scroll to position [0, 747]
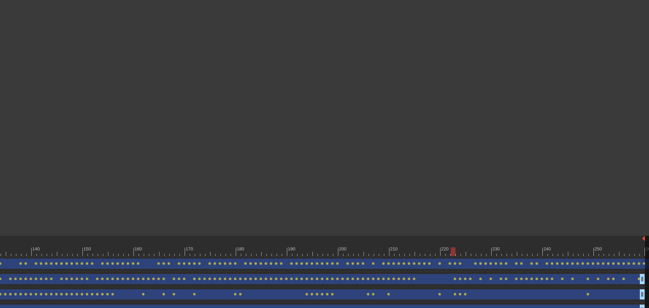
click at [375, 249] on div at bounding box center [473, 251] width 2305 height 9
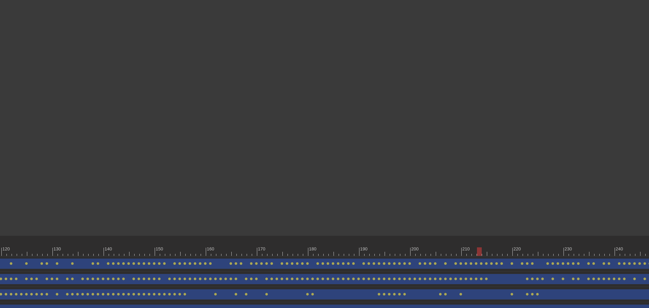
scroll to position [0, 677]
click at [479, 264] on span "lens" at bounding box center [478, 263] width 3 height 3
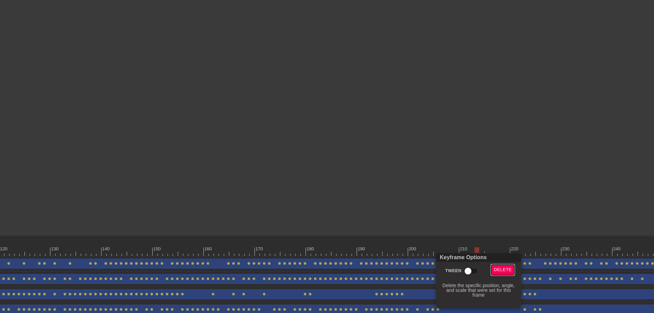
click at [495, 267] on span "Delete" at bounding box center [503, 270] width 18 height 8
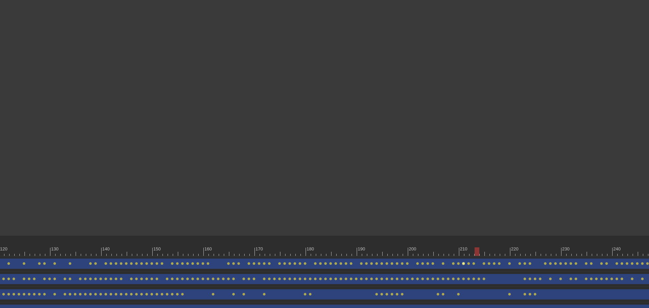
click at [464, 263] on div "[PERSON_NAME] drag_handle drag_handle lens lens lens lens lens lens lens lens l…" at bounding box center [543, 264] width 2305 height 10
click at [464, 263] on span "lens" at bounding box center [463, 263] width 3 height 3
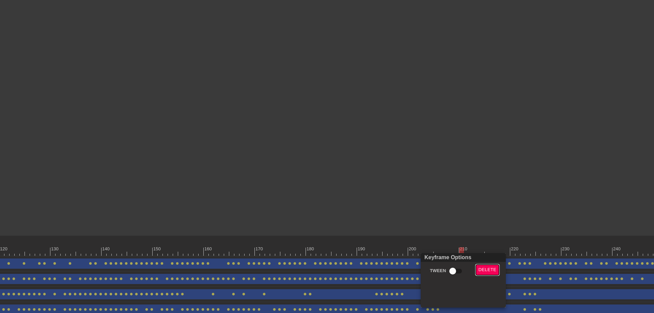
click at [483, 265] on button "Delete" at bounding box center [488, 270] width 24 height 11
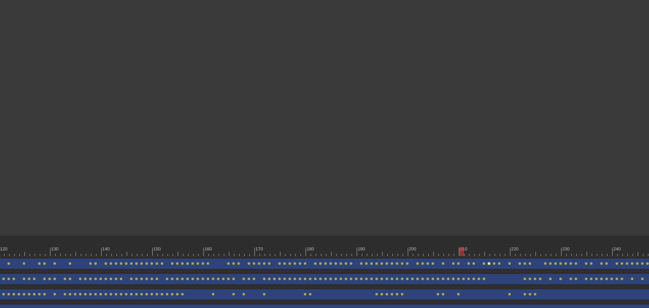
click at [489, 264] on span "lens" at bounding box center [489, 263] width 3 height 3
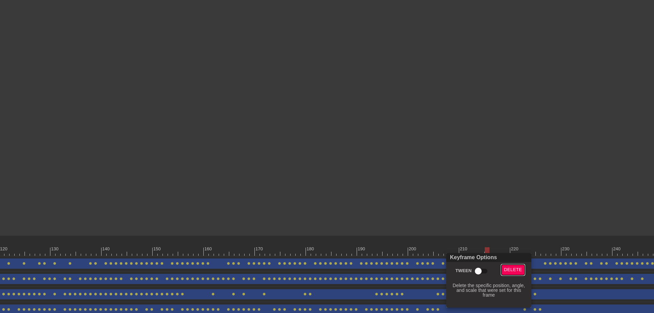
click at [510, 271] on span "Delete" at bounding box center [513, 270] width 18 height 8
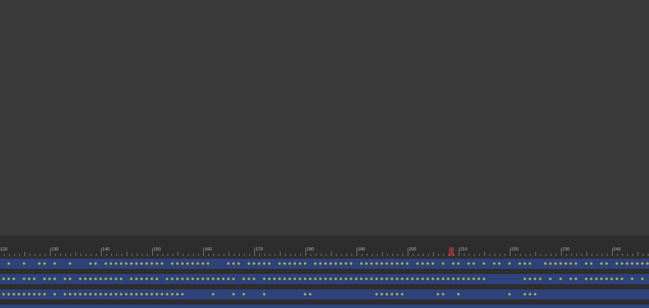
click at [449, 253] on div at bounding box center [543, 251] width 2305 height 9
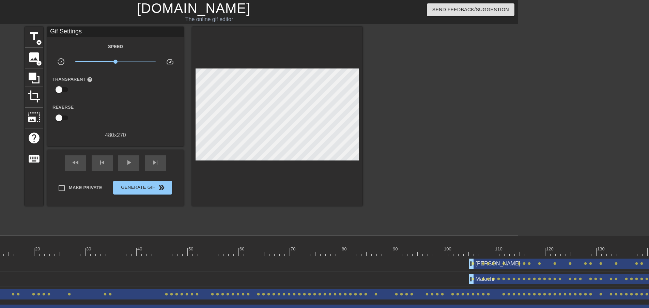
scroll to position [0, 129]
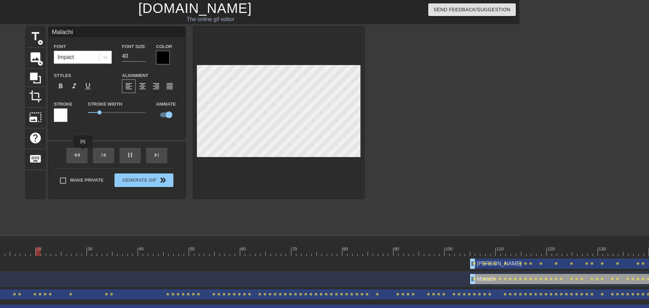
drag, startPoint x: 78, startPoint y: 151, endPoint x: 84, endPoint y: 153, distance: 6.5
click at [78, 151] on div "fast_rewind skip_previous pause skip_next" at bounding box center [116, 156] width 111 height 26
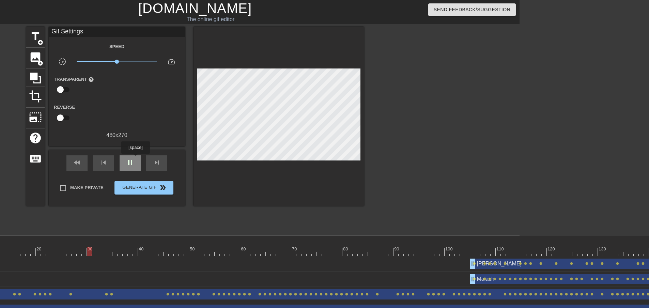
click at [135, 158] on div "pause" at bounding box center [130, 162] width 21 height 15
click at [148, 181] on button "Generate Gif double_arrow" at bounding box center [143, 188] width 59 height 14
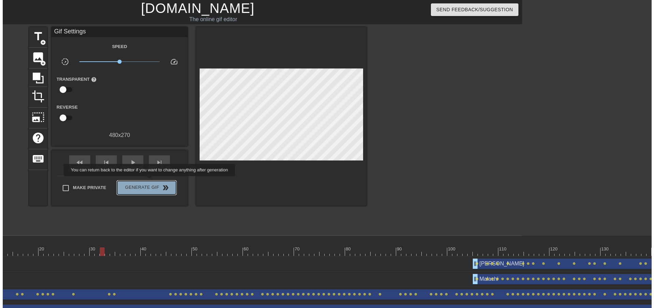
scroll to position [0, 5]
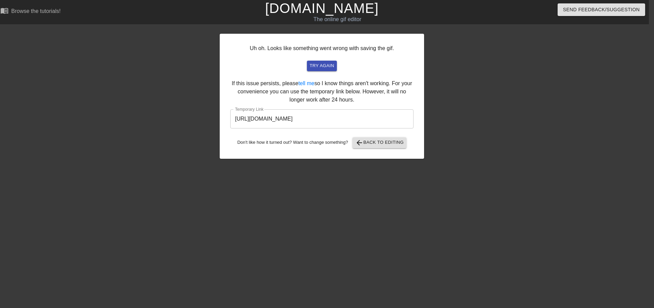
click at [292, 116] on input "[URL][DOMAIN_NAME]" at bounding box center [321, 118] width 183 height 19
